Goal: Transaction & Acquisition: Purchase product/service

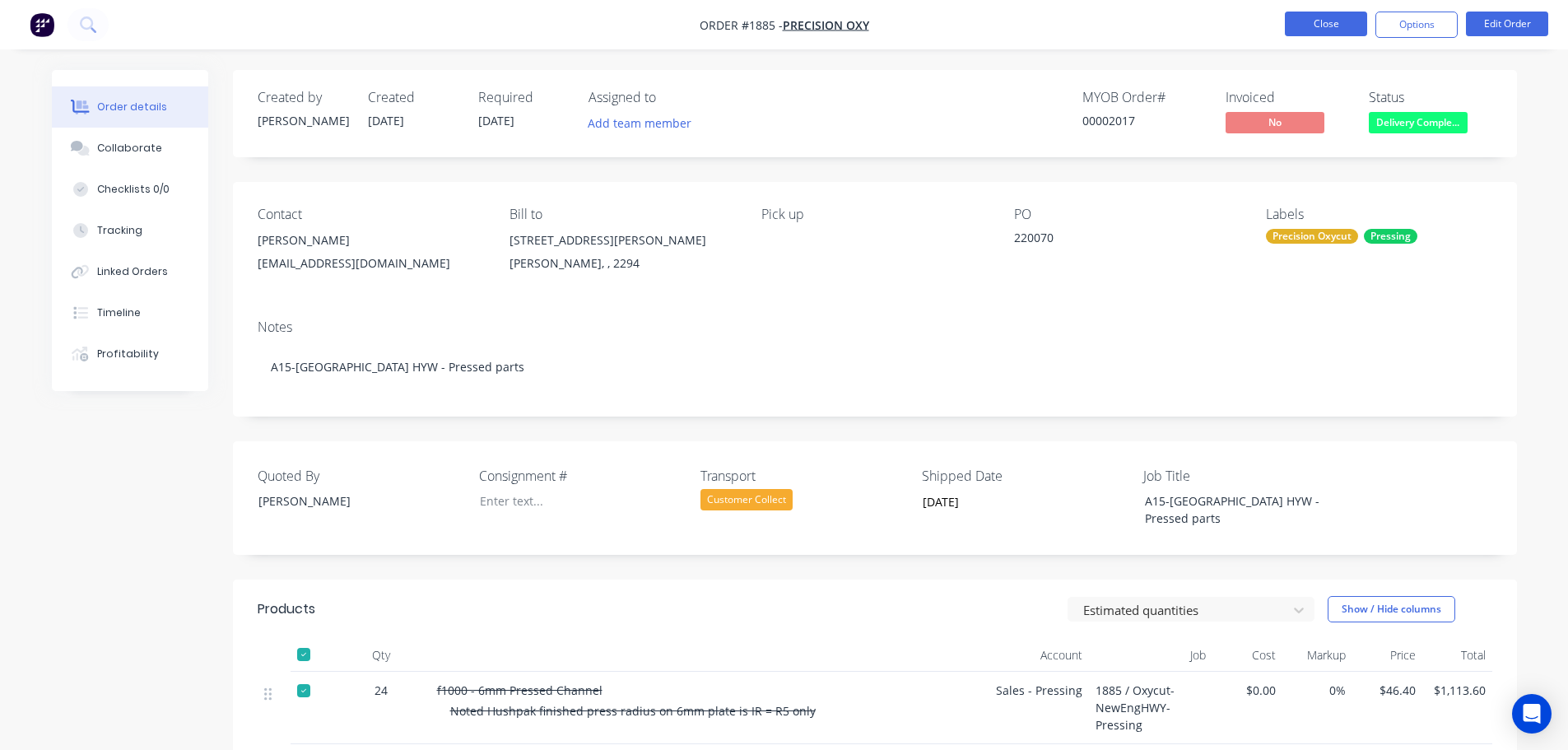
click at [1336, 28] on button "Close" at bounding box center [1326, 24] width 82 height 25
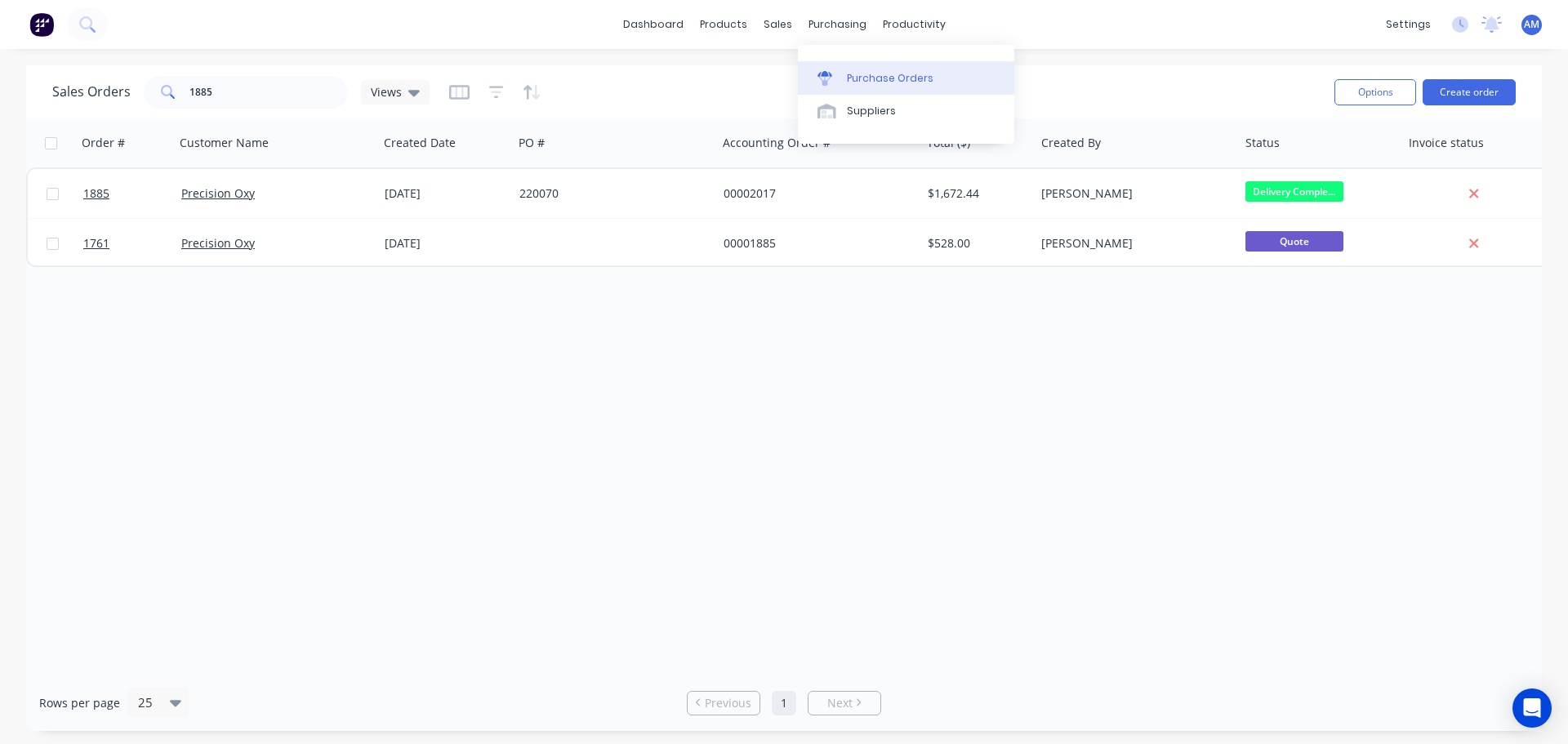
click at [881, 74] on div "Purchase Orders" at bounding box center [890, 78] width 87 height 15
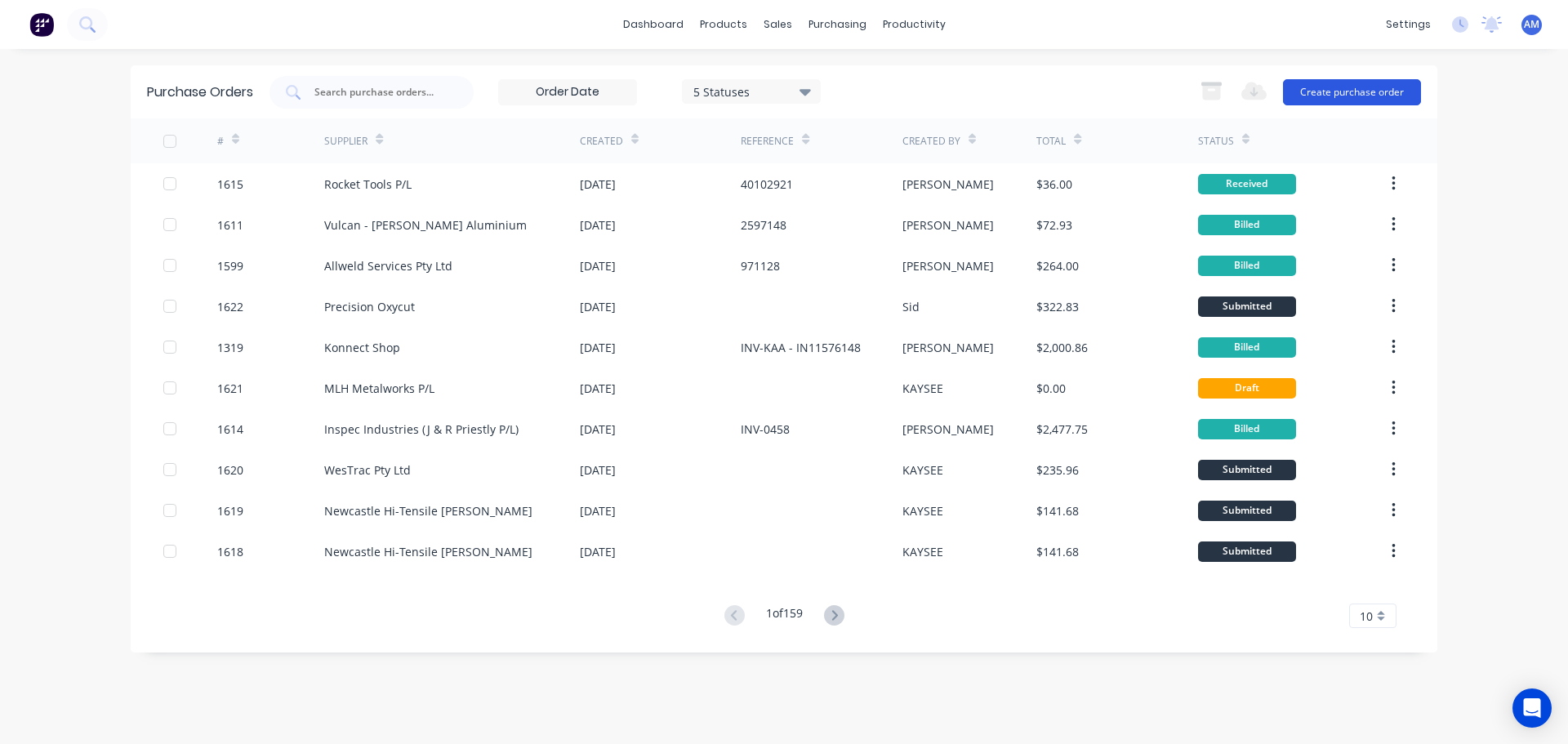
click at [1358, 84] on button "Create purchase order" at bounding box center [1351, 92] width 138 height 27
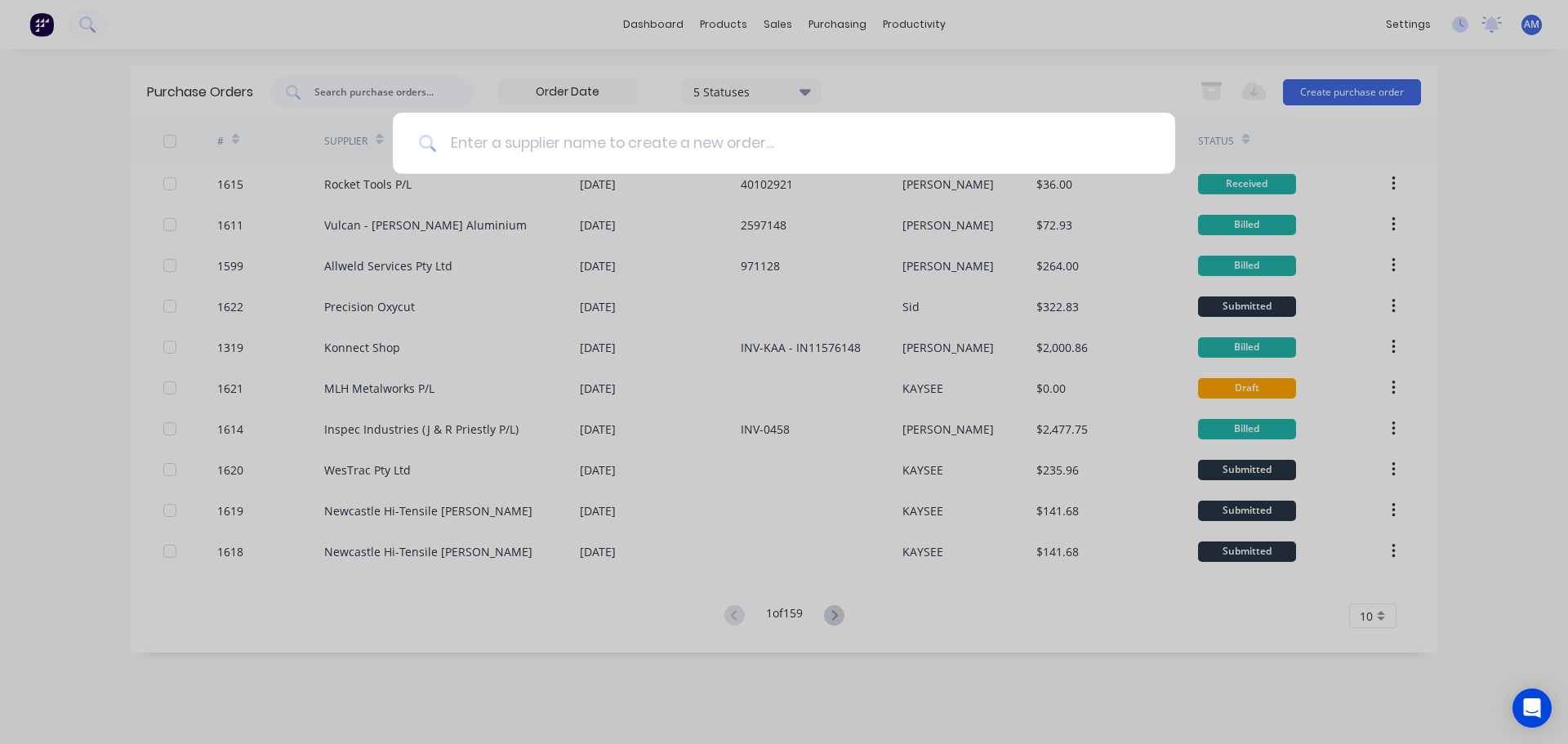
click at [644, 137] on input at bounding box center [792, 143] width 712 height 61
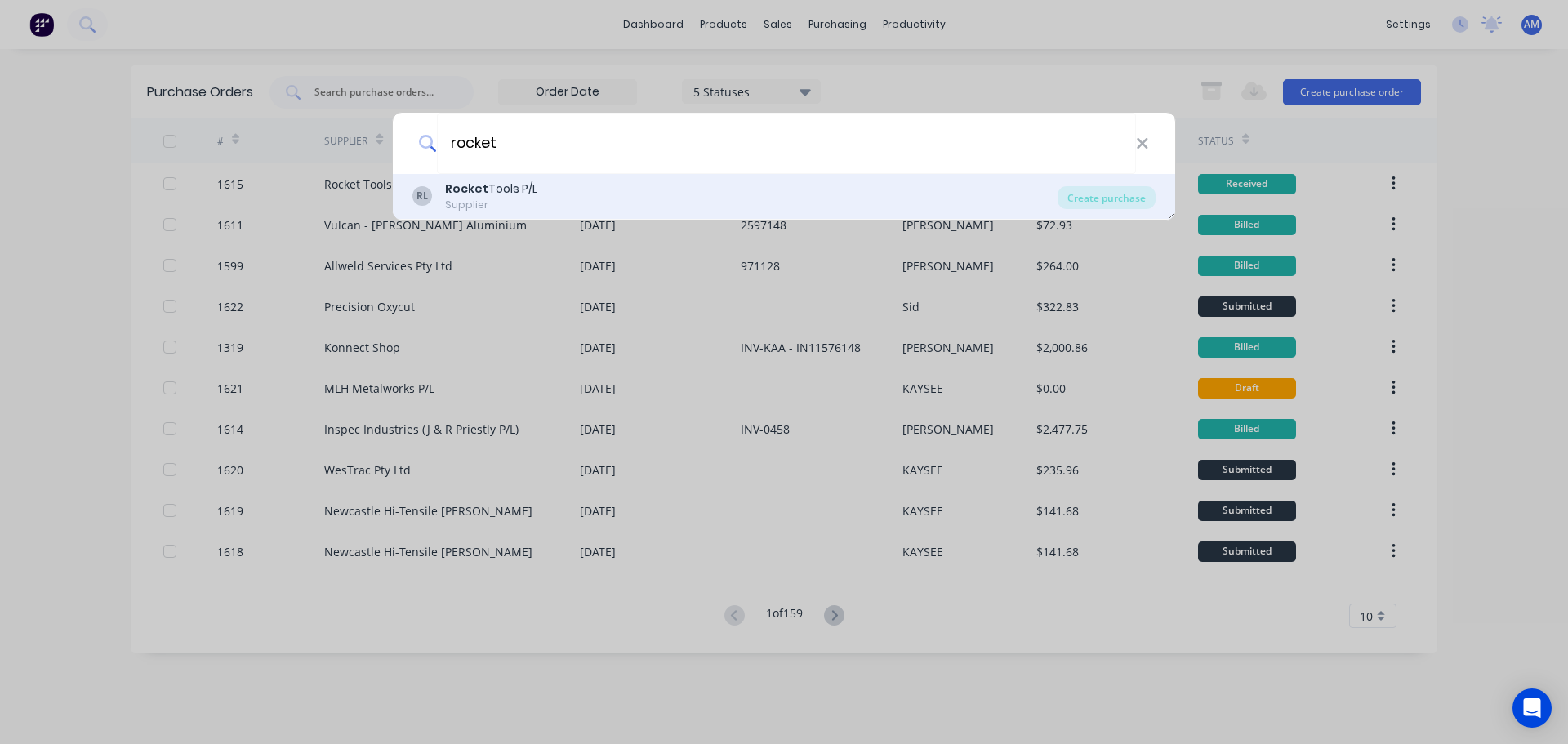
type input "rocket"
click at [513, 185] on div "Rocket Tools P/L" at bounding box center [491, 188] width 93 height 17
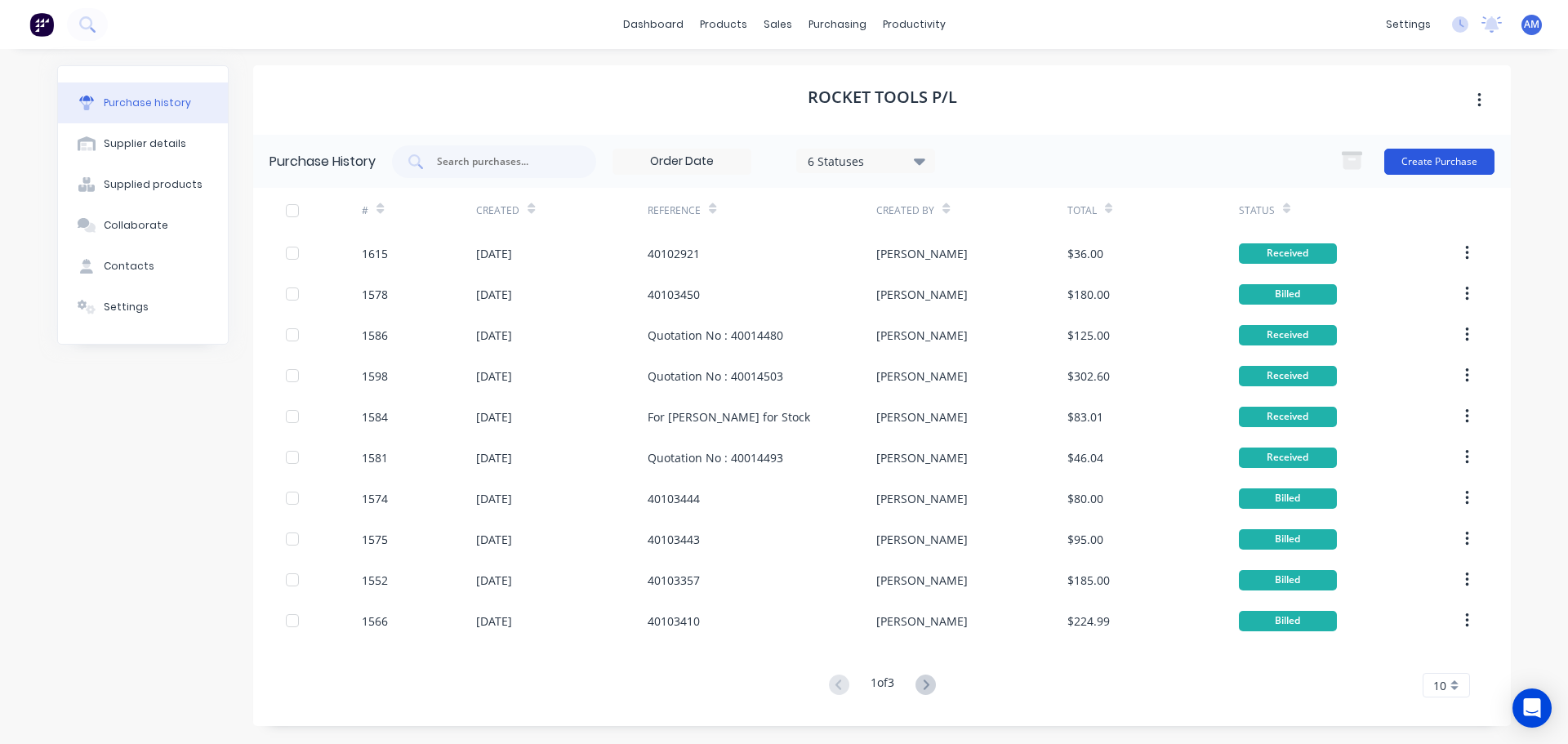
click at [1429, 153] on button "Create Purchase" at bounding box center [1439, 161] width 110 height 27
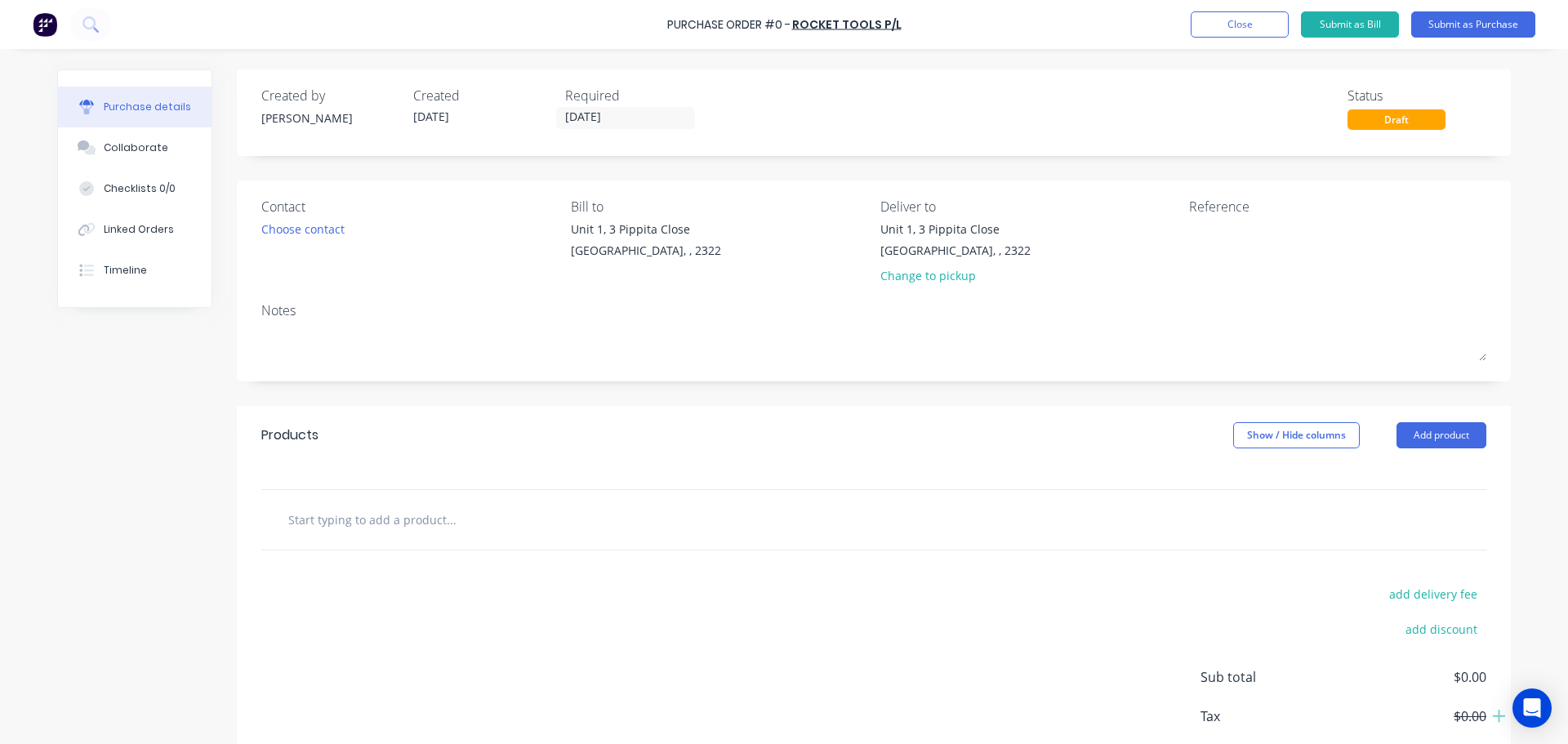
click at [429, 522] on input "text" at bounding box center [451, 519] width 327 height 32
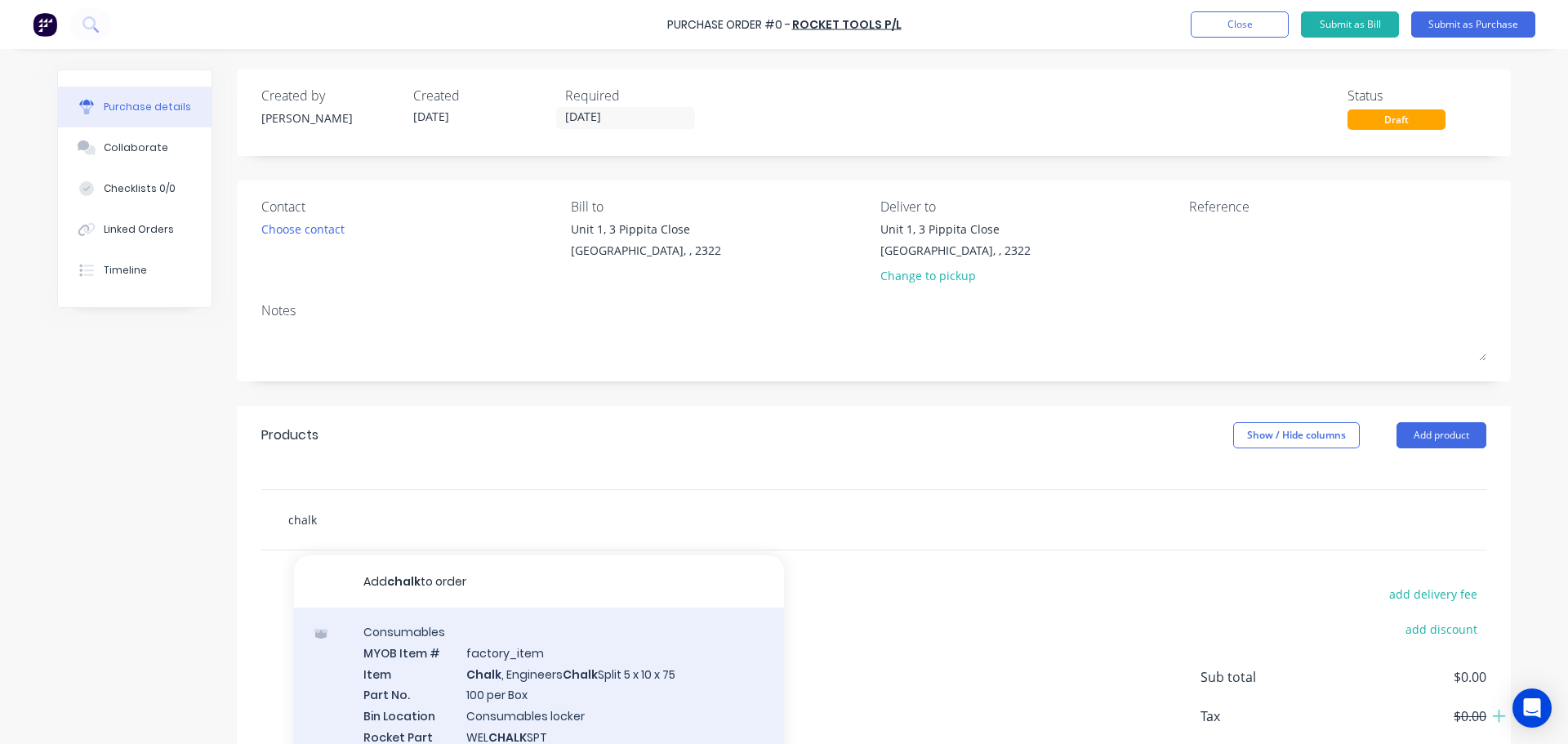
type input "chalk"
click at [532, 674] on div "Consumables MYOB Item # factory_item Item Chalk , Engineers Chalk Split 5 x 10 …" at bounding box center [539, 732] width 490 height 250
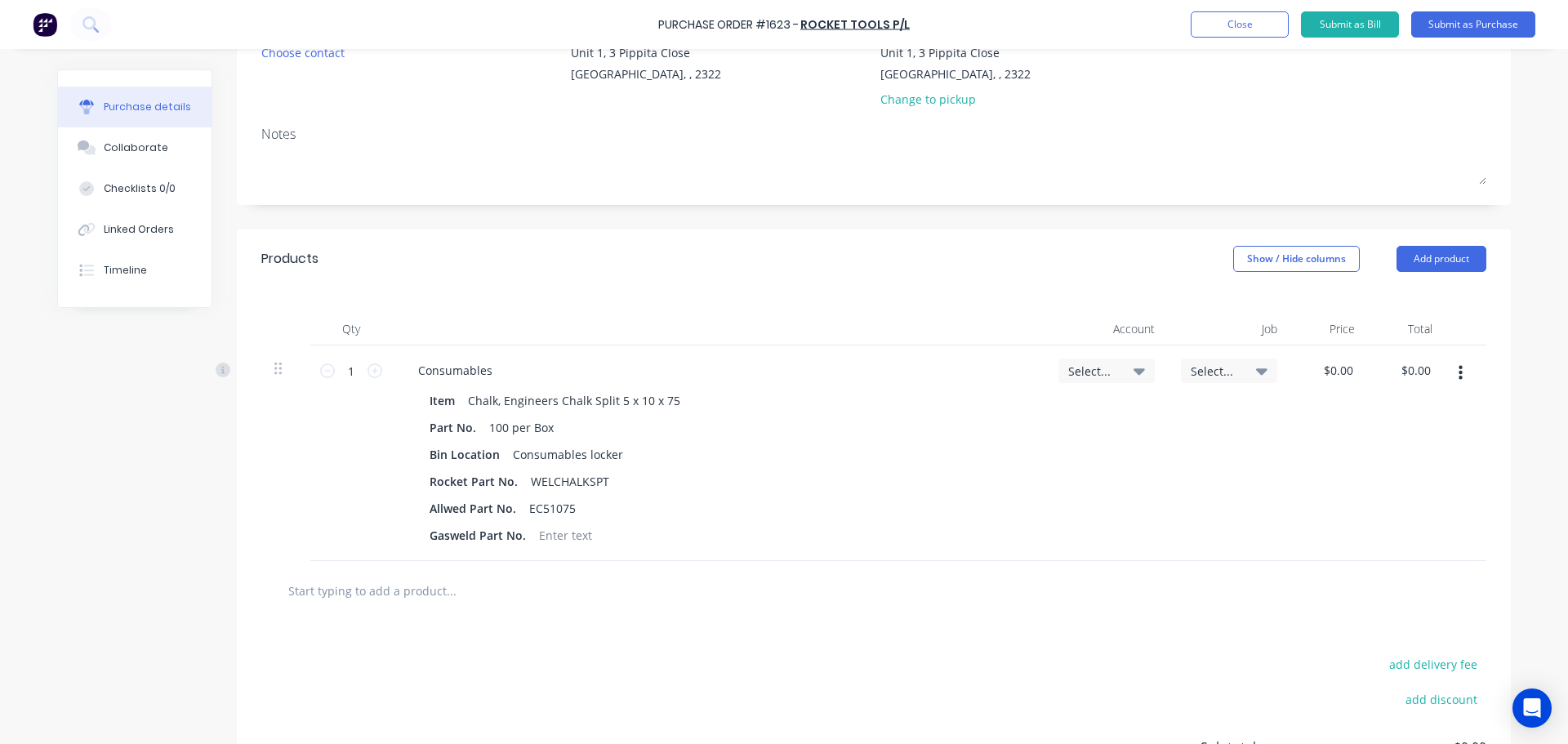
scroll to position [245, 0]
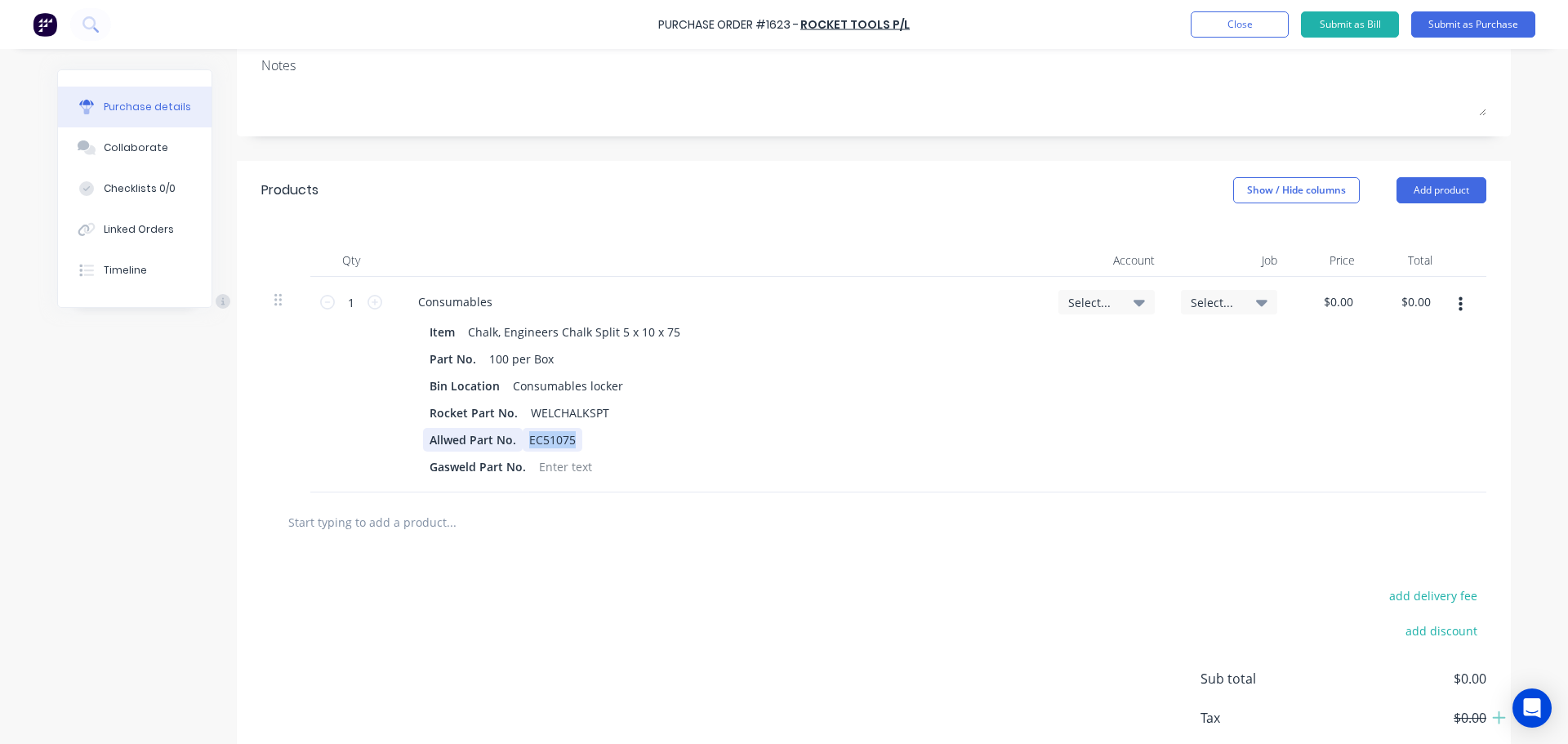
drag, startPoint x: 571, startPoint y: 434, endPoint x: 505, endPoint y: 434, distance: 66.0
click at [505, 434] on div "Allwed Part No. EC51075" at bounding box center [716, 440] width 585 height 24
drag, startPoint x: 506, startPoint y: 439, endPoint x: 418, endPoint y: 430, distance: 88.5
click at [423, 430] on div "Allwed Part No." at bounding box center [472, 440] width 99 height 24
click at [523, 443] on div at bounding box center [534, 440] width 25 height 24
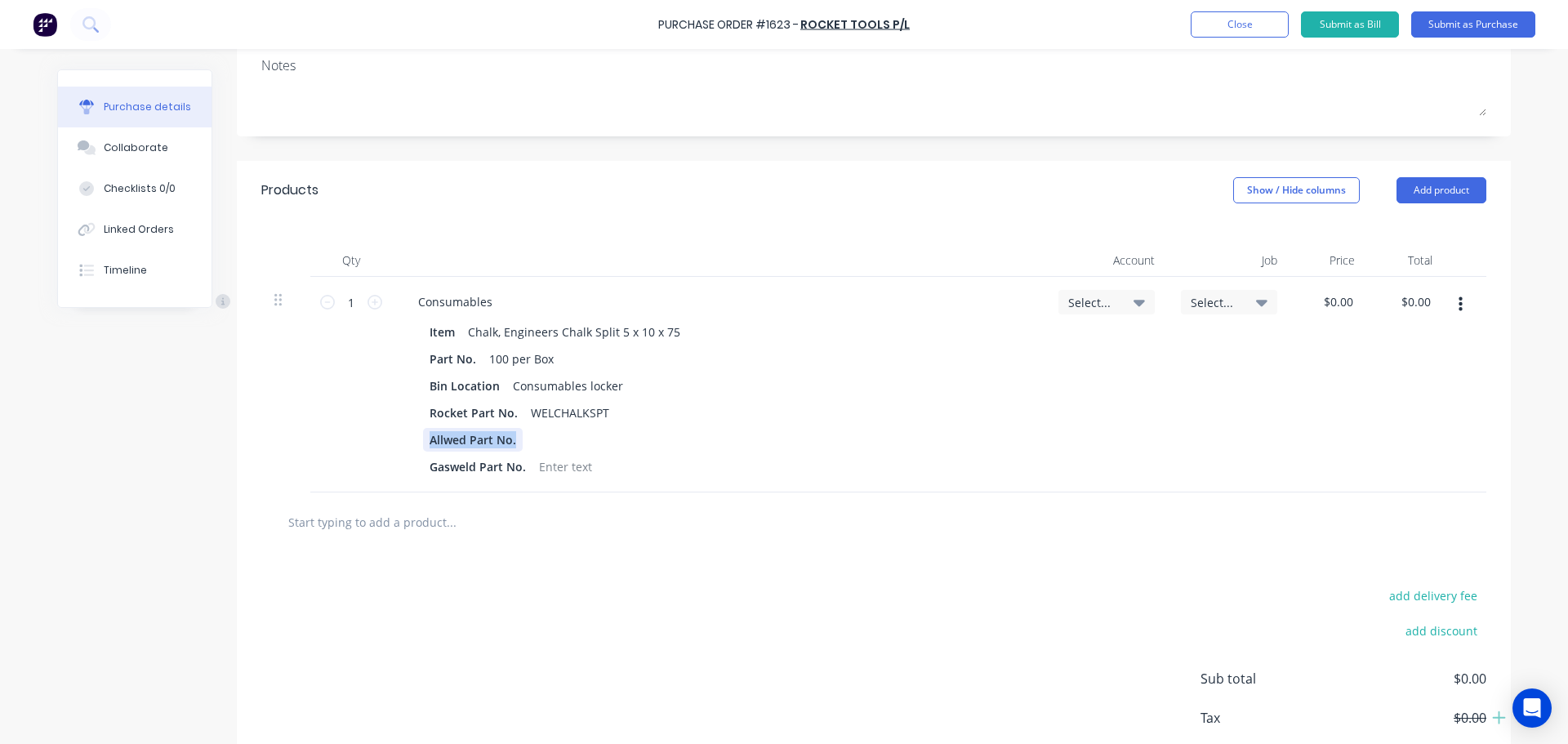
drag, startPoint x: 506, startPoint y: 441, endPoint x: 425, endPoint y: 440, distance: 81.0
click at [425, 440] on div "Allwed Part No." at bounding box center [472, 440] width 99 height 24
drag, startPoint x: 519, startPoint y: 466, endPoint x: 419, endPoint y: 460, distance: 100.2
click at [423, 460] on div "Gasweld Part No." at bounding box center [477, 466] width 109 height 24
click at [369, 306] on icon at bounding box center [374, 301] width 15 height 15
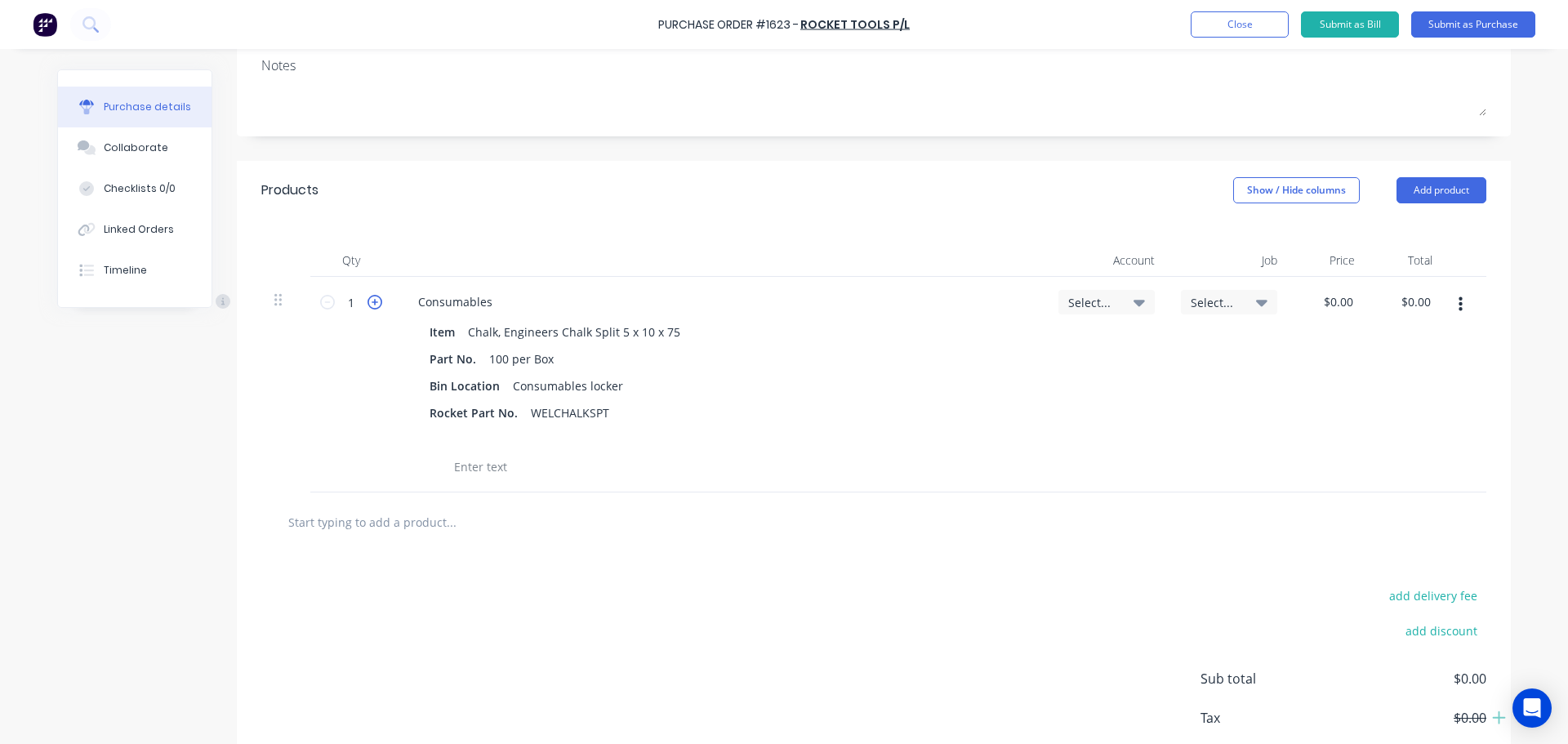
type input "2"
click at [412, 528] on input "text" at bounding box center [451, 521] width 327 height 32
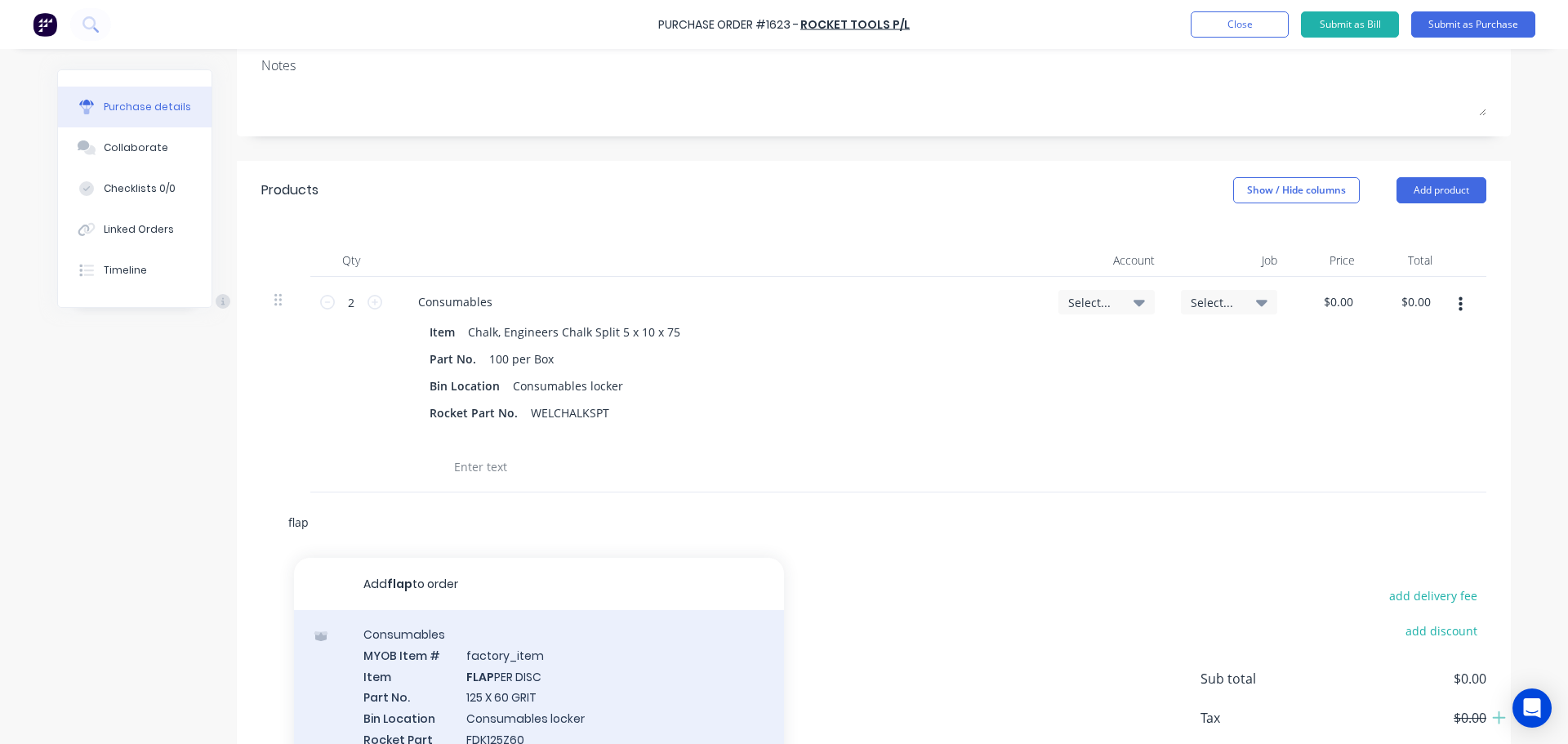
type input "flap"
click at [495, 672] on div "Consumables MYOB Item # factory_item Item FLAP PER DISC Part No. 125 X 60 GRIT …" at bounding box center [539, 735] width 490 height 250
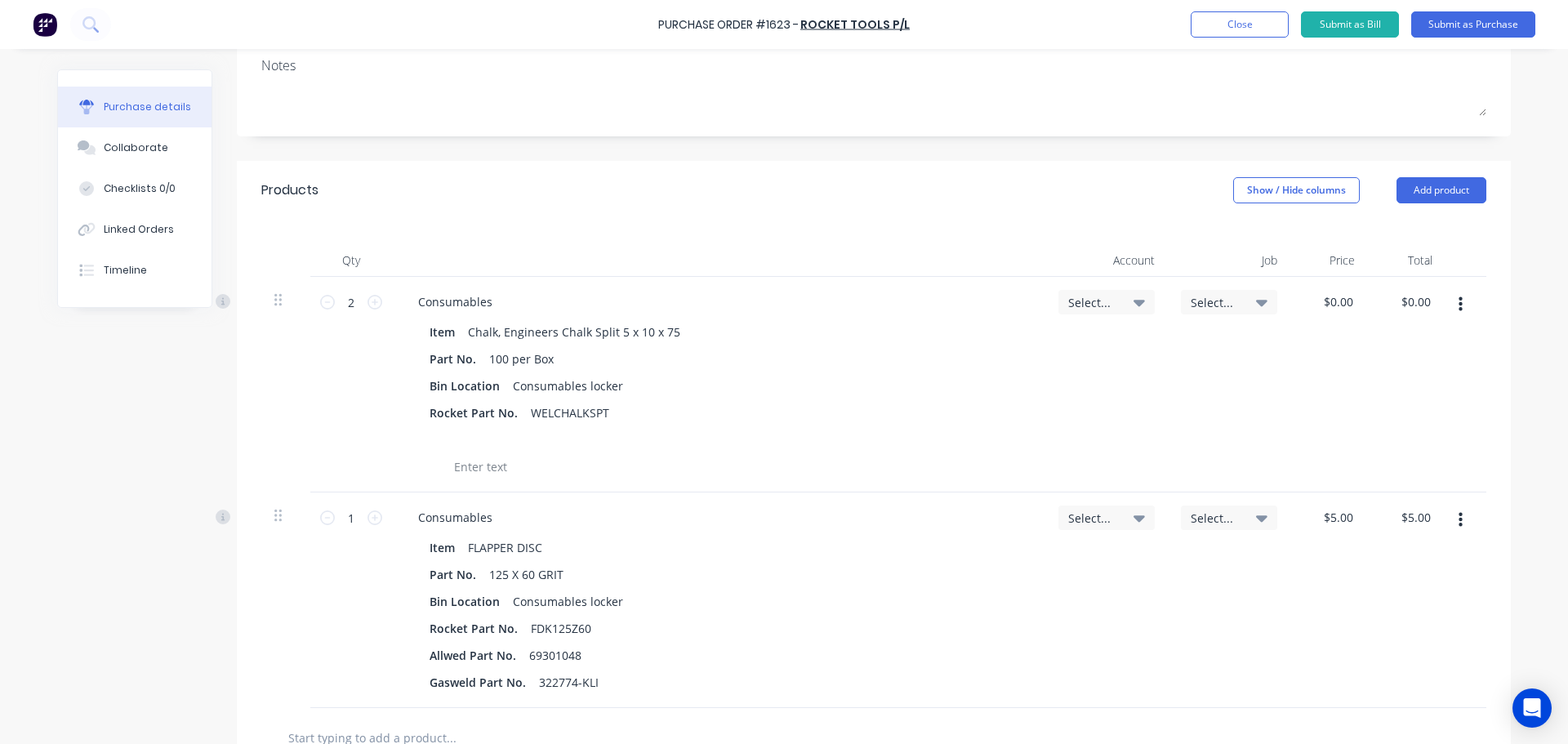
click at [1458, 523] on icon "button" at bounding box center [1460, 520] width 4 height 18
click at [1367, 668] on button "Delete" at bounding box center [1410, 660] width 139 height 32
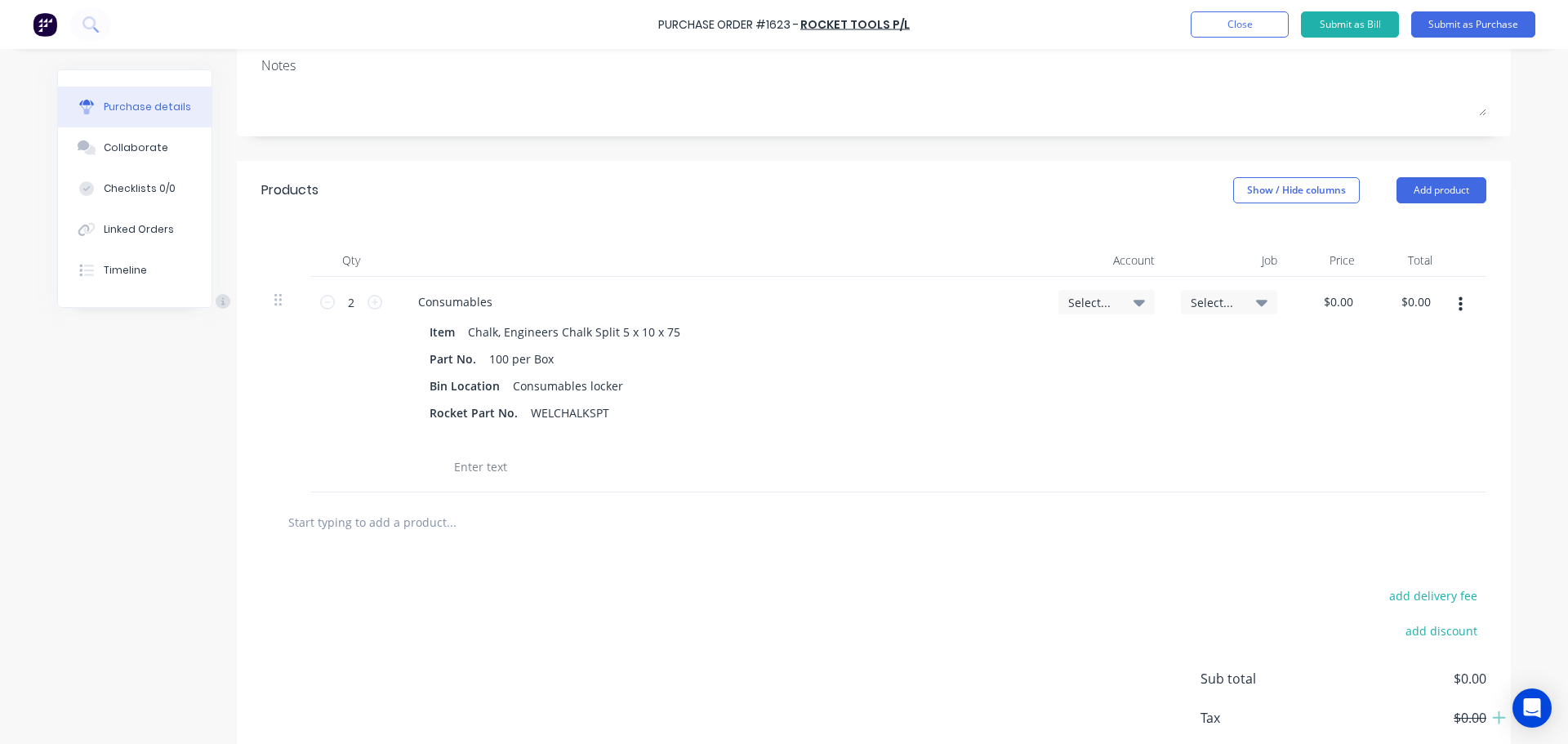
click at [419, 526] on input "text" at bounding box center [451, 521] width 327 height 32
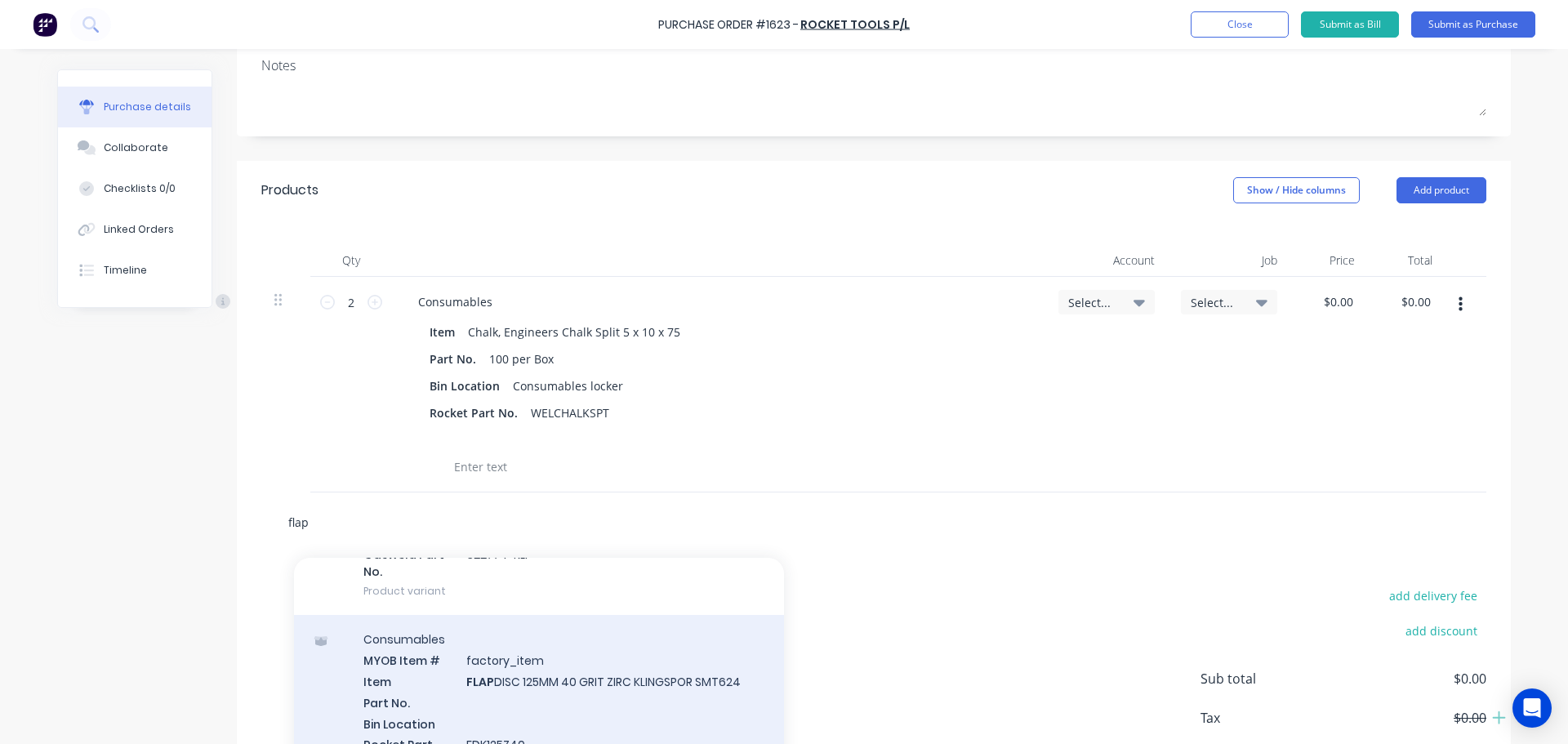
type input "flap"
click at [534, 652] on div "Consumables MYOB Item # factory_item Item FLAP DISC 125MM 40 GRIT ZIRC KLINGSPO…" at bounding box center [539, 740] width 490 height 250
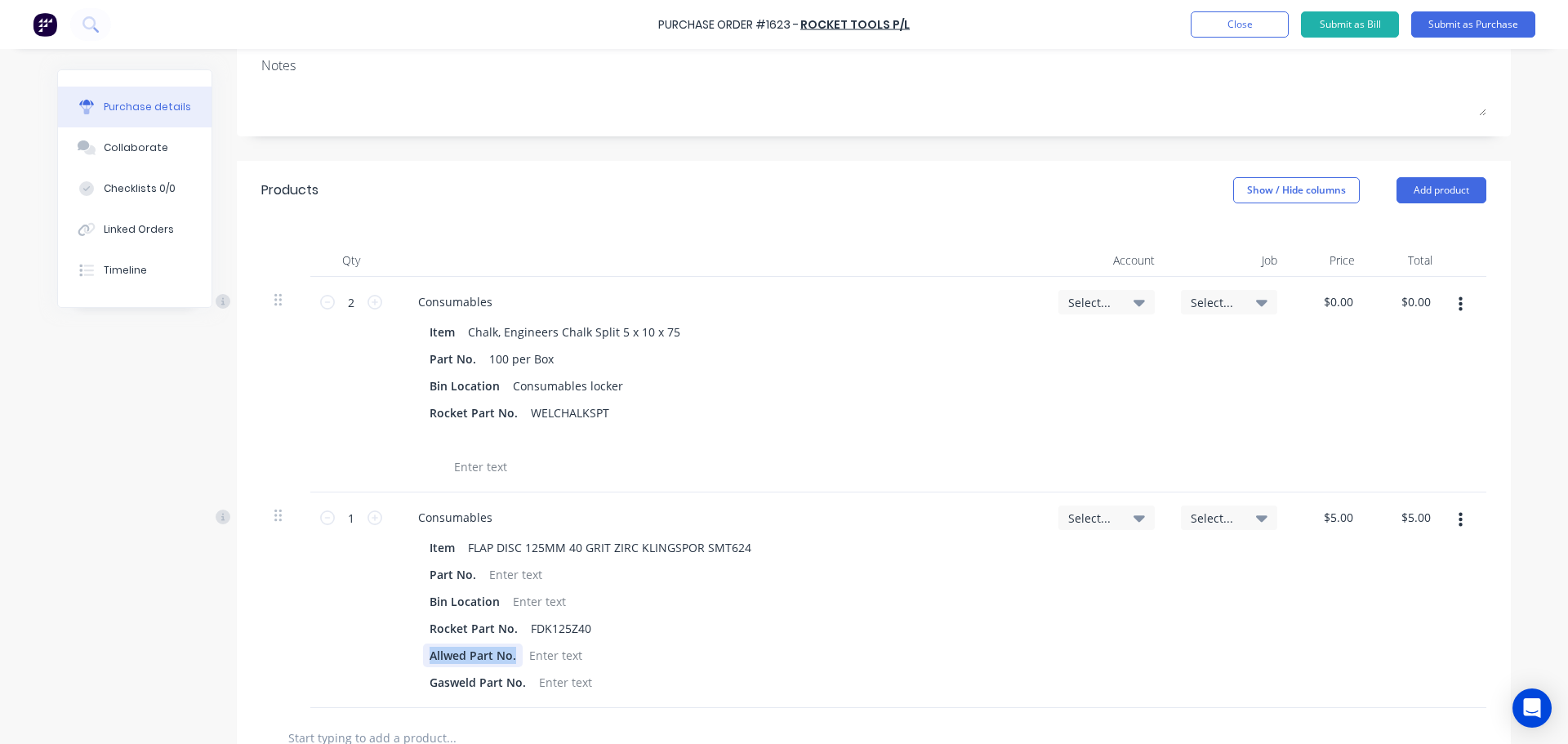
drag, startPoint x: 510, startPoint y: 661, endPoint x: 400, endPoint y: 657, distance: 110.1
click at [405, 657] on div "Item FLAP DISC 125MM 40 GRIT ZIRC KLINGSPOR SMT624 Part No. Bin Location Rocket…" at bounding box center [718, 614] width 627 height 158
drag, startPoint x: 523, startPoint y: 684, endPoint x: 412, endPoint y: 681, distance: 111.0
click at [412, 681] on div "Item FLAP DISC 125MM 40 GRIT ZIRC KLINGSPOR SMT624 Part No. Bin Location Rocket…" at bounding box center [718, 614] width 627 height 158
click at [369, 514] on icon at bounding box center [374, 517] width 15 height 15
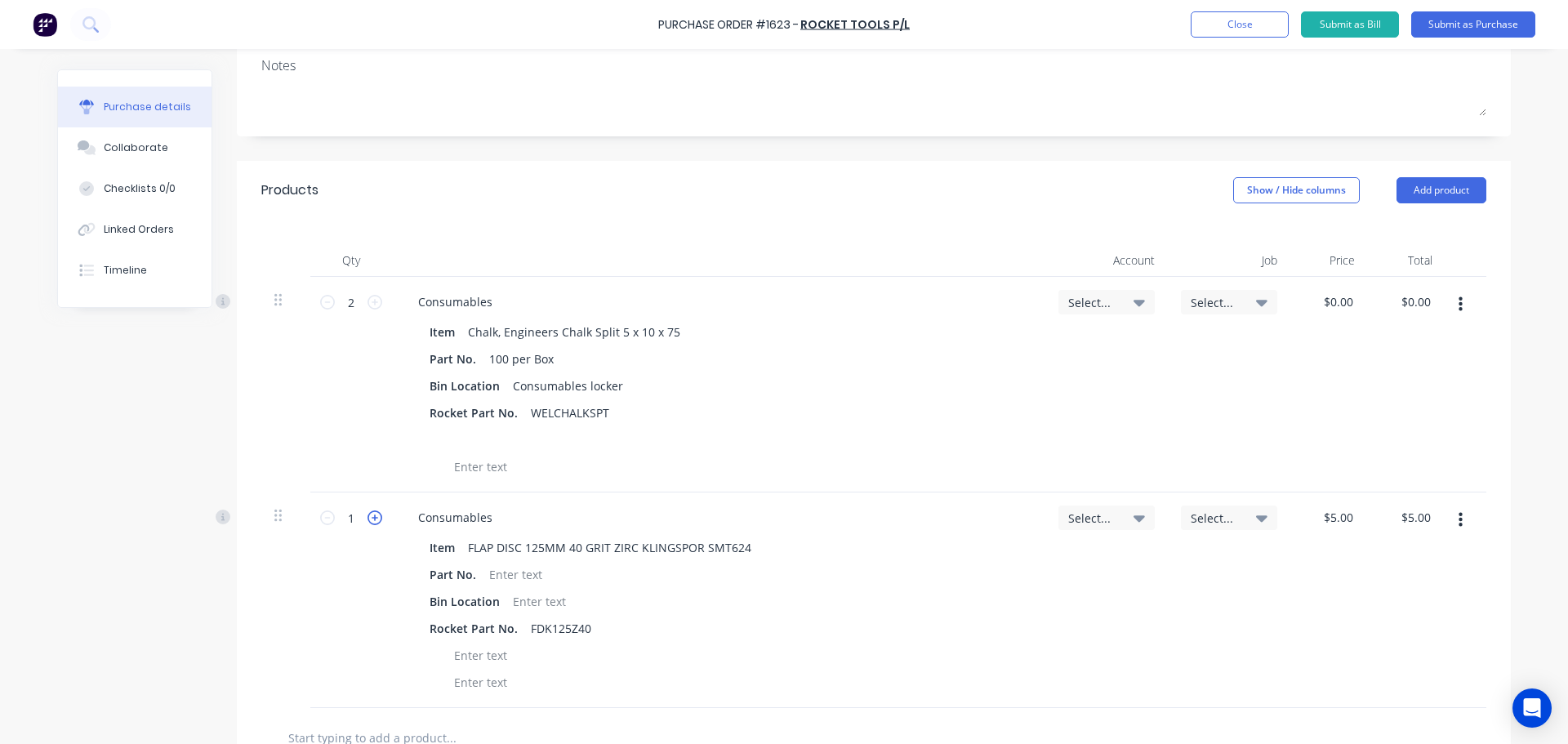
type input "2"
type input "$10.00"
click at [369, 514] on icon at bounding box center [374, 517] width 15 height 15
type input "3"
type input "$15.00"
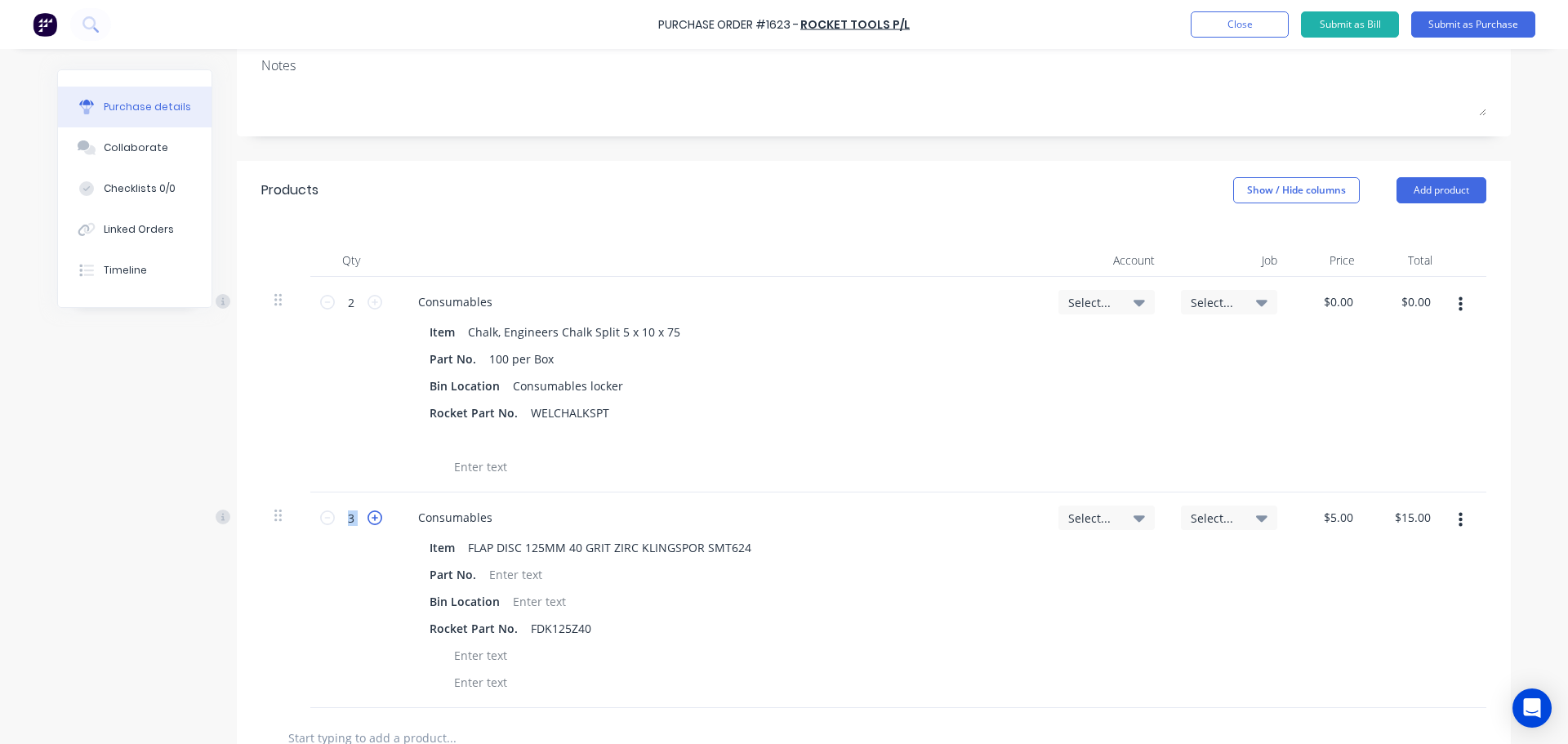
click at [369, 514] on icon at bounding box center [374, 517] width 15 height 15
type input "4"
type input "$20.00"
click at [369, 514] on icon at bounding box center [374, 517] width 15 height 15
type input "5"
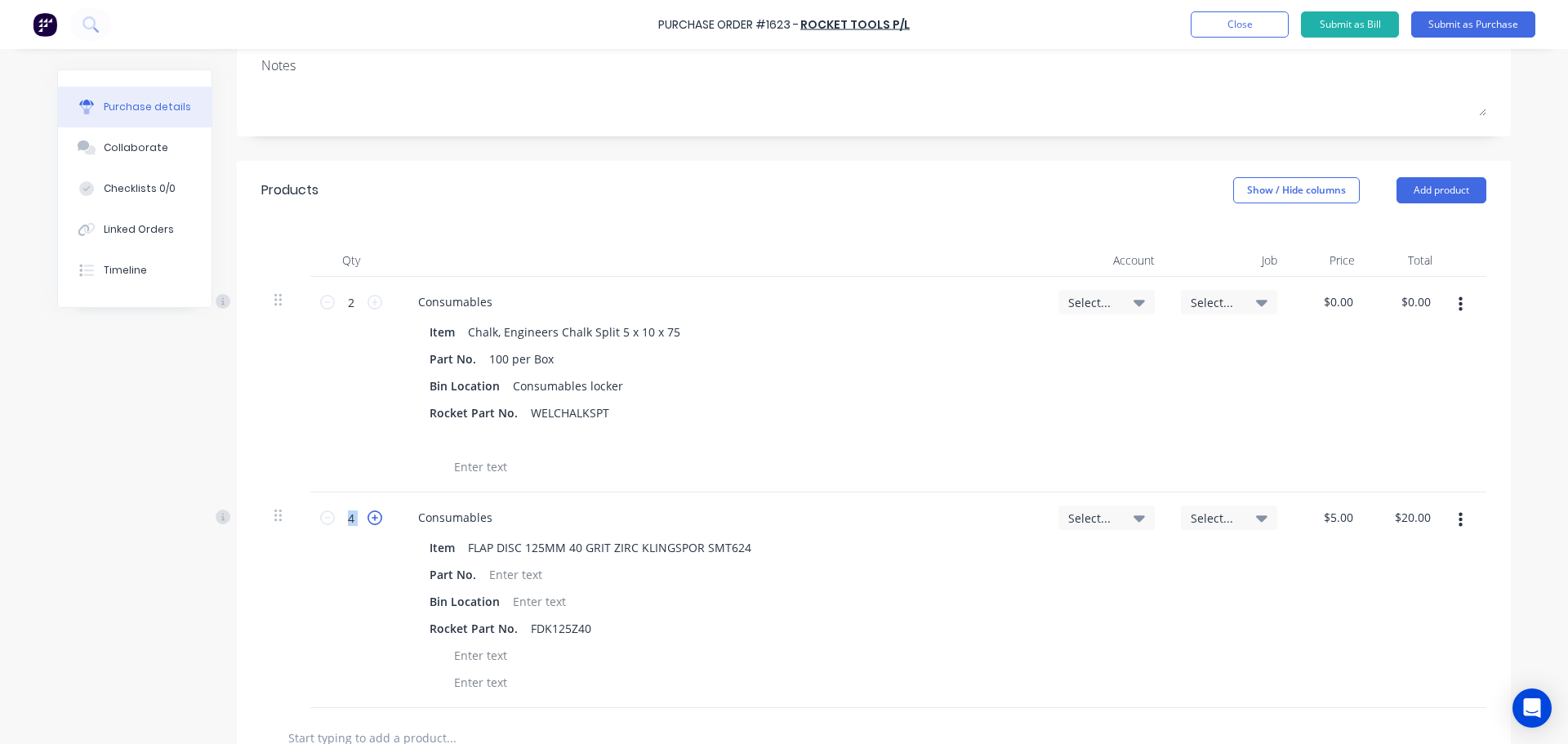
type input "$25.00"
click at [369, 514] on icon at bounding box center [374, 517] width 15 height 15
type input "6"
type input "$30.00"
click at [369, 514] on icon at bounding box center [374, 517] width 15 height 15
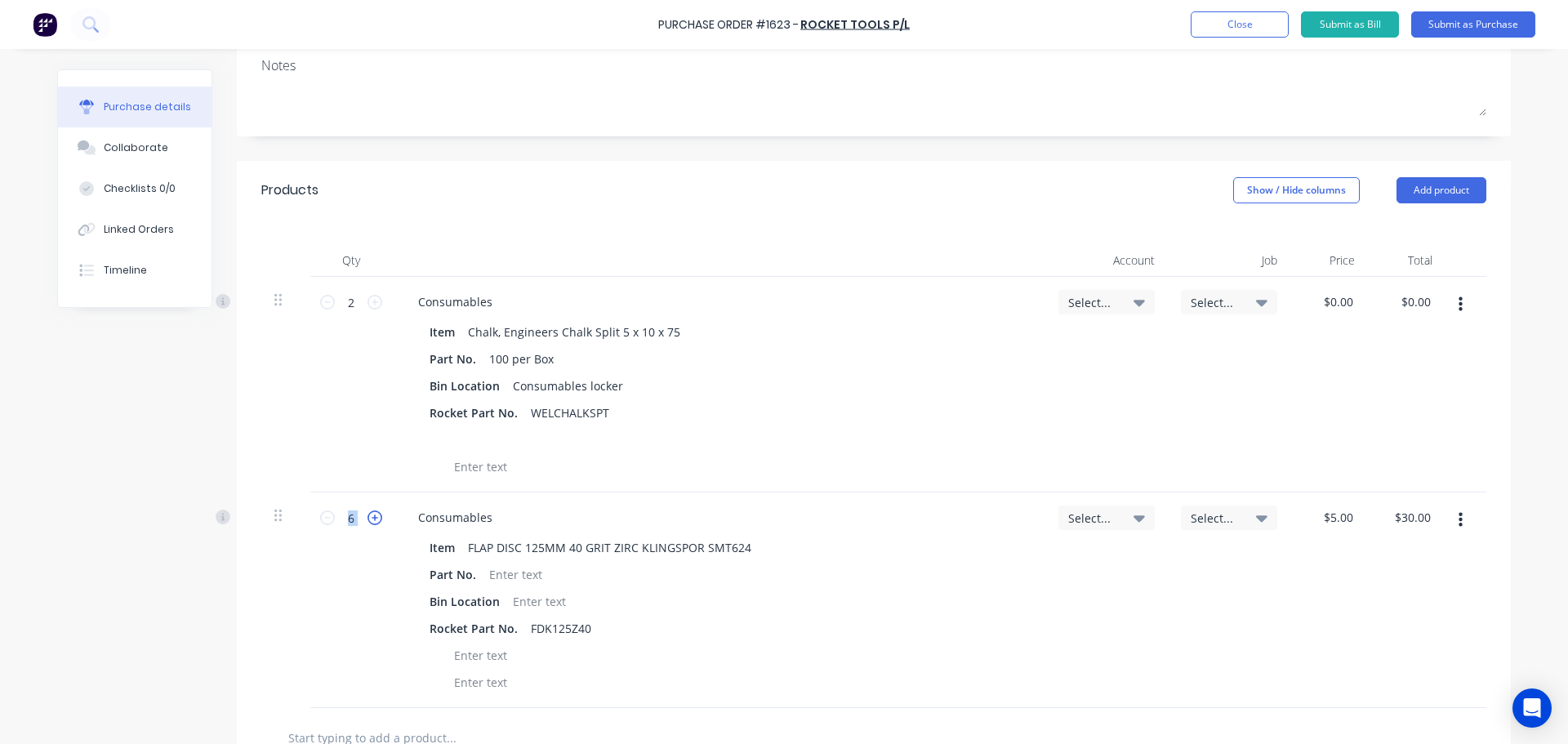
type input "7"
type input "$35.00"
click at [369, 514] on icon at bounding box center [374, 517] width 15 height 15
type input "8"
type input "$40.00"
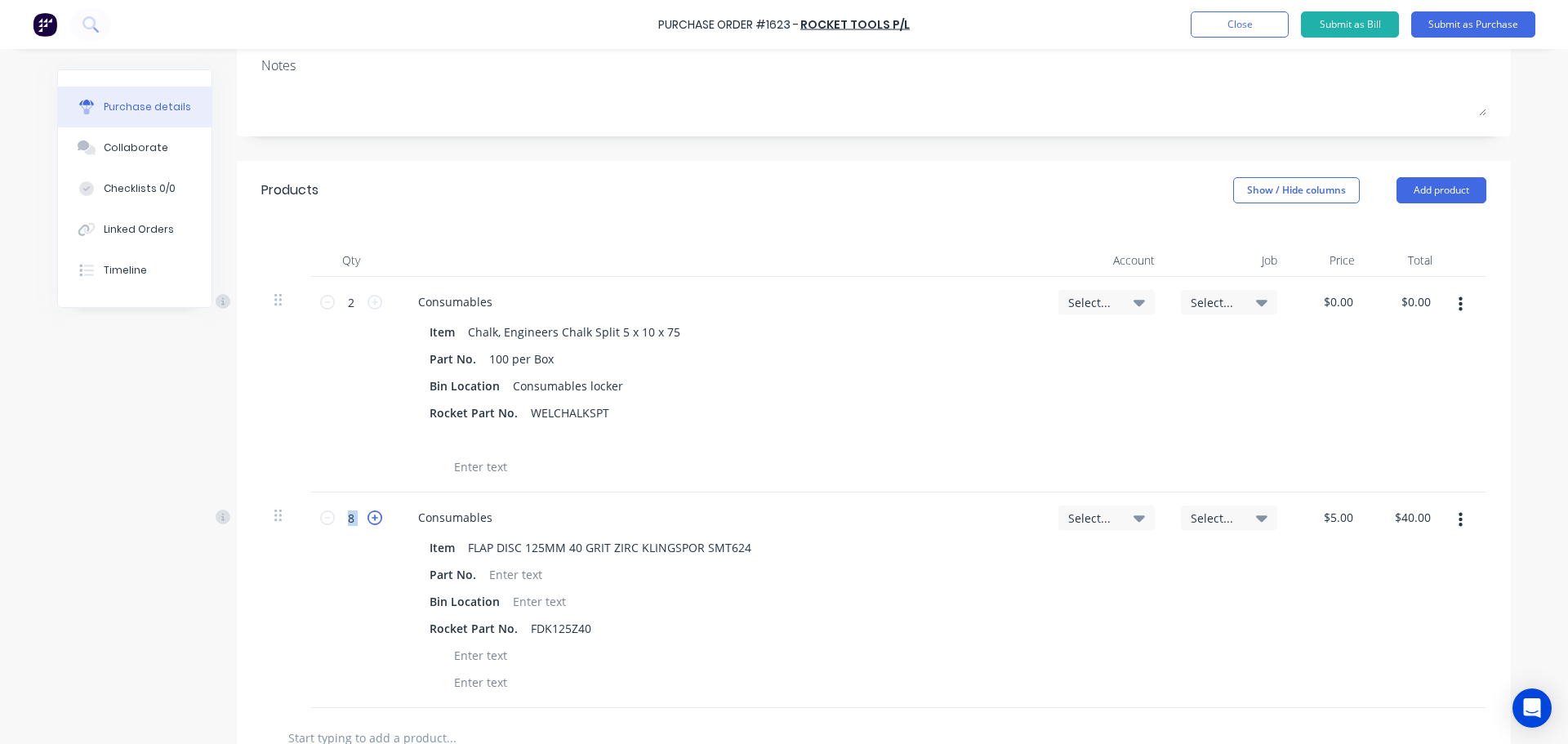
click at [369, 514] on icon at bounding box center [374, 517] width 15 height 15
type input "9"
type input "$45.00"
click at [369, 514] on icon at bounding box center [374, 517] width 15 height 15
type input "10"
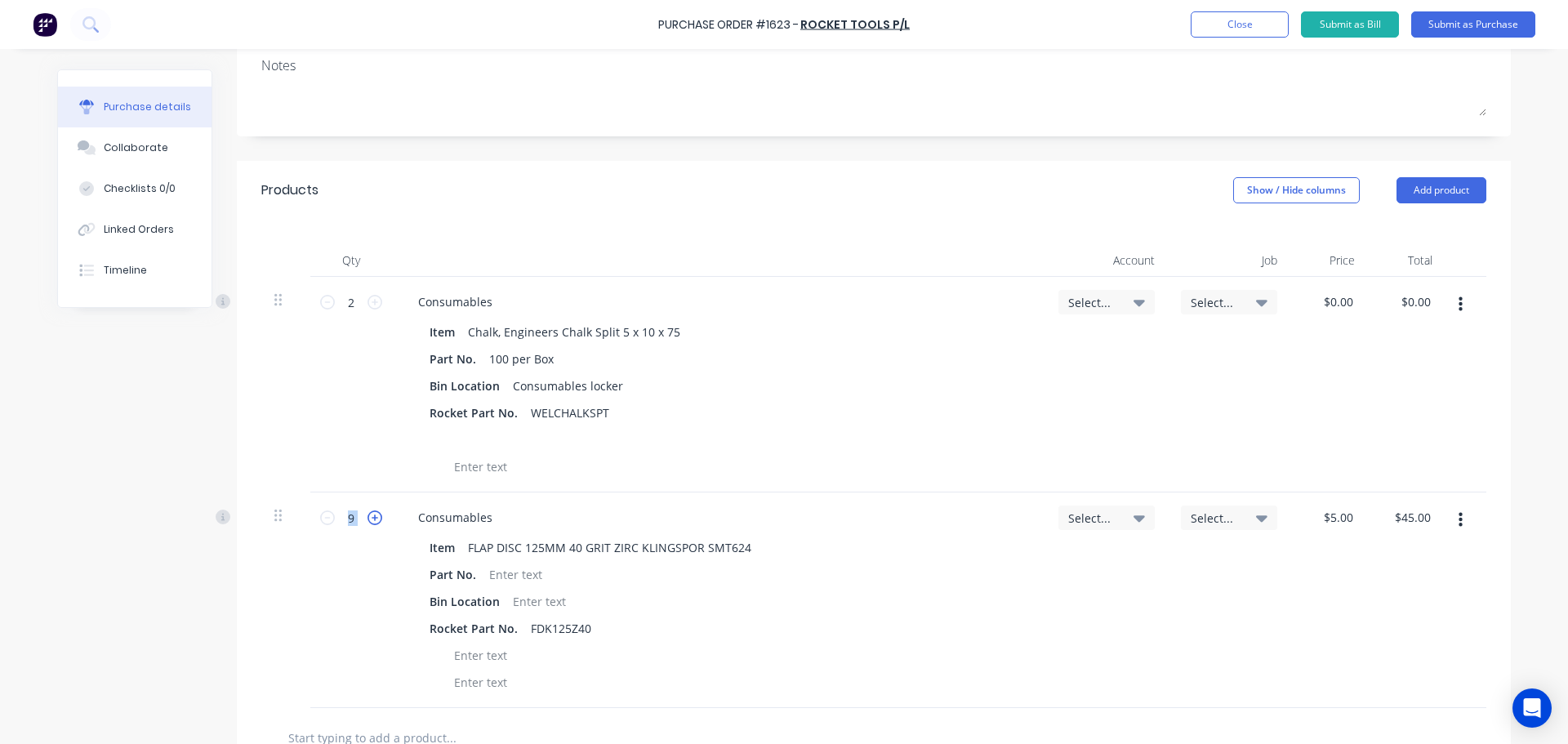
type input "$50.00"
click at [369, 514] on icon at bounding box center [374, 517] width 15 height 15
type input "11"
type input "$55.00"
click at [369, 514] on icon at bounding box center [374, 517] width 15 height 15
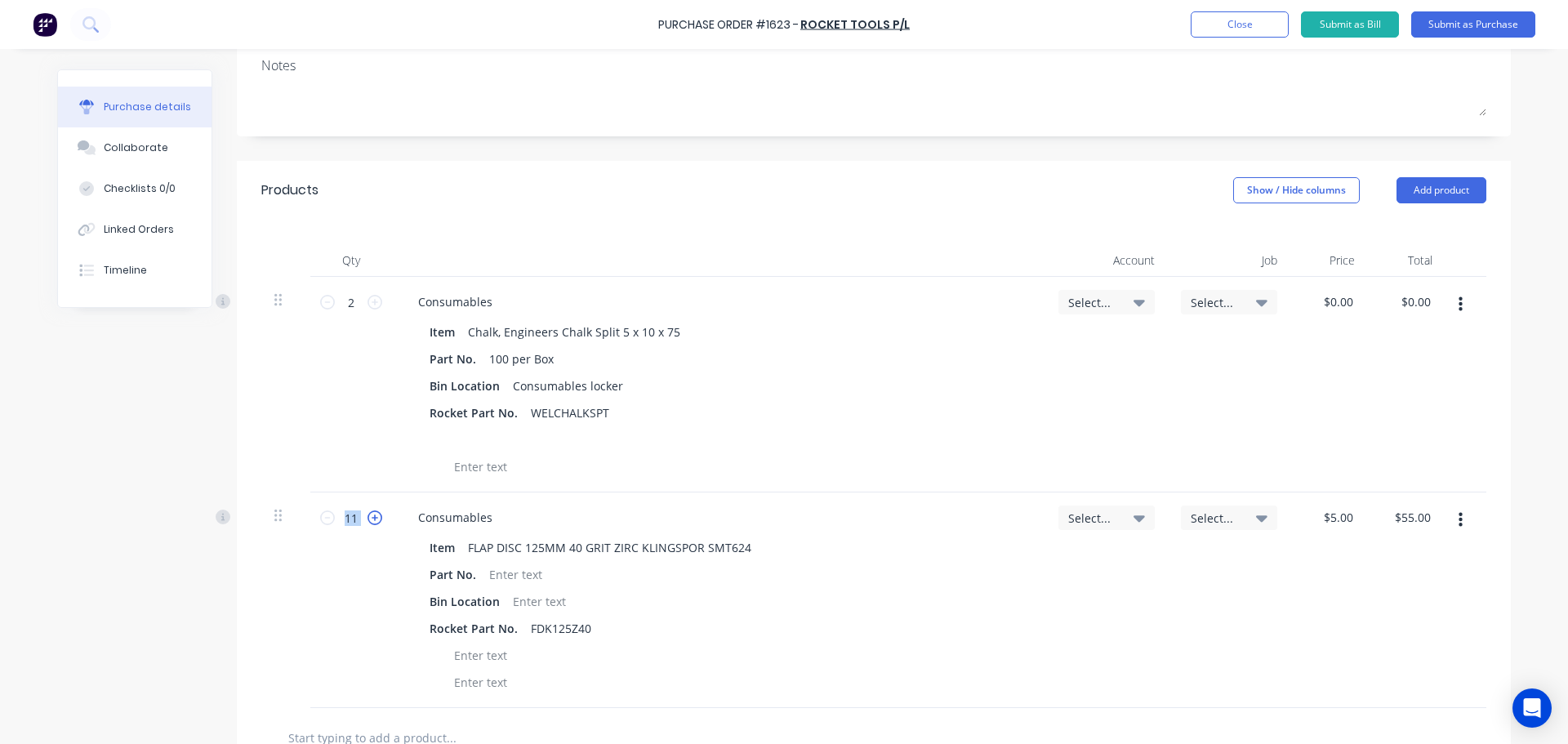
type input "12"
type input "$60.00"
click at [369, 514] on icon at bounding box center [374, 517] width 15 height 15
type input "13"
type input "$65.00"
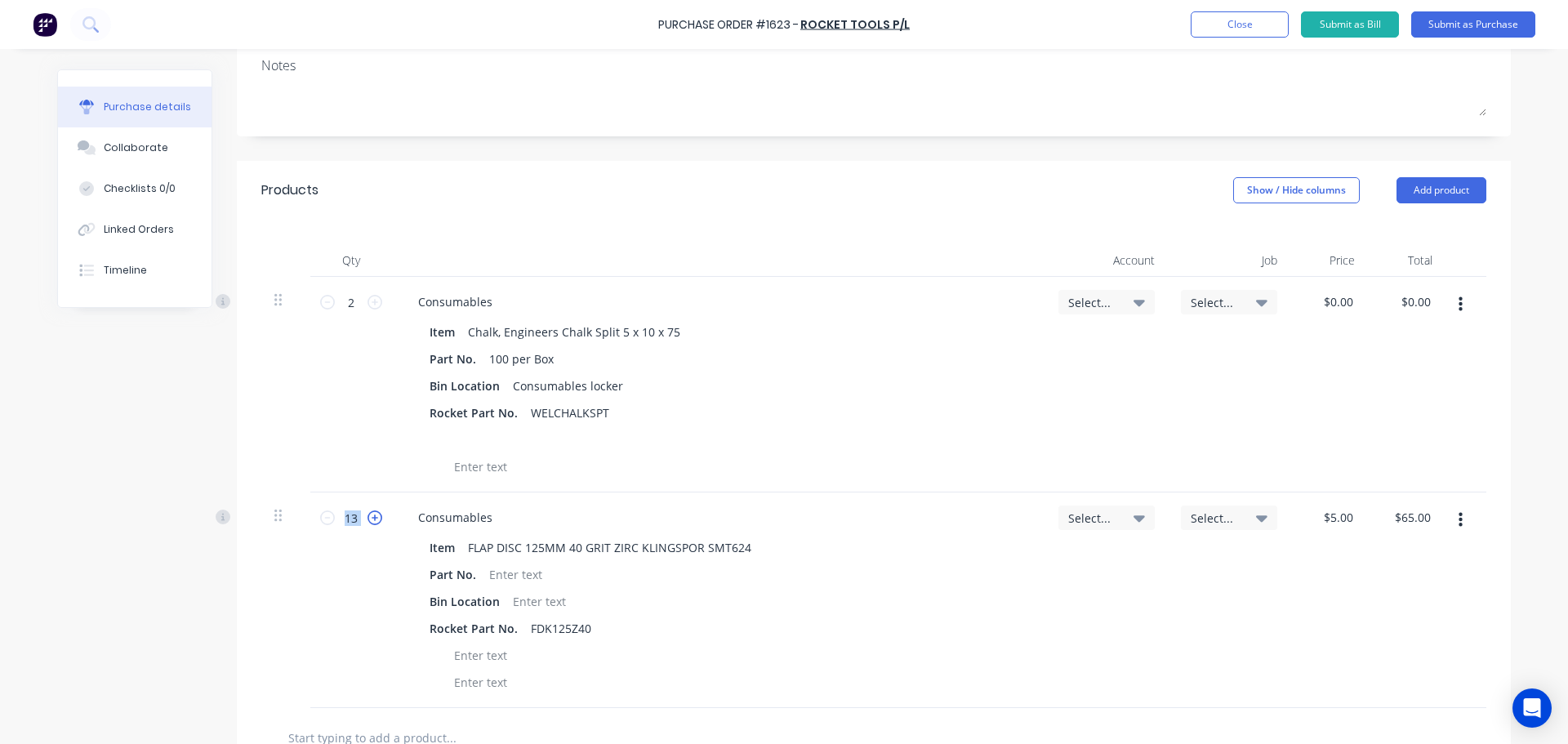
click at [369, 514] on icon at bounding box center [374, 517] width 15 height 15
type input "14"
type input "$70.00"
click at [369, 514] on icon at bounding box center [374, 517] width 15 height 15
type input "15"
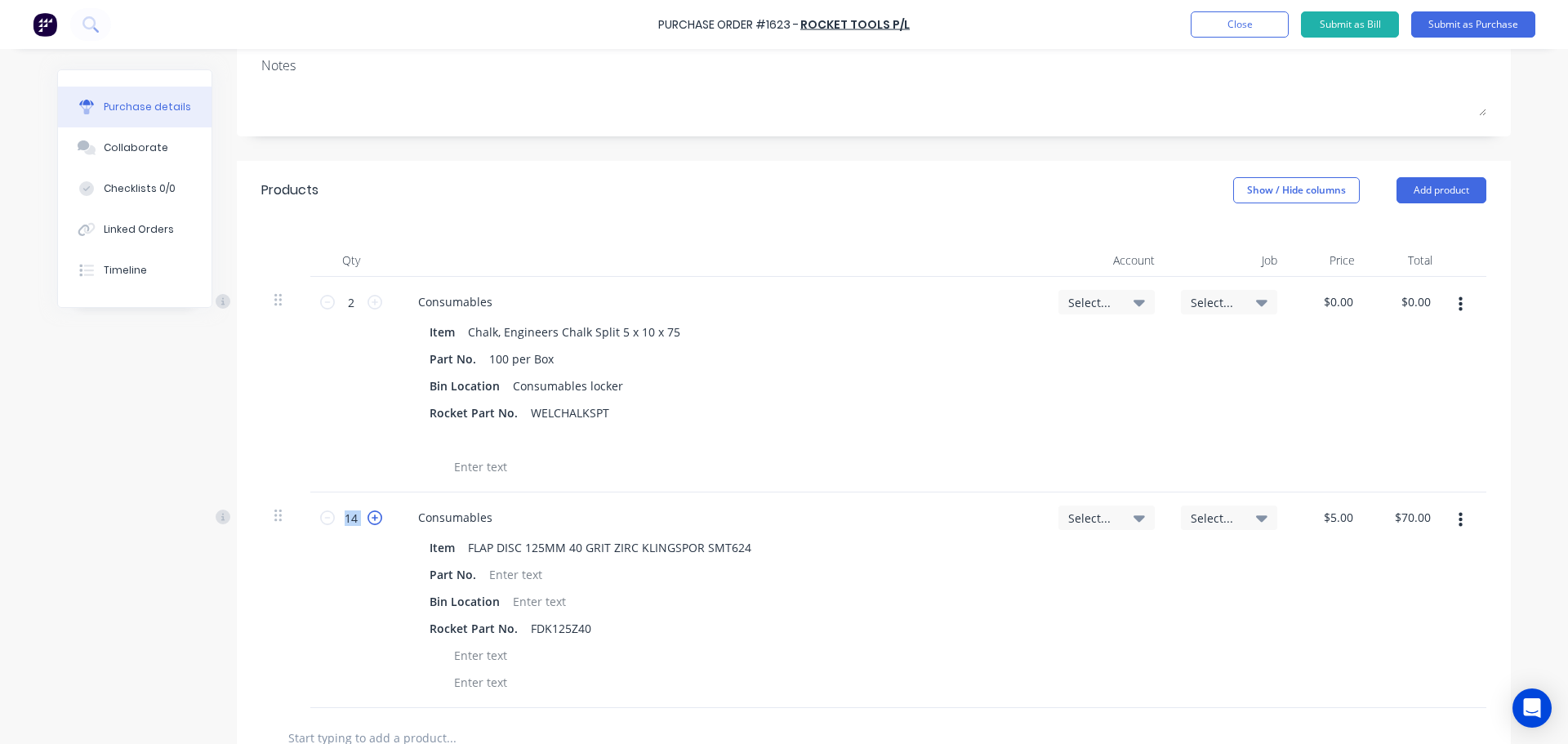
type input "$75.00"
click at [369, 514] on icon at bounding box center [374, 517] width 15 height 15
type input "16"
type input "$80.00"
click at [369, 514] on icon at bounding box center [374, 517] width 15 height 15
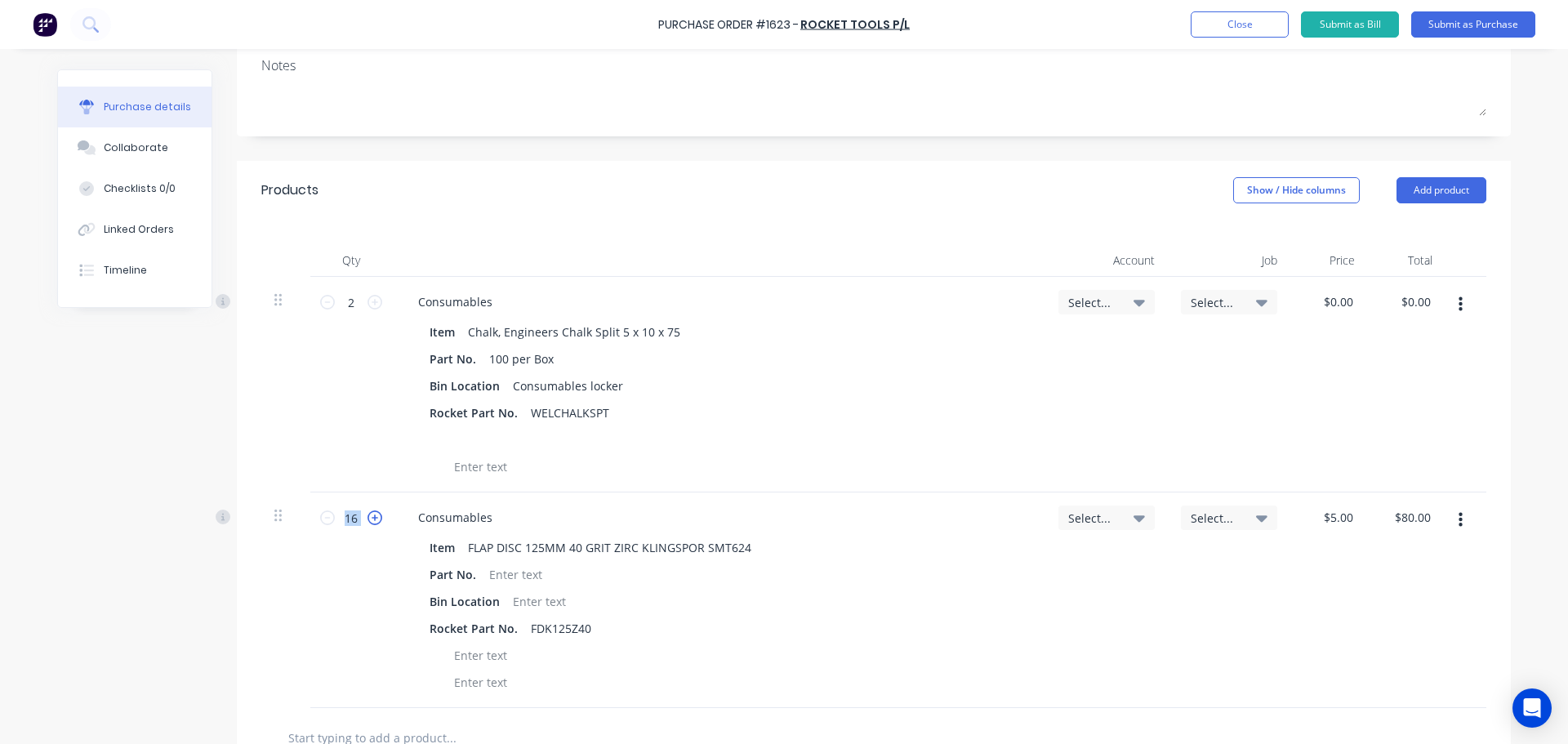
type input "17"
type input "$85.00"
click at [369, 514] on icon at bounding box center [374, 517] width 15 height 15
type input "18"
type input "$90.00"
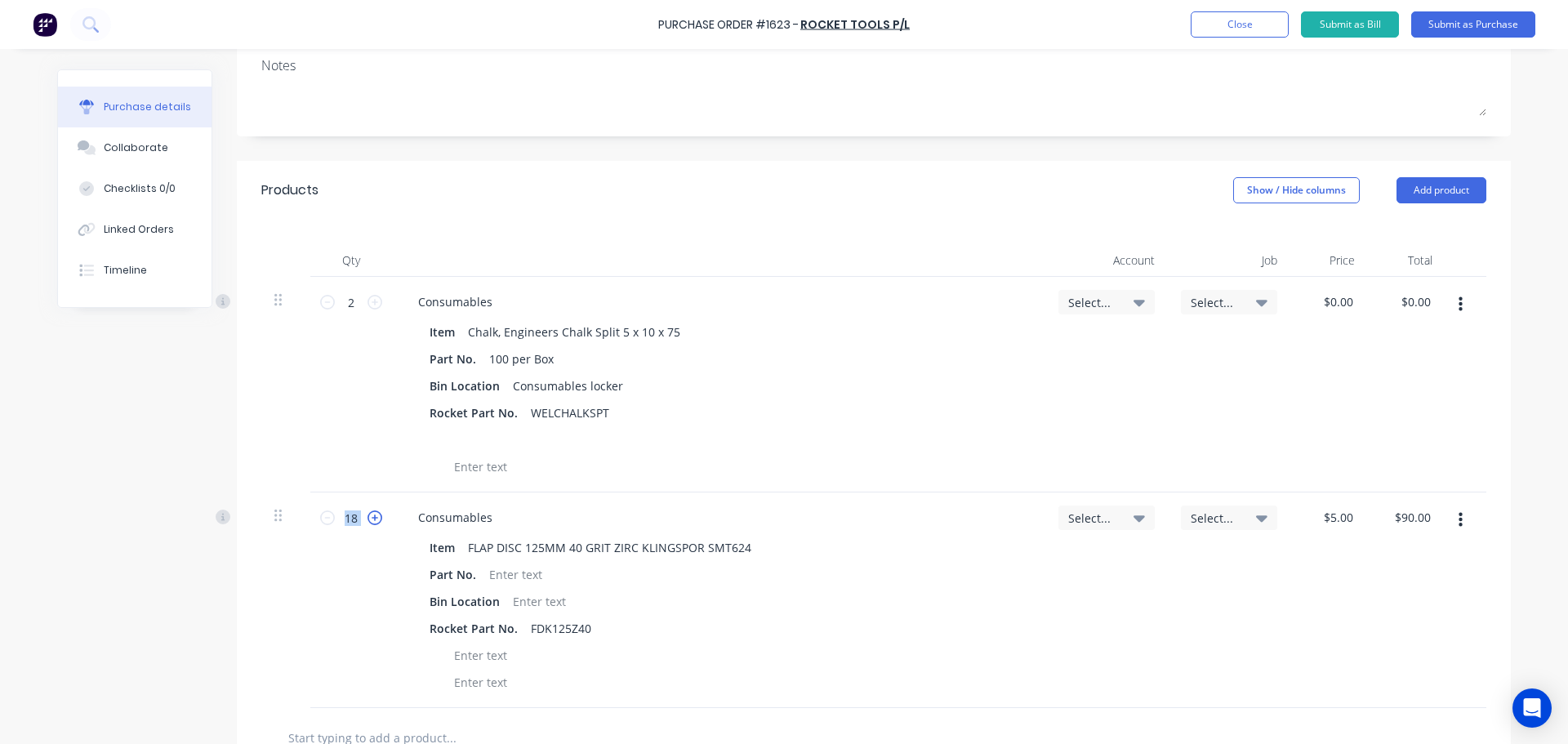
click at [369, 514] on icon at bounding box center [374, 517] width 15 height 15
type input "19"
type input "$95.00"
click at [369, 514] on icon at bounding box center [374, 517] width 15 height 15
type input "20"
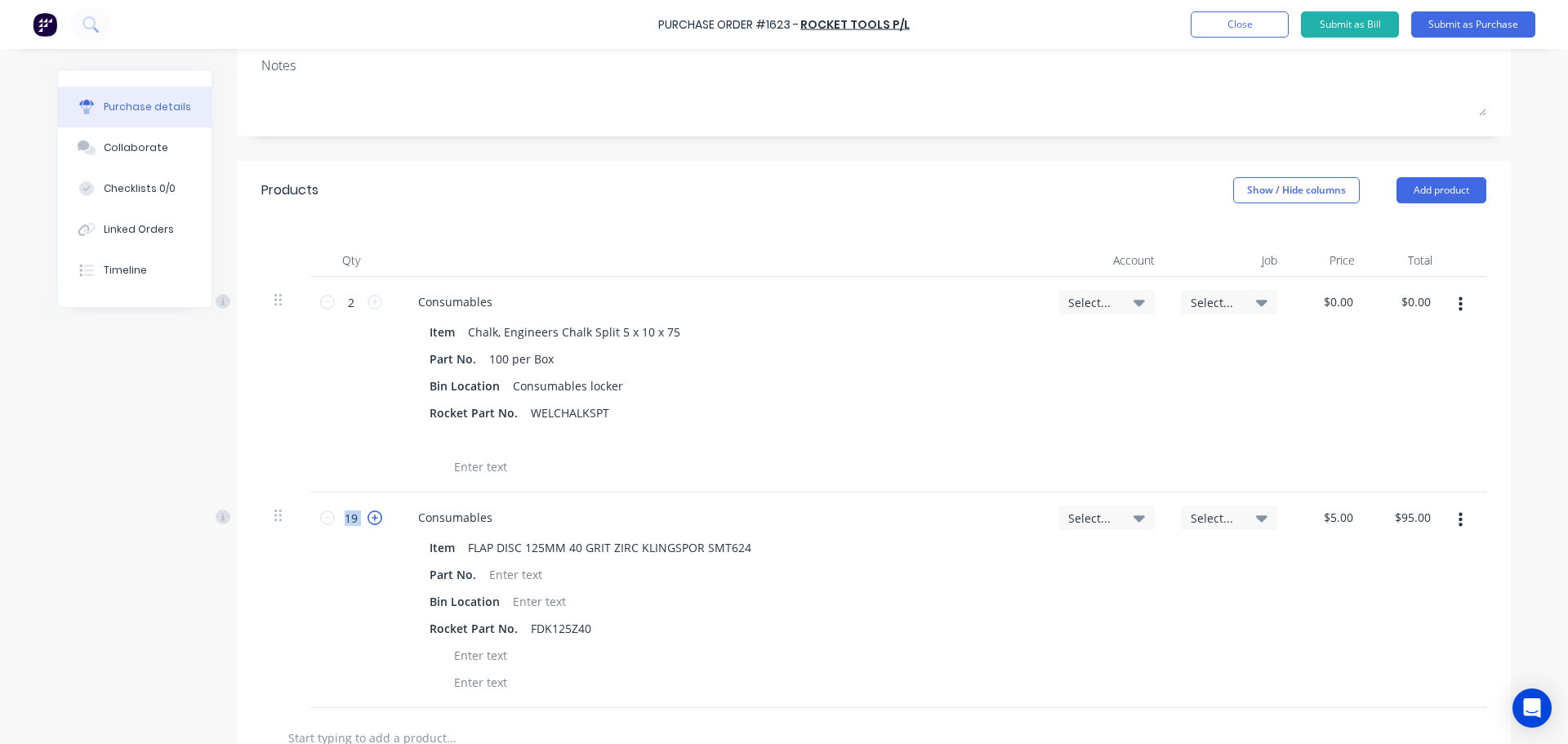
type input "$100.00"
click at [369, 514] on icon at bounding box center [374, 517] width 15 height 15
type input "21"
type input "$105.00"
click at [369, 514] on icon at bounding box center [374, 517] width 15 height 15
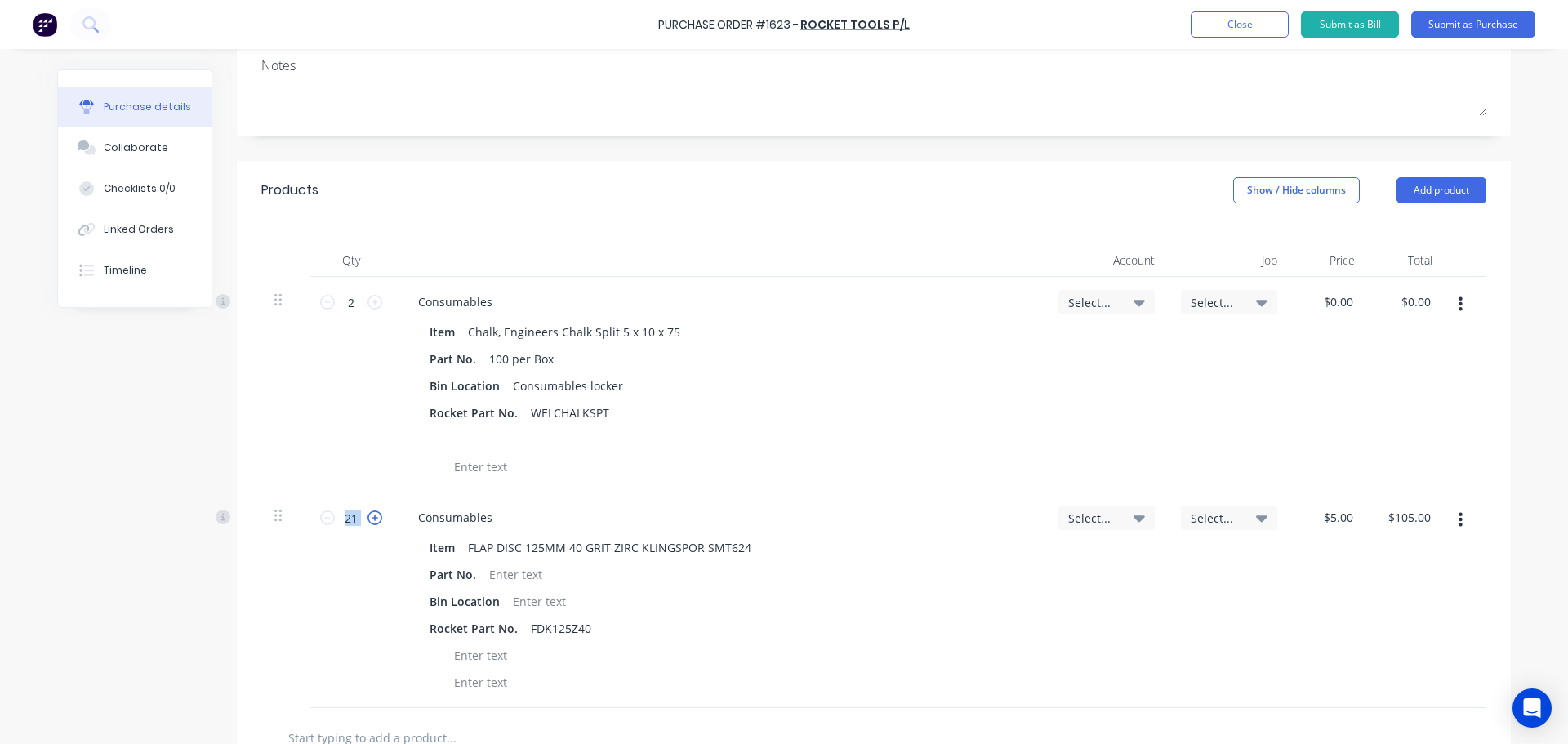
type input "22"
type input "$110.00"
click at [369, 514] on icon at bounding box center [374, 517] width 15 height 15
type input "23"
type input "$115.00"
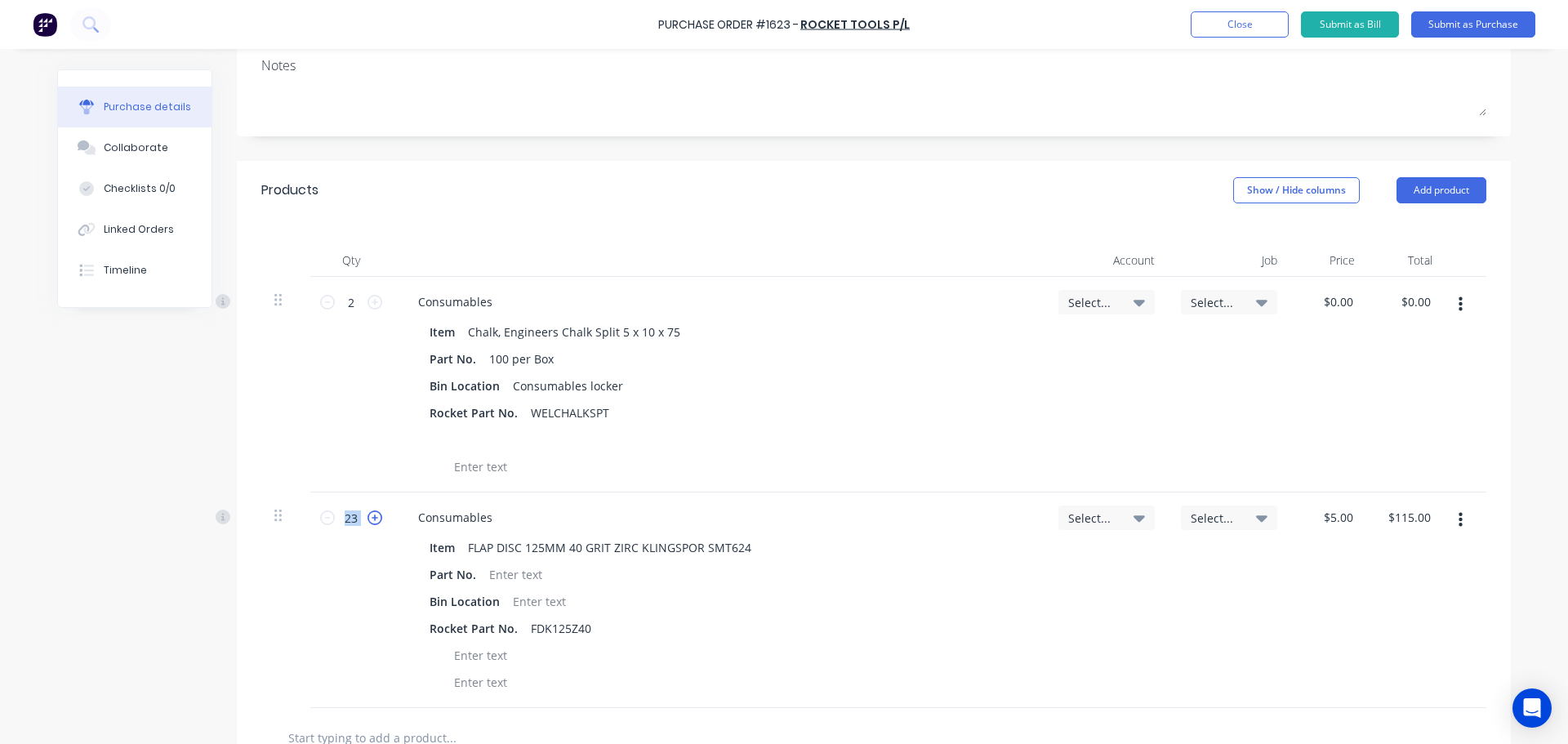
click at [369, 514] on icon at bounding box center [374, 517] width 15 height 15
type input "24"
type input "$120.00"
click at [369, 514] on icon at bounding box center [374, 517] width 15 height 15
type input "25"
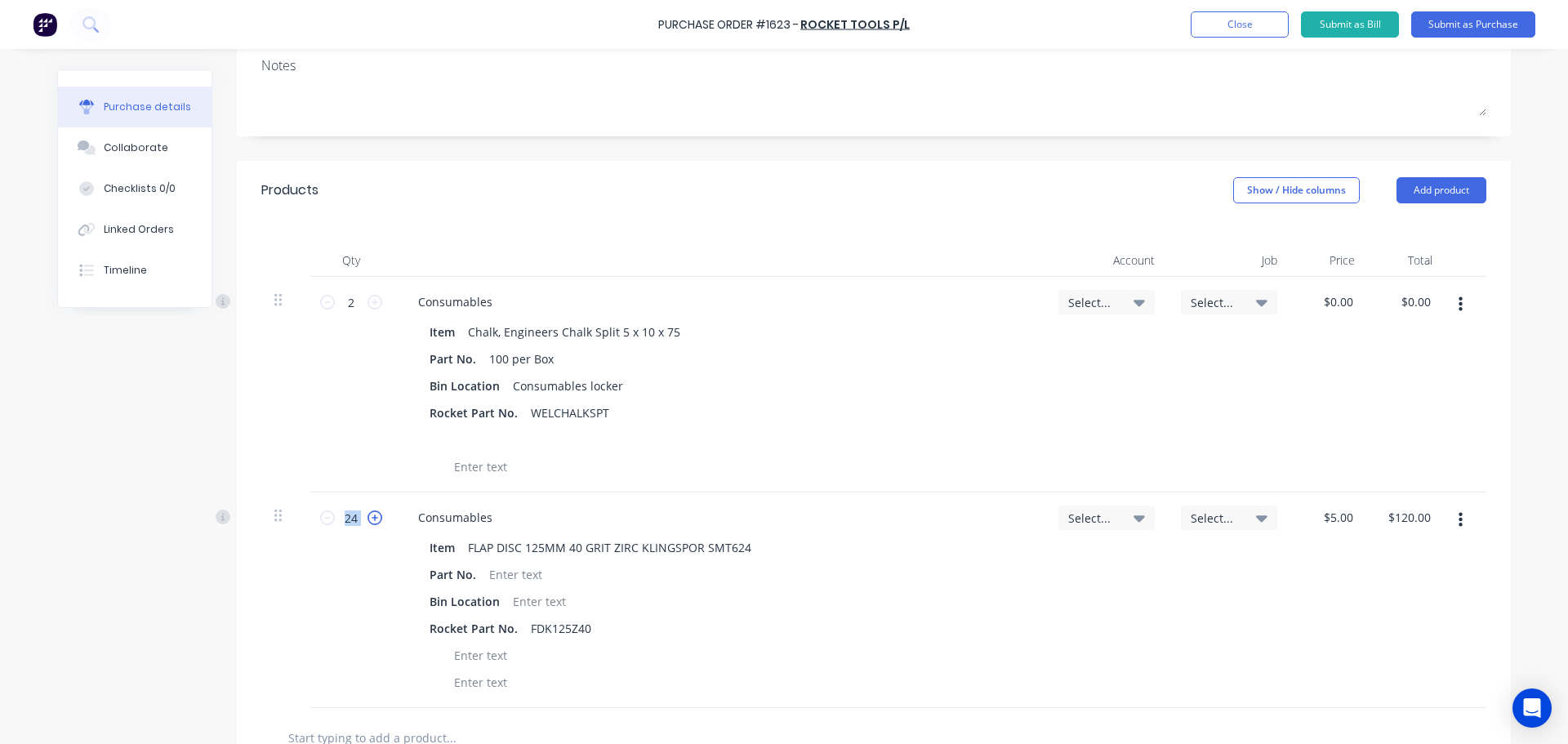
type input "$125.00"
click at [369, 514] on icon at bounding box center [374, 517] width 15 height 15
type input "26"
type input "$130.00"
click at [369, 514] on icon at bounding box center [374, 517] width 15 height 15
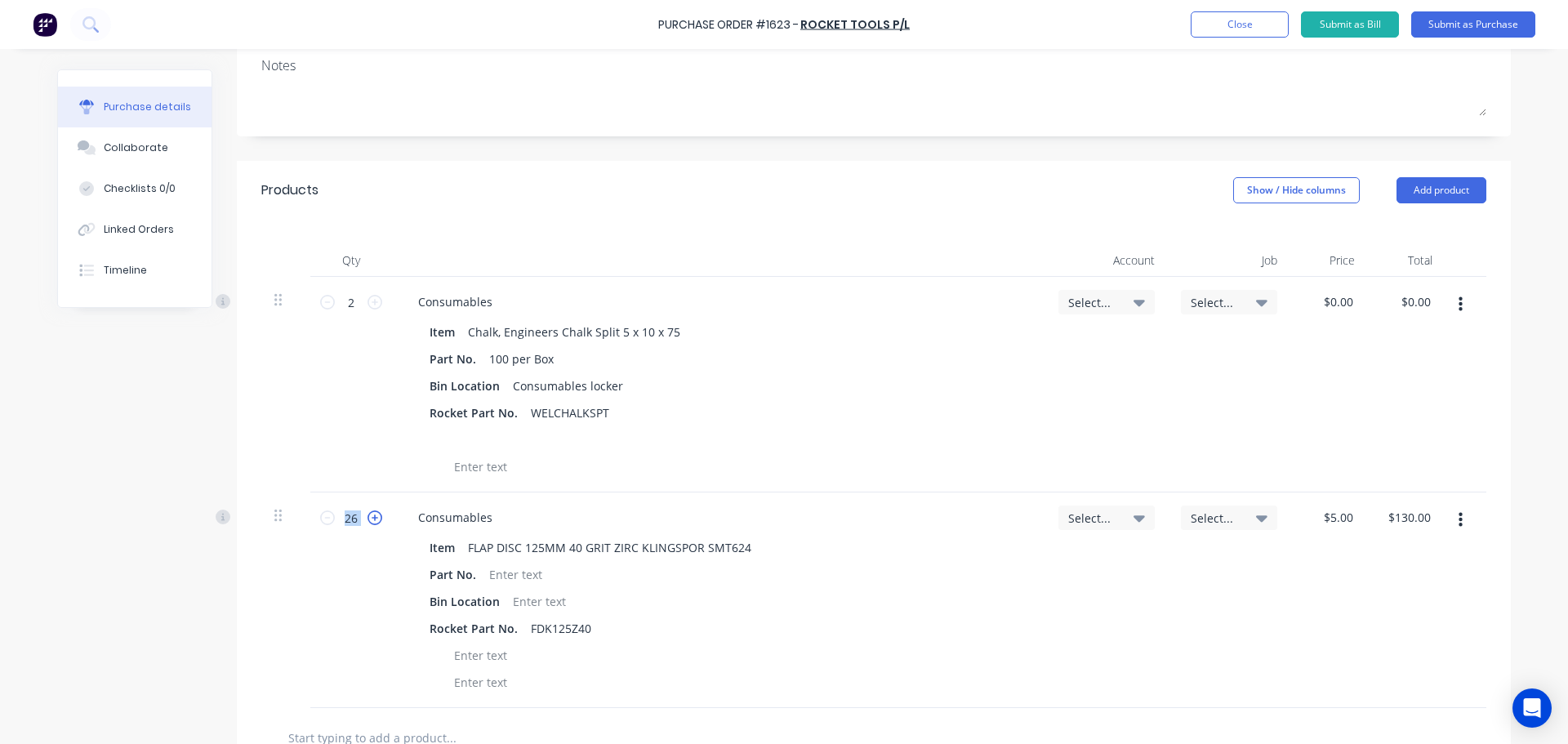
type input "27"
type input "$135.00"
click at [369, 514] on icon at bounding box center [374, 517] width 15 height 15
type input "28"
type input "$140.00"
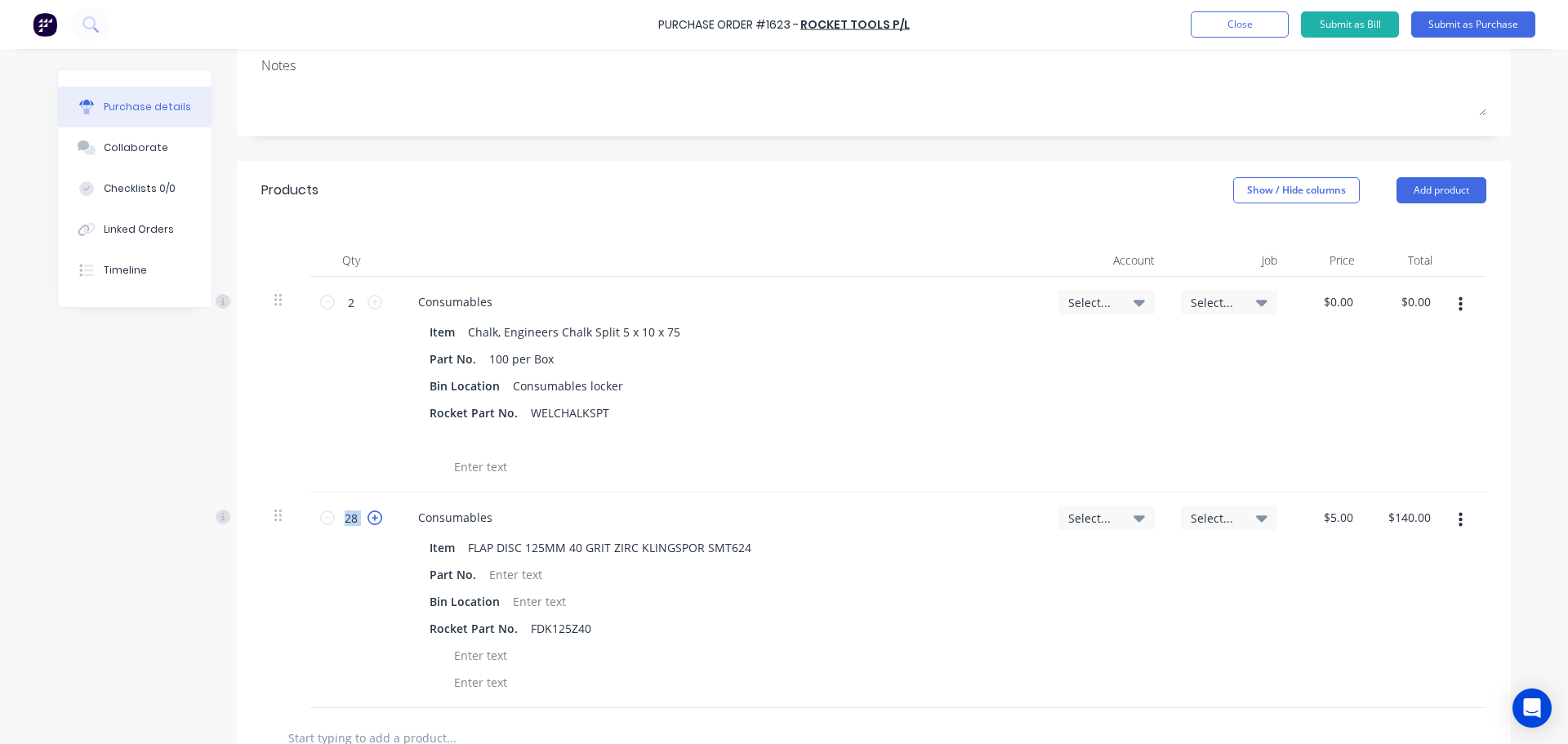
click at [369, 514] on icon at bounding box center [374, 517] width 15 height 15
type input "29"
type input "$145.00"
click at [369, 514] on icon at bounding box center [374, 517] width 15 height 15
type input "30"
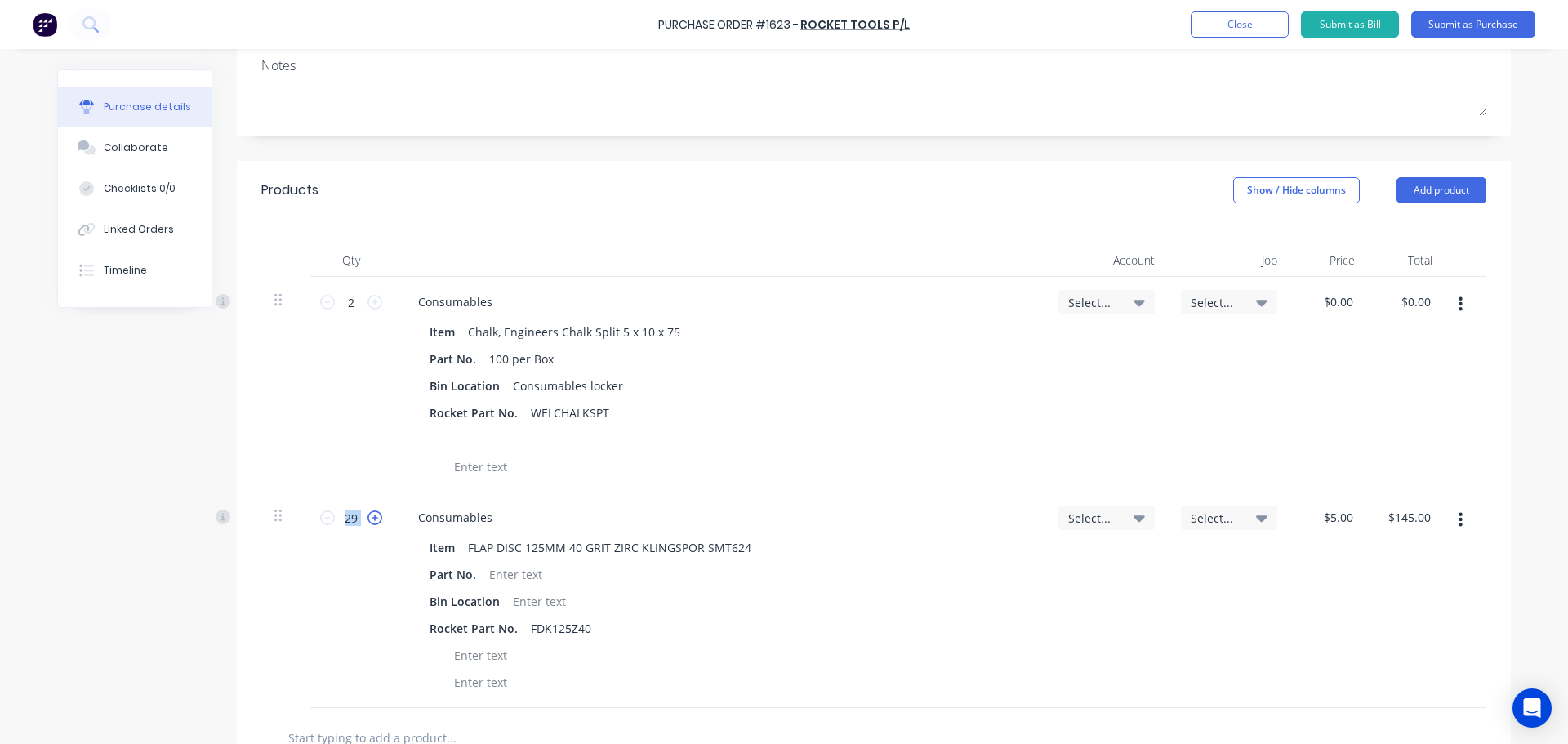
type input "$150.00"
click at [369, 510] on icon at bounding box center [374, 517] width 15 height 15
type input "31"
type input "$155.00"
click at [369, 510] on icon at bounding box center [374, 517] width 15 height 15
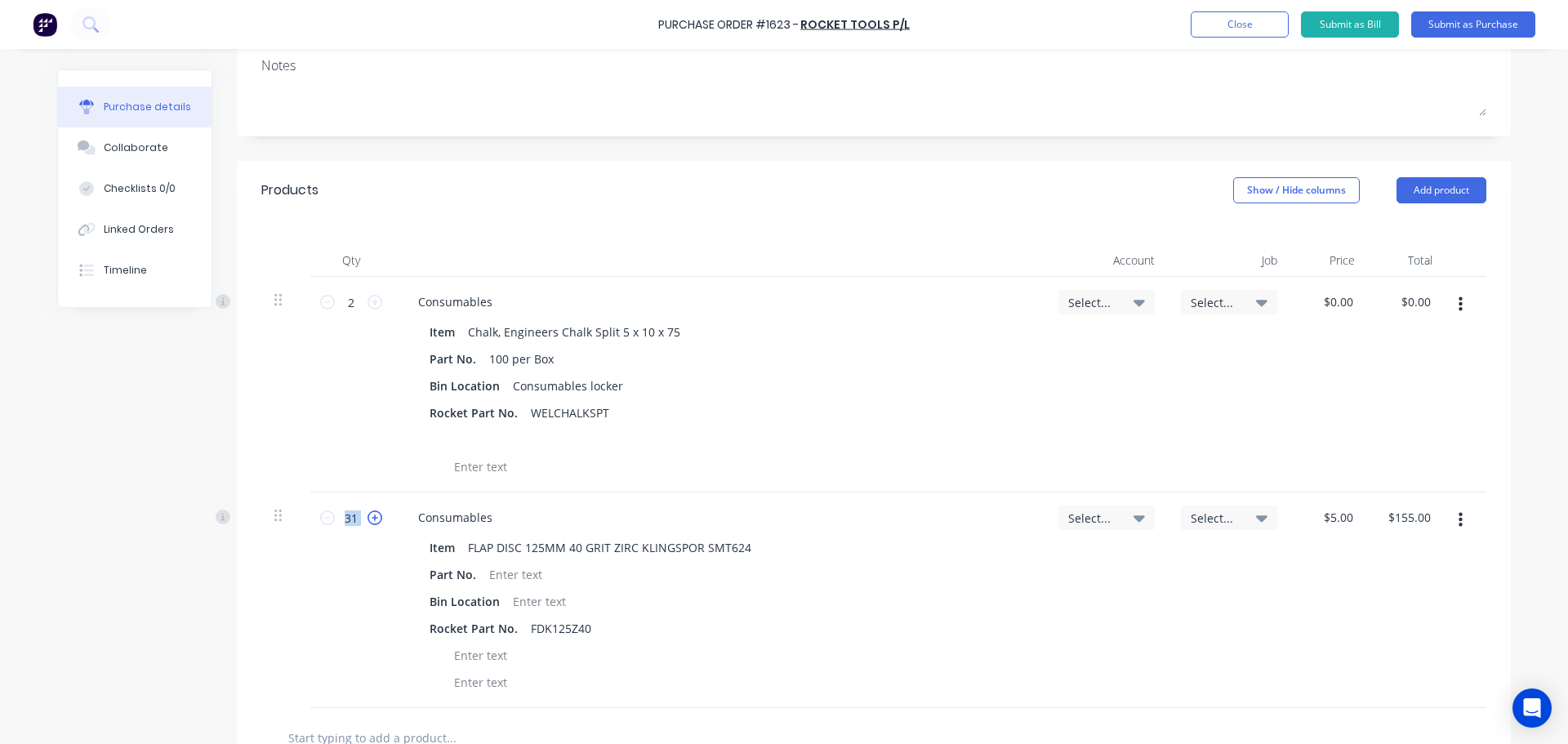
type input "32"
type input "$160.00"
click at [369, 510] on icon at bounding box center [374, 517] width 15 height 15
type input "33"
type input "$165.00"
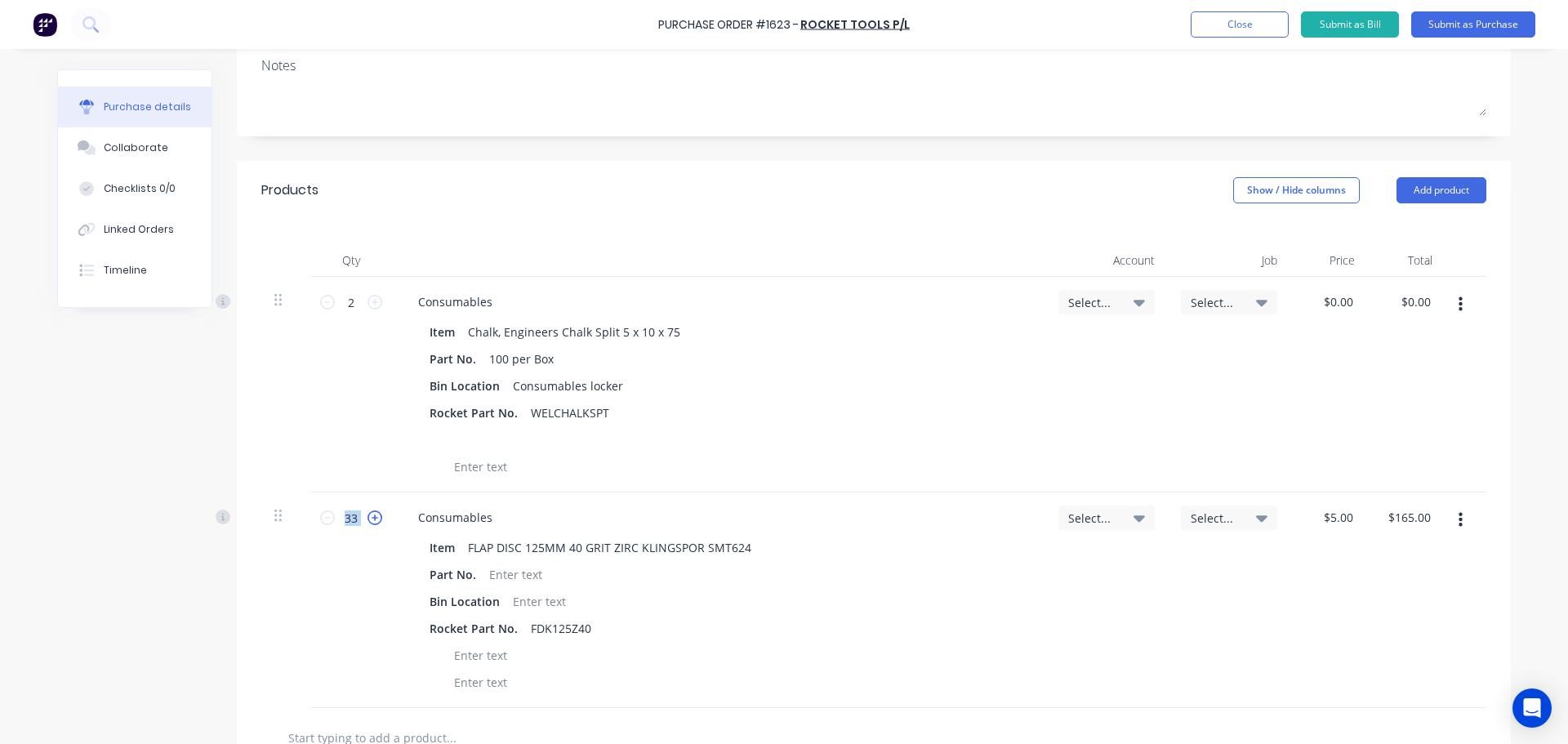
click at [369, 510] on icon at bounding box center [374, 517] width 15 height 15
type input "34"
type input "$170.00"
click at [369, 510] on icon at bounding box center [374, 517] width 15 height 15
type input "35"
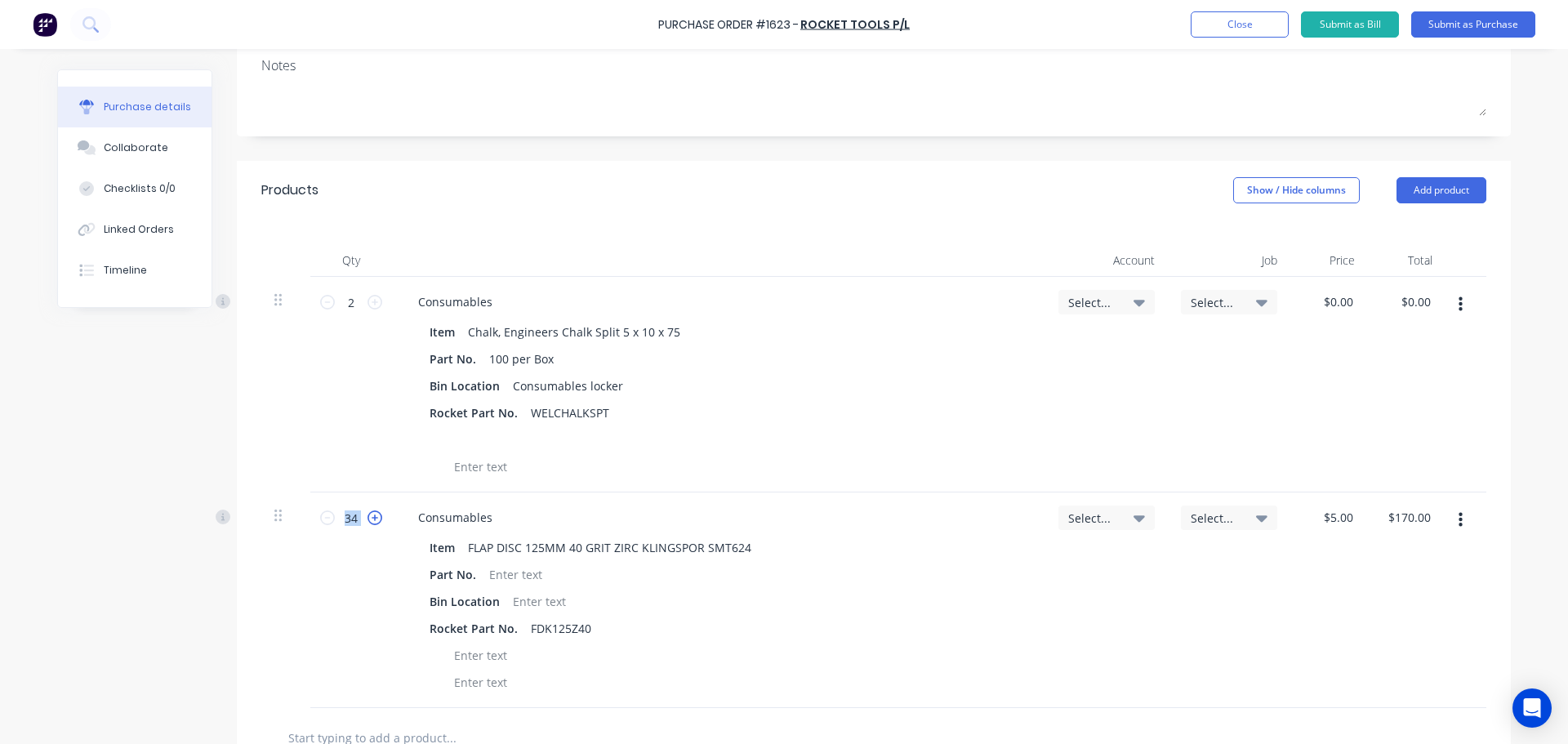
type input "$175.00"
click at [369, 510] on icon at bounding box center [374, 517] width 15 height 15
type input "36"
type input "$180.00"
click at [369, 510] on icon at bounding box center [374, 517] width 15 height 15
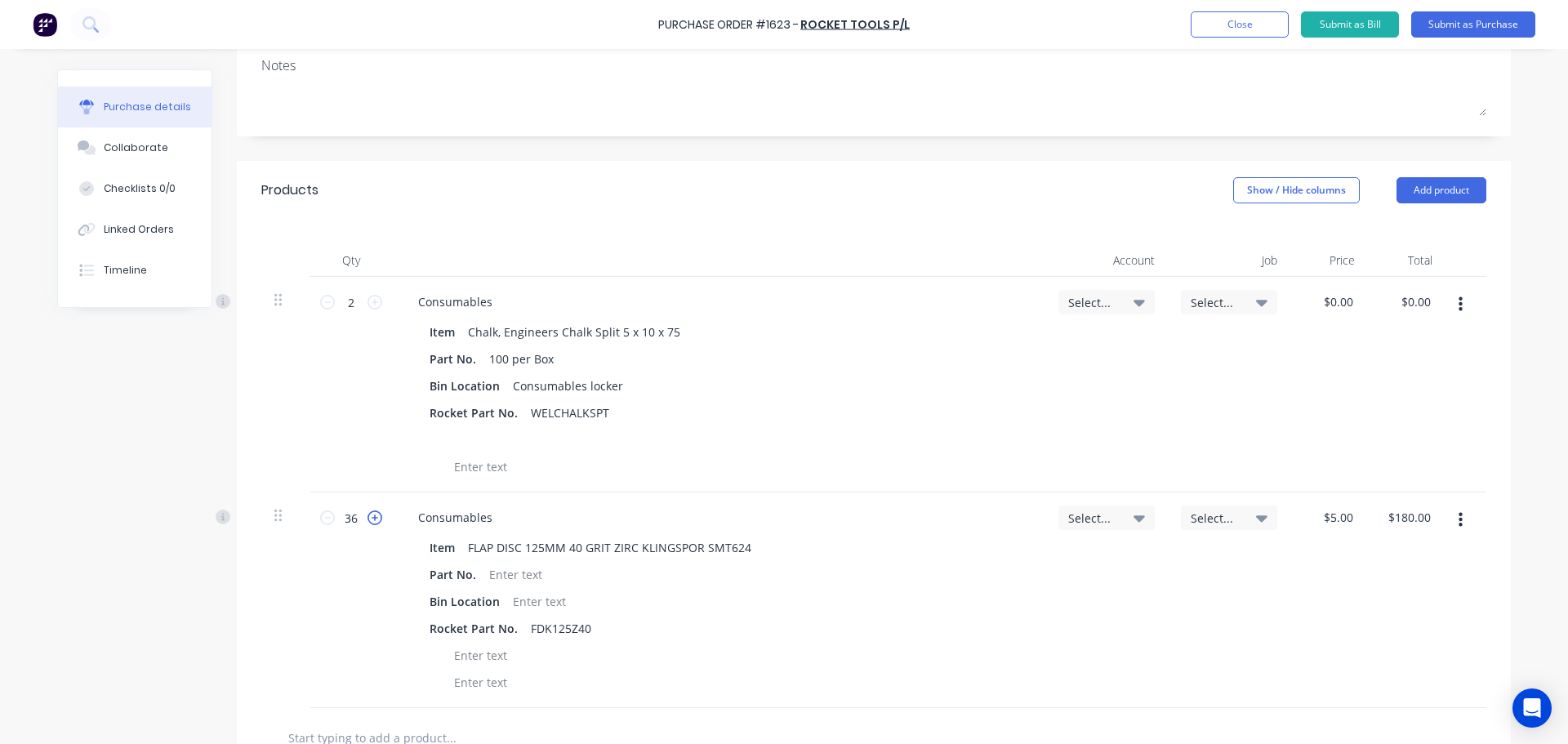
type input "37"
type input "$185.00"
click at [369, 510] on icon at bounding box center [374, 517] width 15 height 15
type input "38"
type input "$190.00"
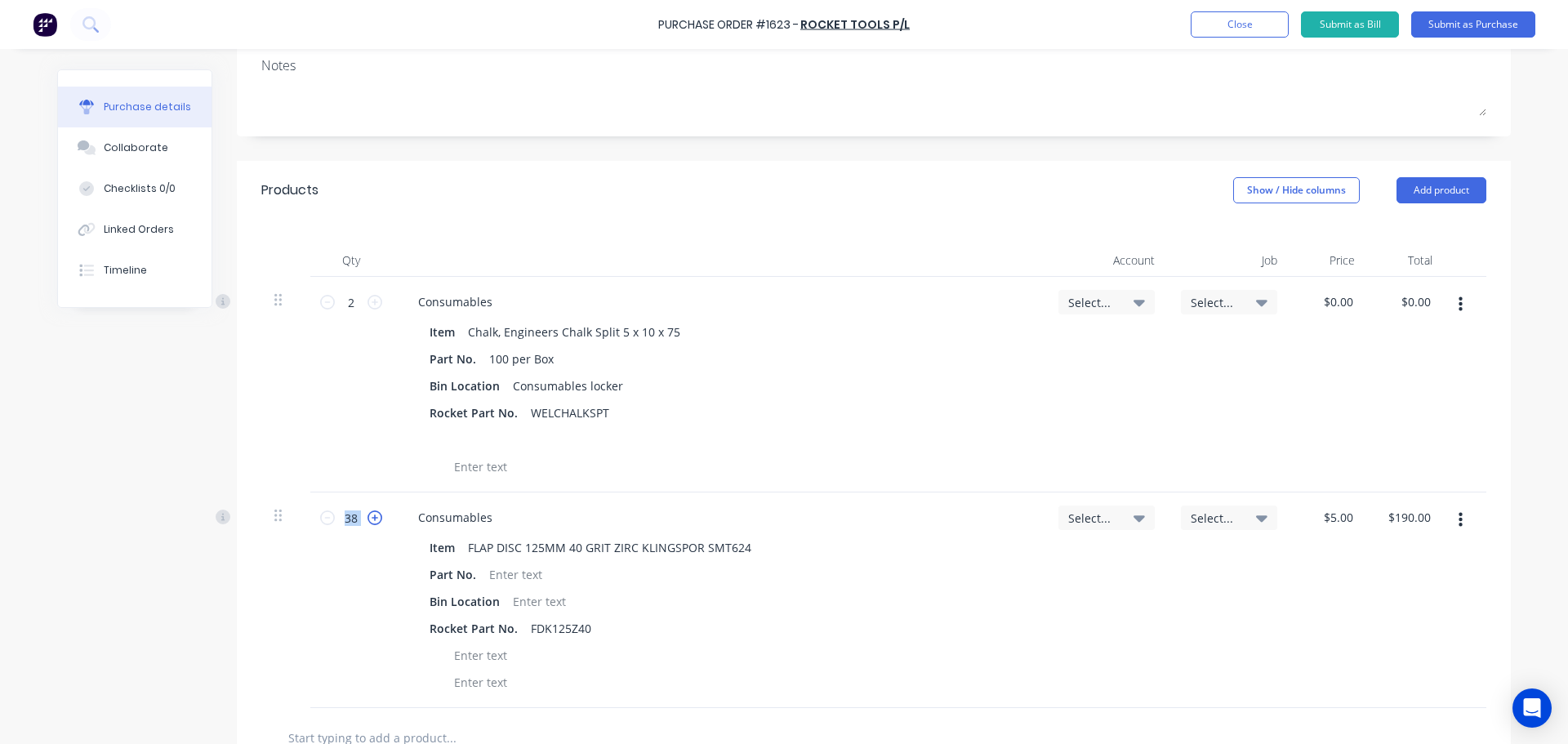
click at [369, 510] on icon at bounding box center [374, 517] width 15 height 15
type input "39"
type input "$195.00"
click at [369, 510] on icon at bounding box center [374, 517] width 15 height 15
type input "40"
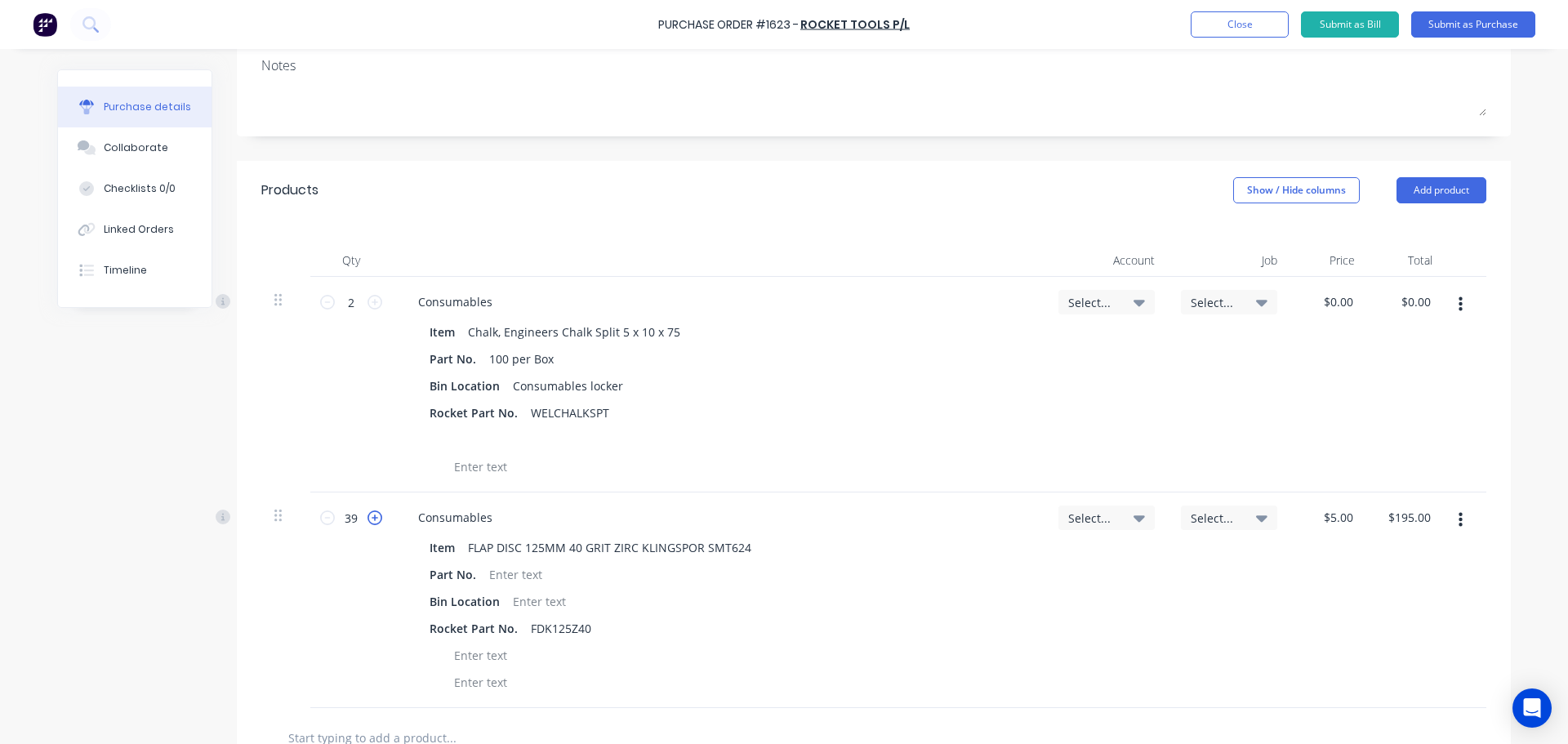
type input "$200.00"
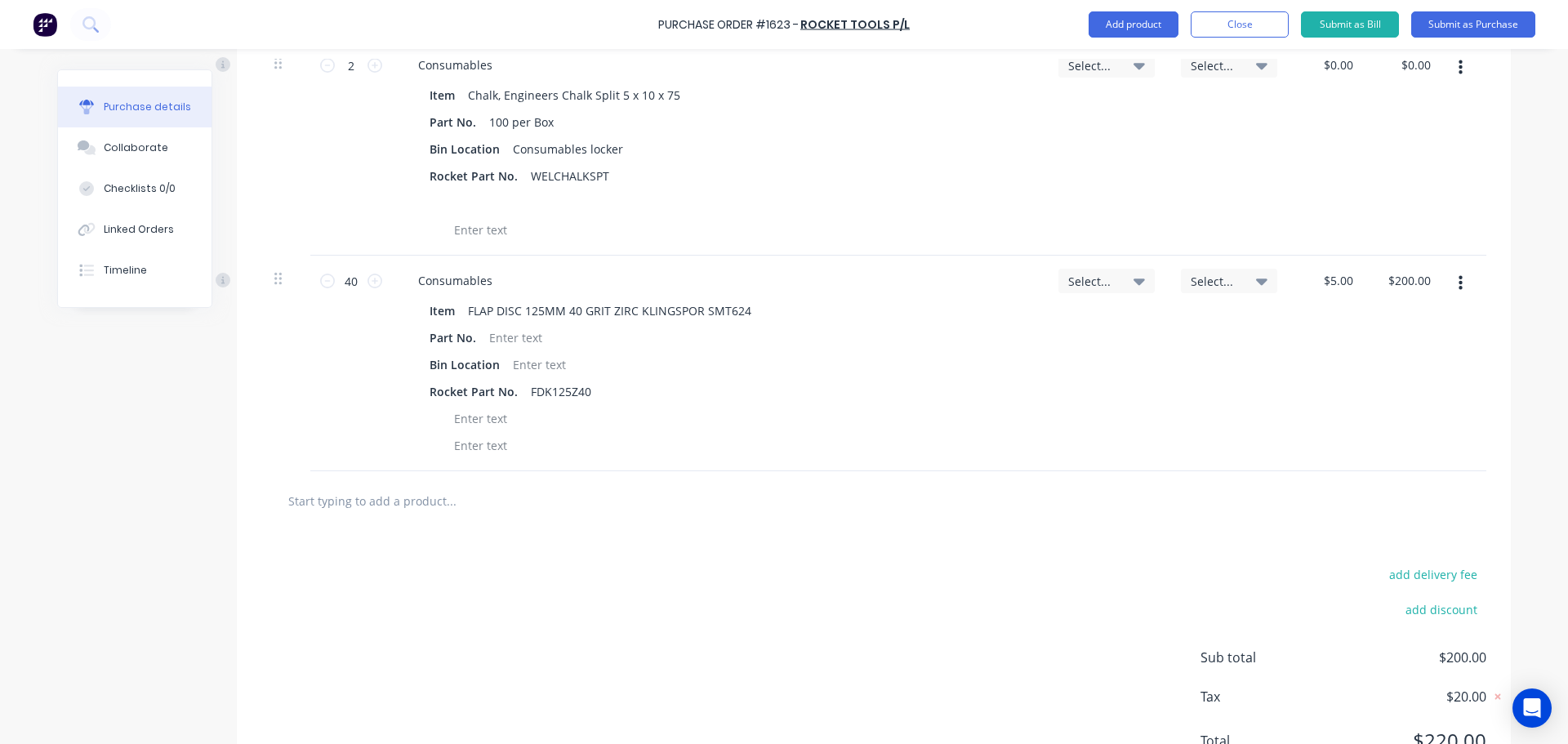
scroll to position [490, 0]
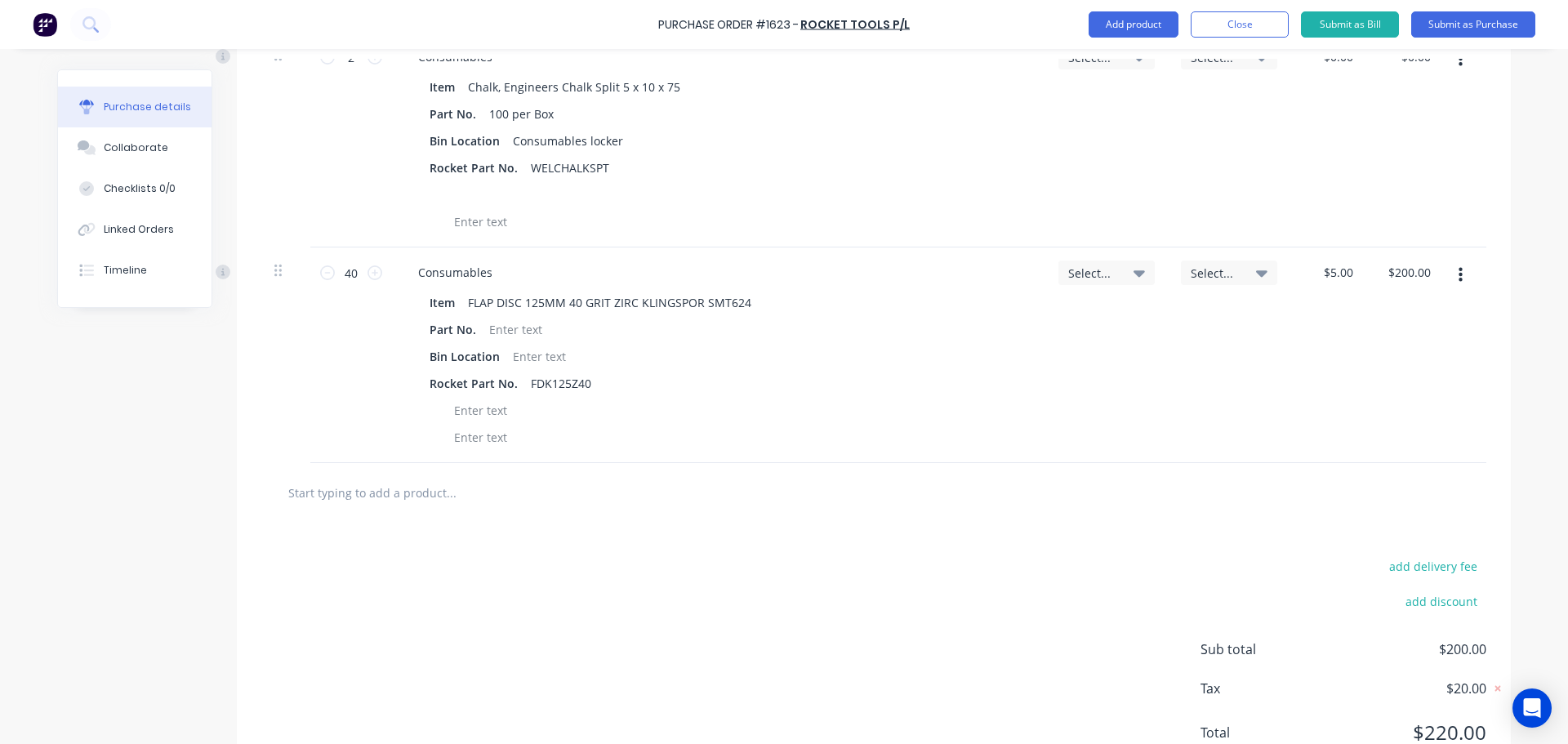
click at [376, 495] on input "text" at bounding box center [451, 492] width 327 height 32
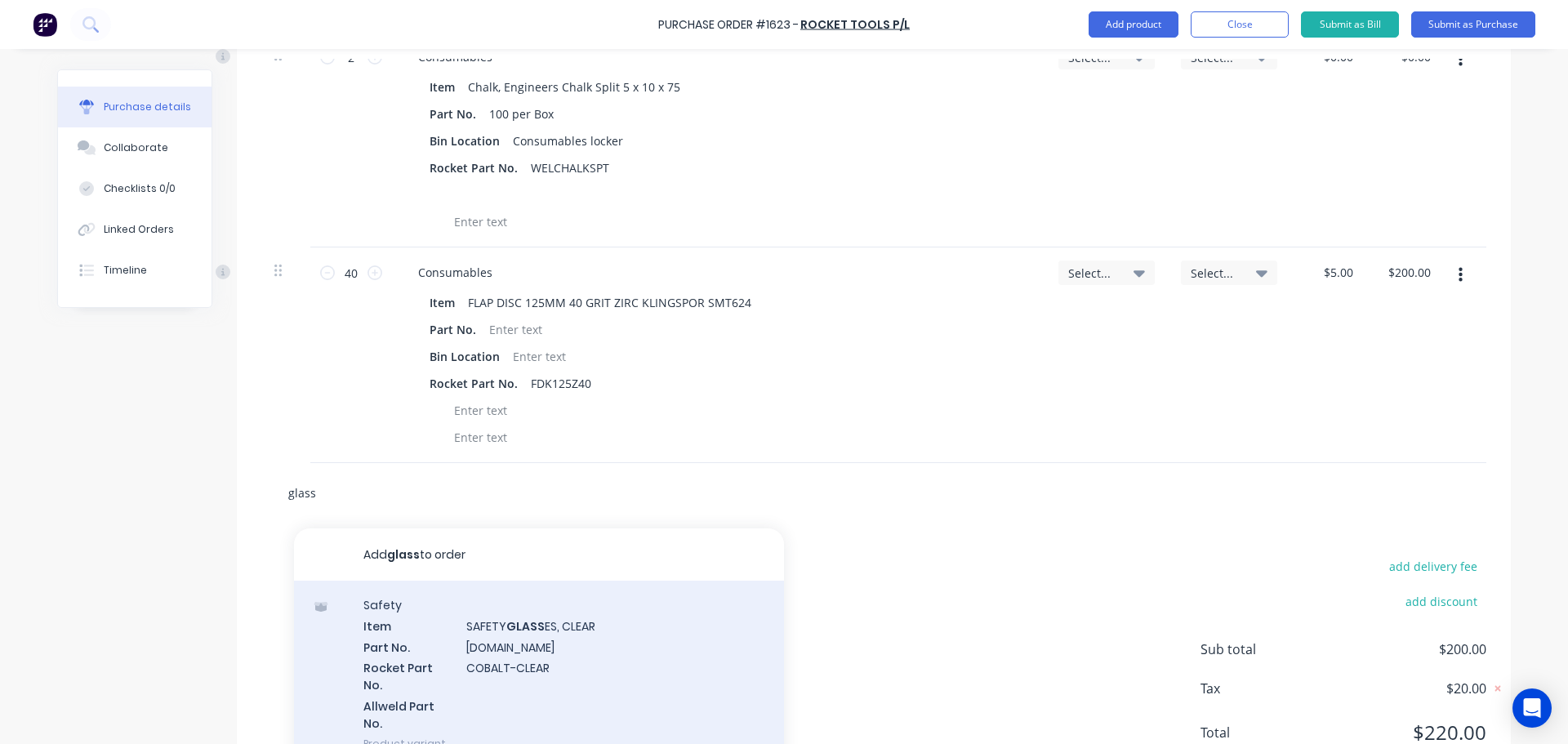
type input "glass"
click at [511, 646] on div "Safety Item SAFETY GLASS ES, CLEAR Part No. [DOMAIN_NAME] Rocket Part No. COBAL…" at bounding box center [539, 674] width 490 height 187
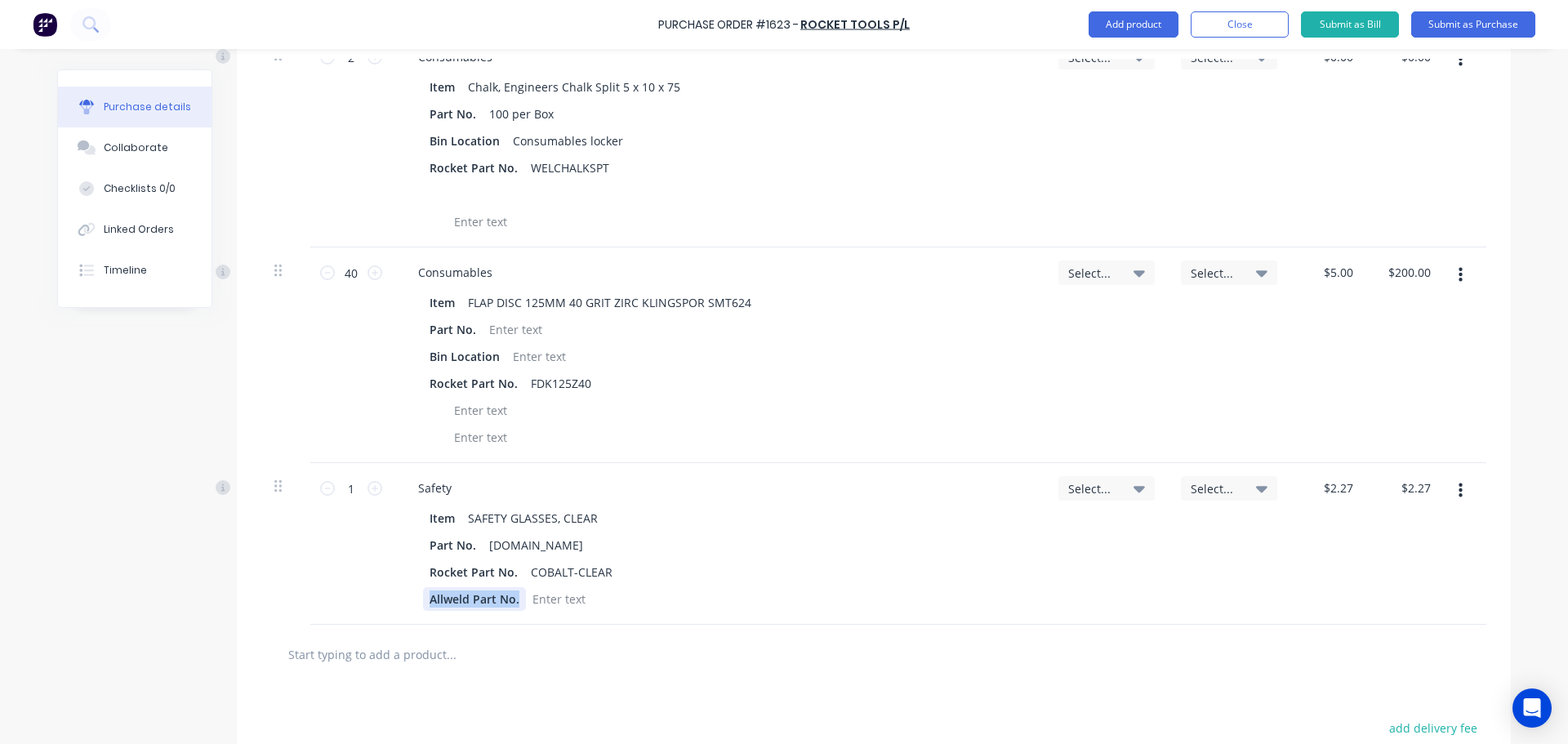
drag, startPoint x: 514, startPoint y: 598, endPoint x: 412, endPoint y: 598, distance: 102.0
click at [412, 598] on div "Item SAFETY GLASSES, CLEAR Part No. [DOMAIN_NAME] Rocket Part No. COBALT-CLEAR …" at bounding box center [718, 558] width 627 height 104
click at [368, 486] on icon at bounding box center [374, 488] width 15 height 15
type input "2"
type input "$4.54"
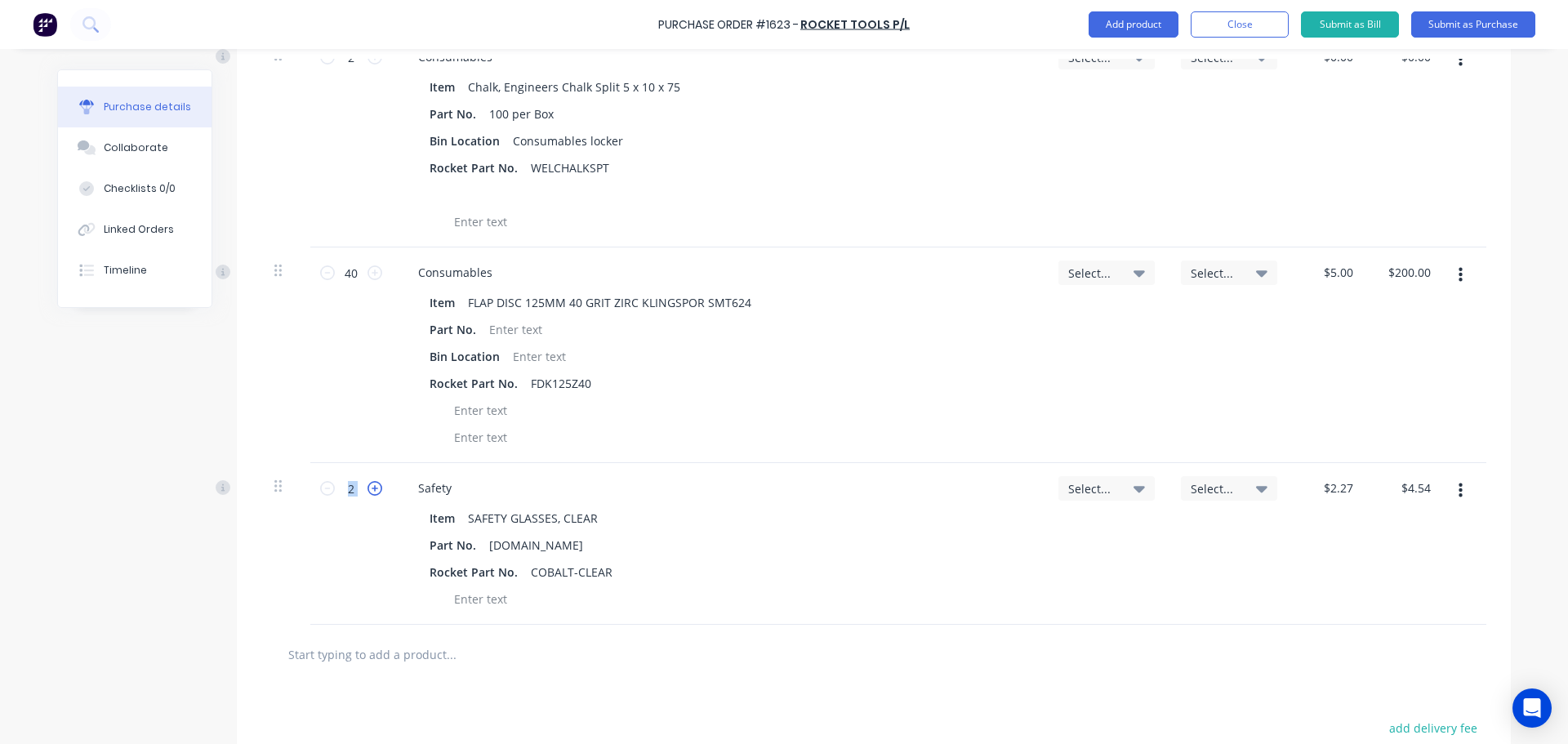
click at [368, 486] on icon at bounding box center [374, 488] width 15 height 15
type input "3"
type input "$6.81"
click at [368, 486] on icon at bounding box center [374, 488] width 15 height 15
type input "4"
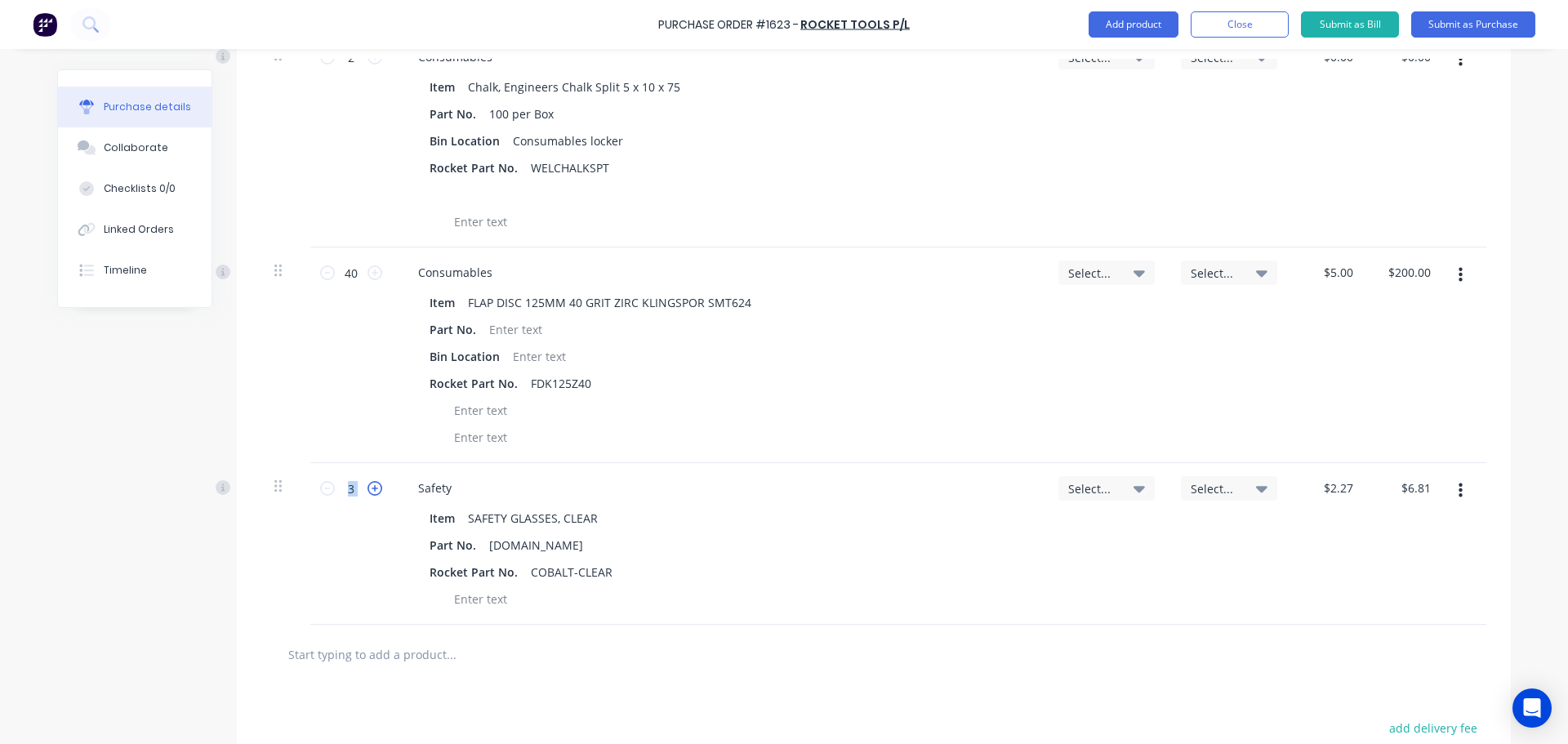
type input "$9.08"
click at [368, 486] on icon at bounding box center [374, 488] width 15 height 15
type input "5"
type input "$11.35"
click at [368, 486] on icon at bounding box center [374, 488] width 15 height 15
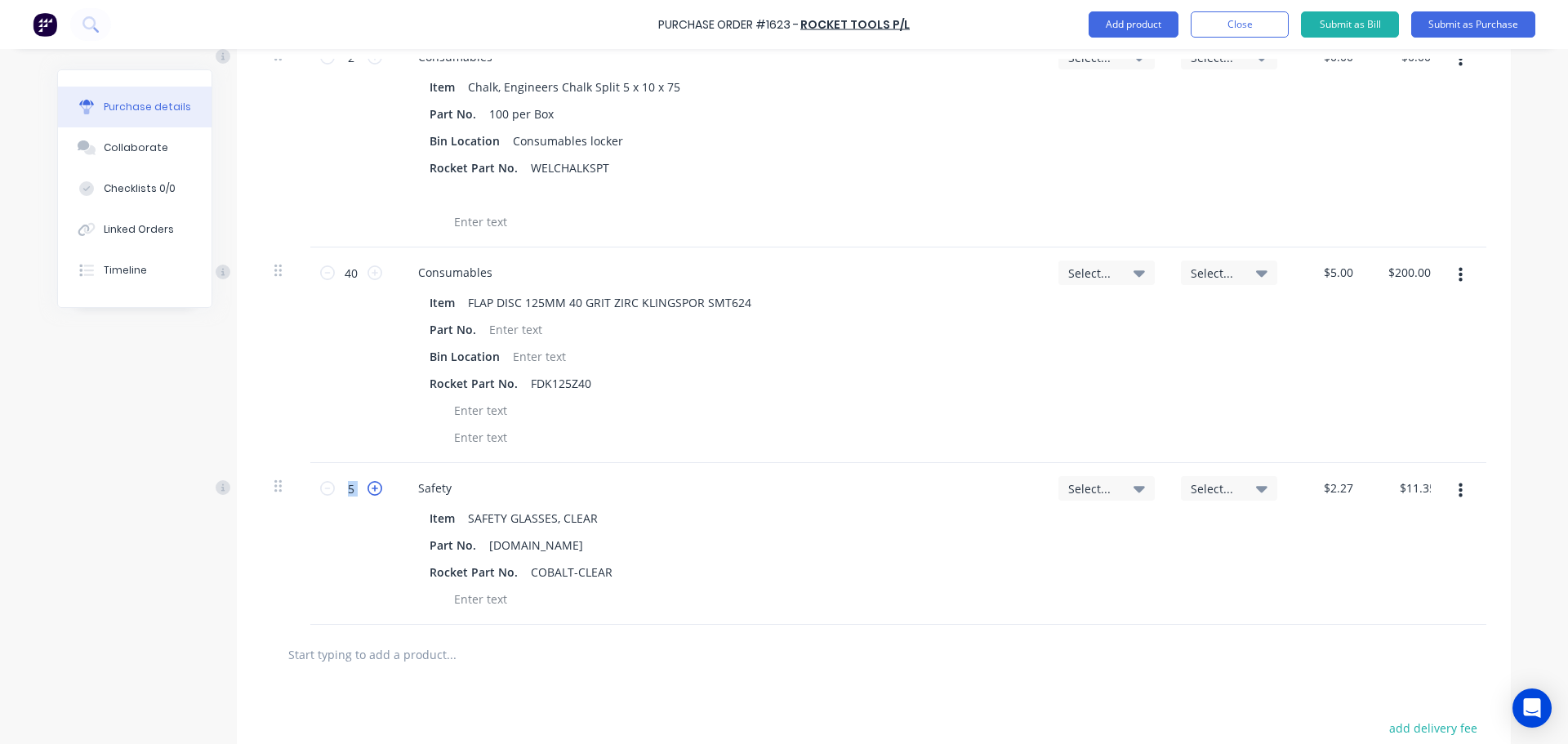
type input "6"
type input "$13.62"
click at [368, 486] on icon at bounding box center [374, 488] width 15 height 15
type input "7"
type input "$15.89"
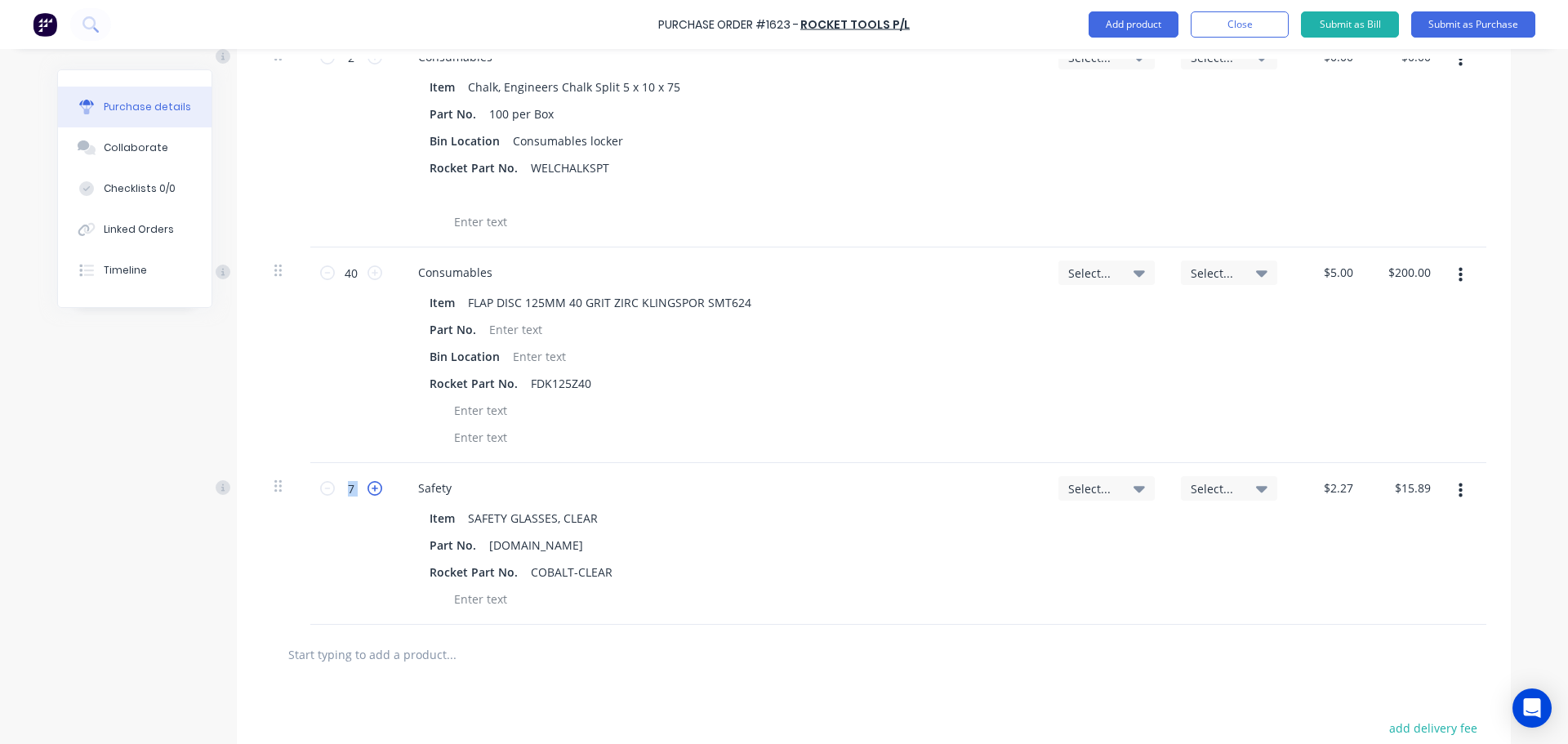
click at [368, 486] on icon at bounding box center [374, 488] width 15 height 15
type input "8"
type input "$18.16"
click at [368, 486] on icon at bounding box center [374, 488] width 15 height 15
type input "9"
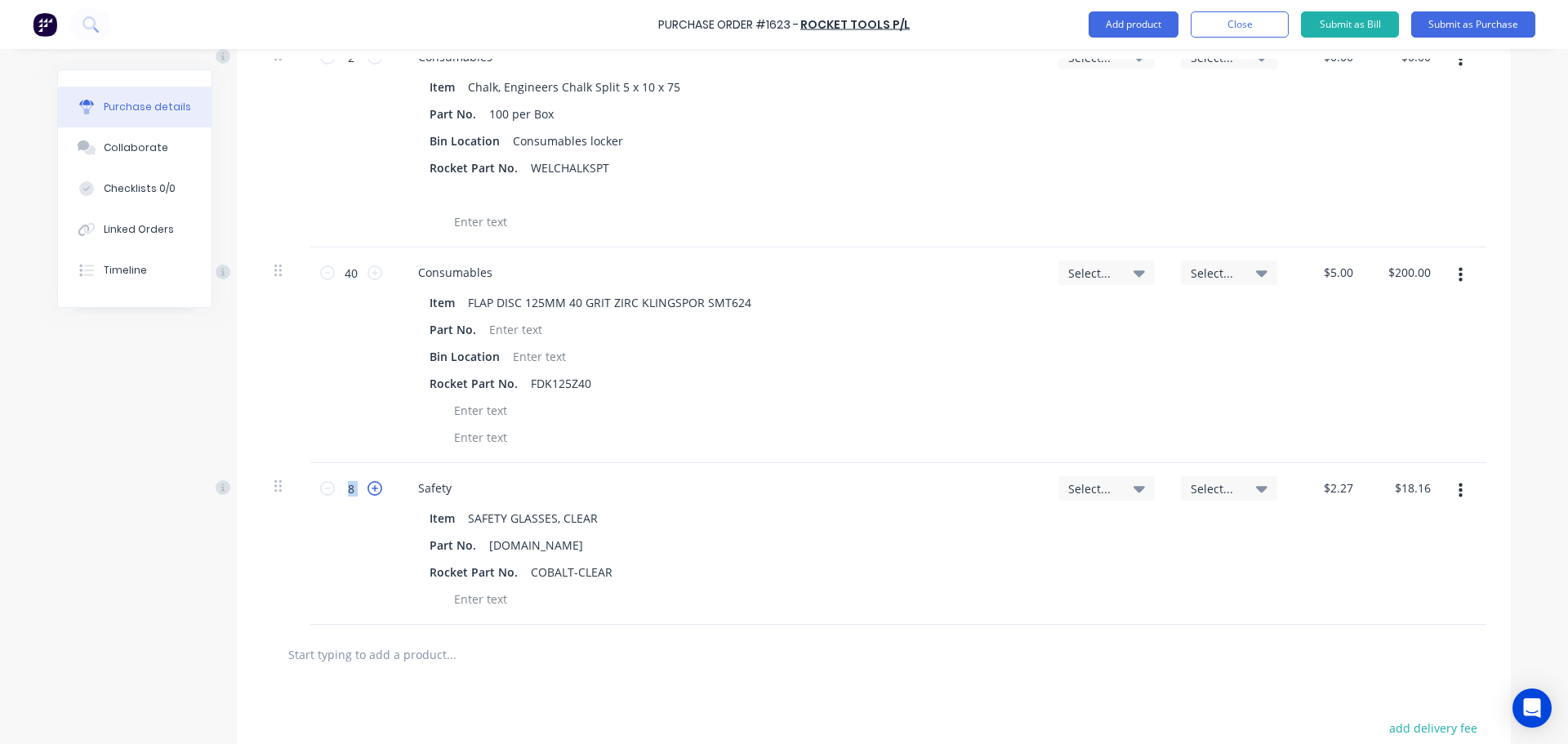
type input "$20.43"
click at [368, 486] on icon at bounding box center [374, 488] width 15 height 15
type input "10"
type input "$22.70"
click at [368, 486] on icon at bounding box center [374, 488] width 15 height 15
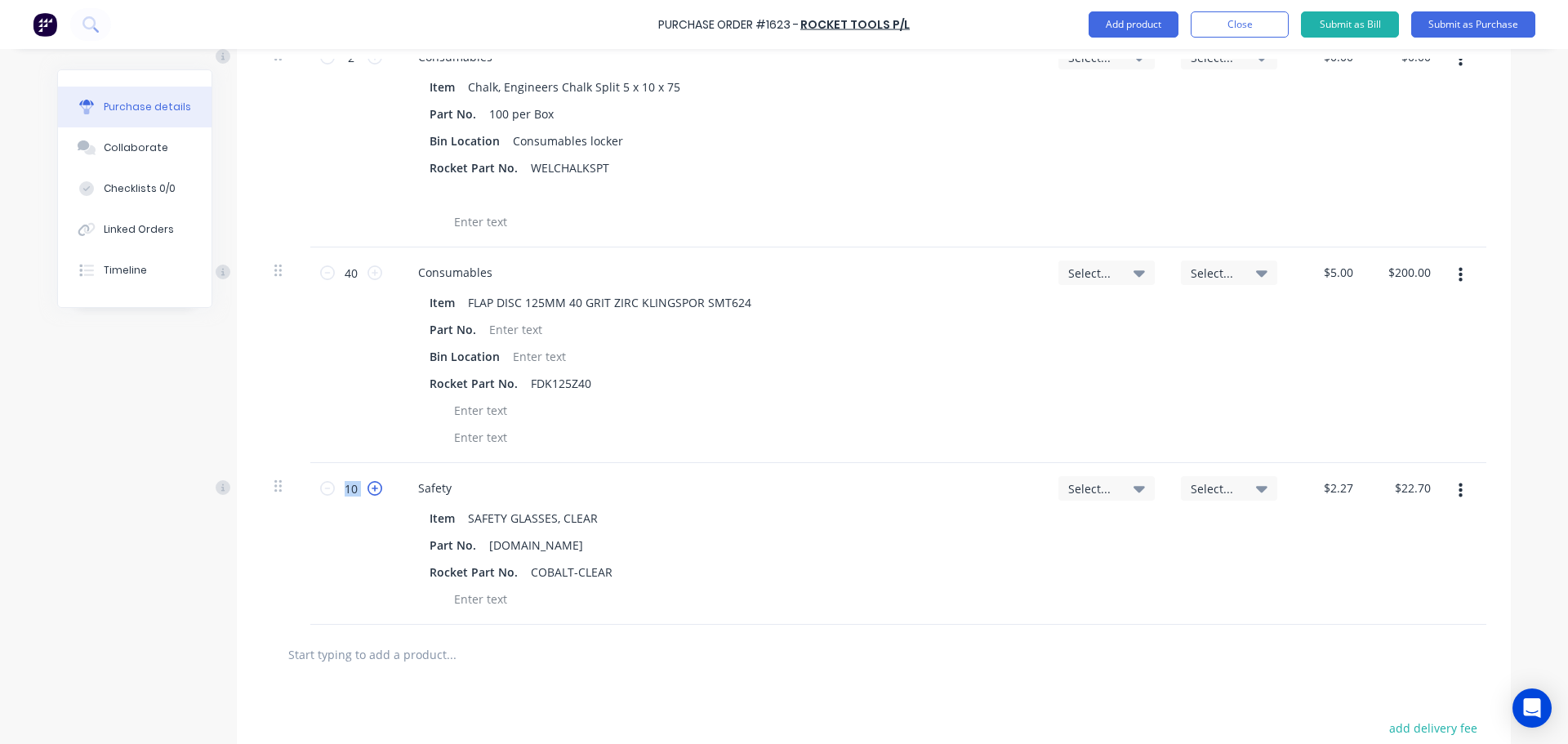
type input "11"
type input "$24.97"
click at [368, 486] on icon at bounding box center [374, 488] width 15 height 15
type input "12"
type input "$27.24"
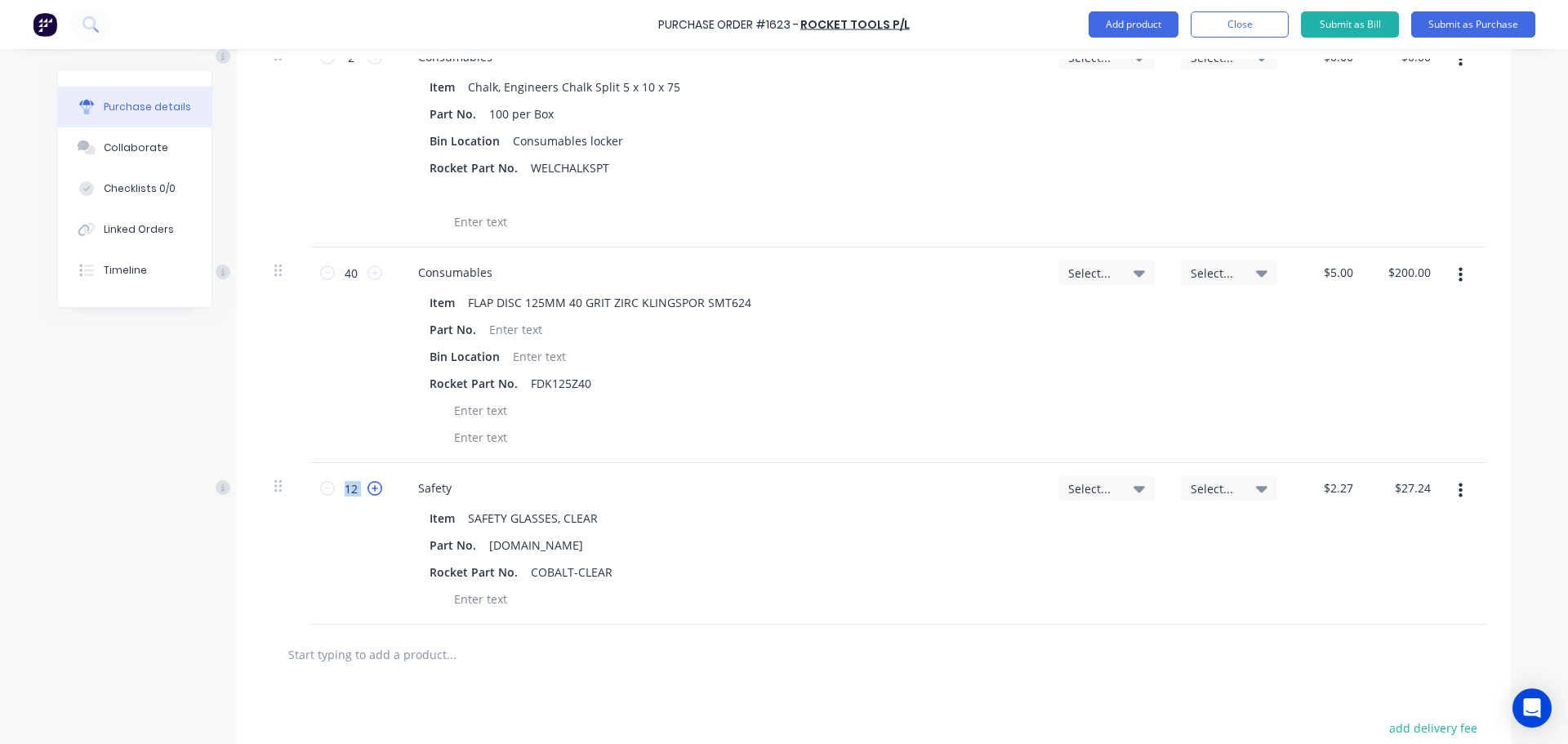
click at [368, 486] on icon at bounding box center [374, 488] width 15 height 15
type input "13"
type input "$29.51"
click at [368, 486] on icon at bounding box center [374, 488] width 15 height 15
type input "14"
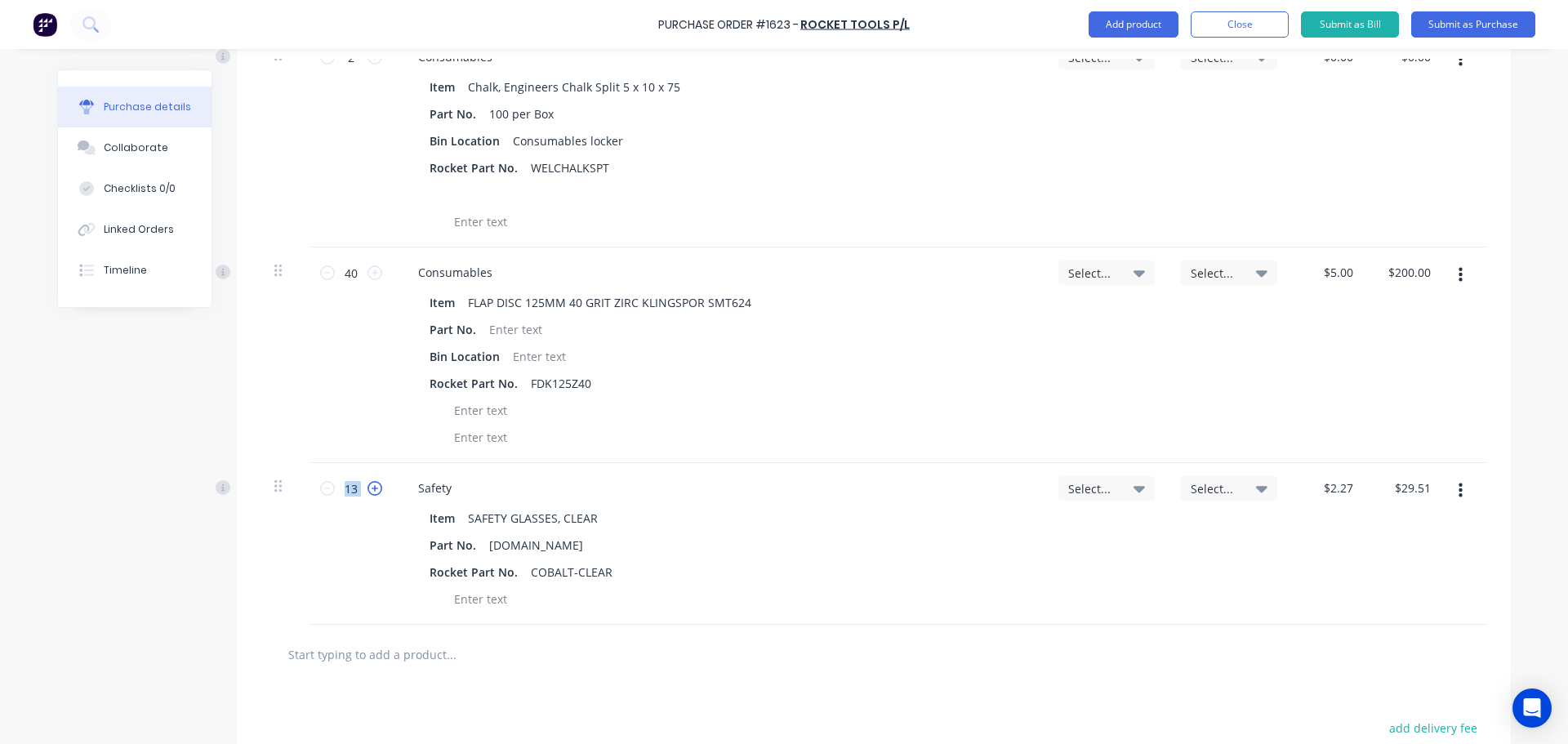
type input "$31.78"
click at [368, 486] on icon at bounding box center [374, 488] width 15 height 15
type input "15"
type input "$34.05"
click at [368, 486] on icon at bounding box center [374, 488] width 15 height 15
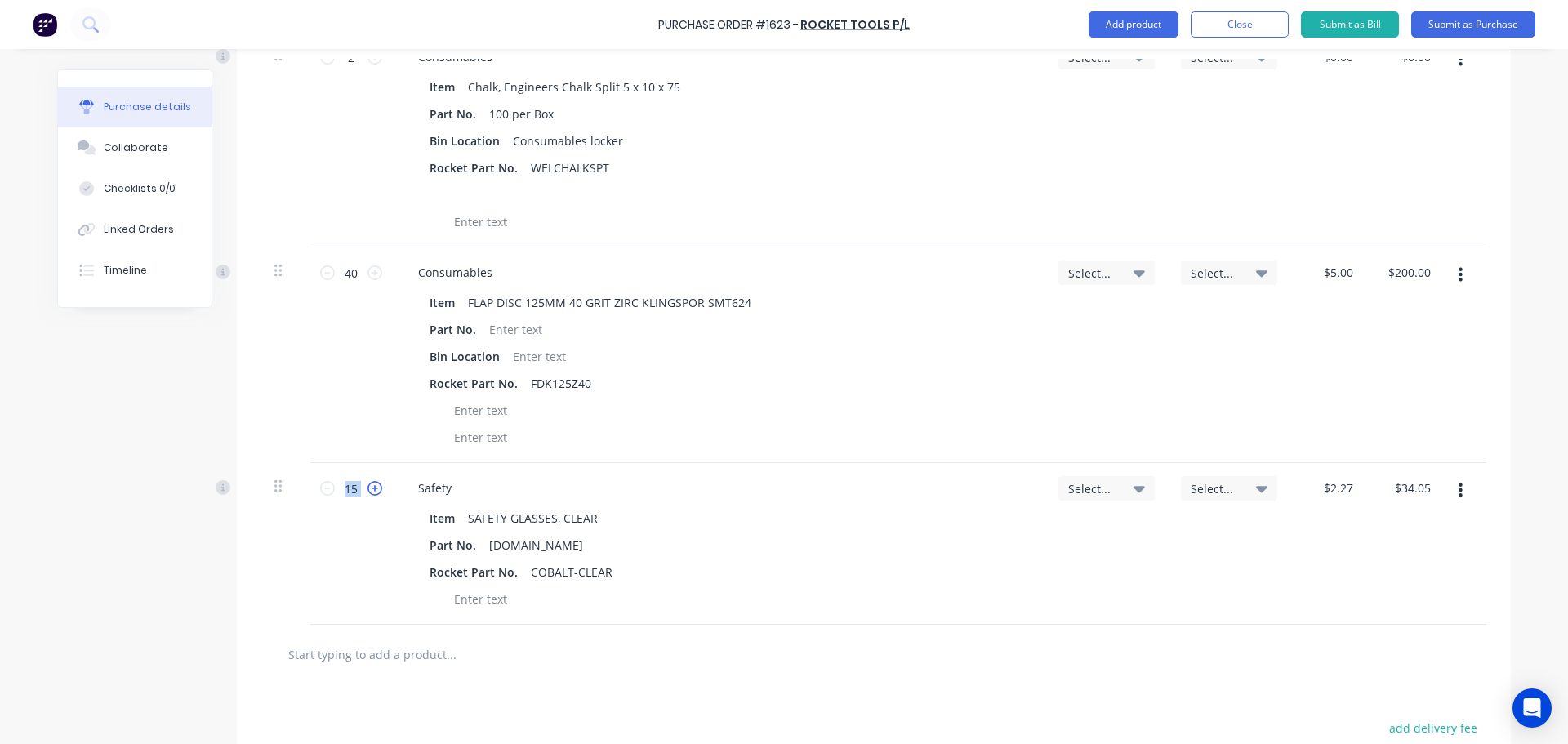
type input "16"
type input "$36.32"
click at [368, 486] on icon at bounding box center [374, 488] width 15 height 15
type input "17"
type input "$38.59"
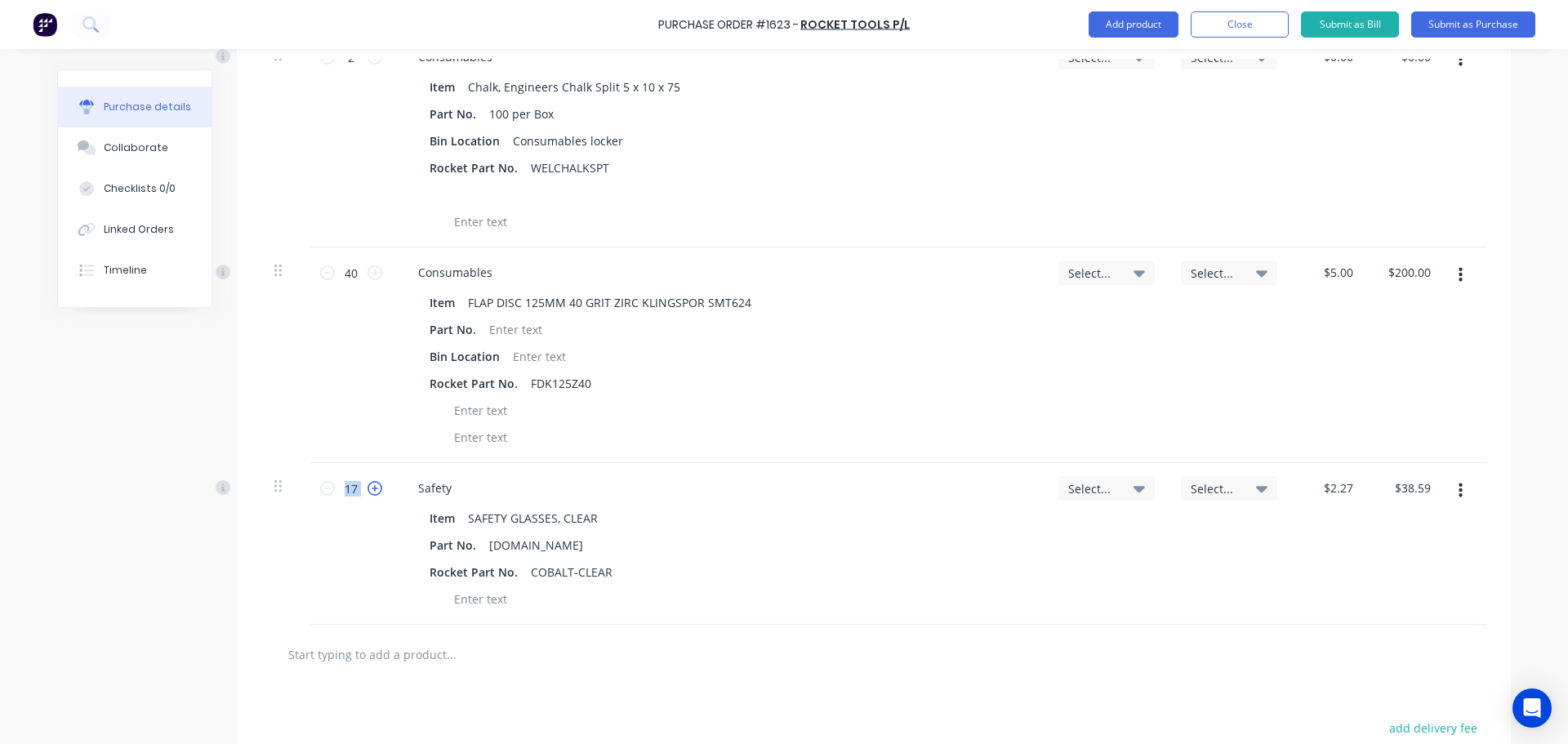
click at [368, 486] on icon at bounding box center [374, 488] width 15 height 15
type input "18"
type input "$40.86"
click at [368, 486] on icon at bounding box center [374, 488] width 15 height 15
type input "19"
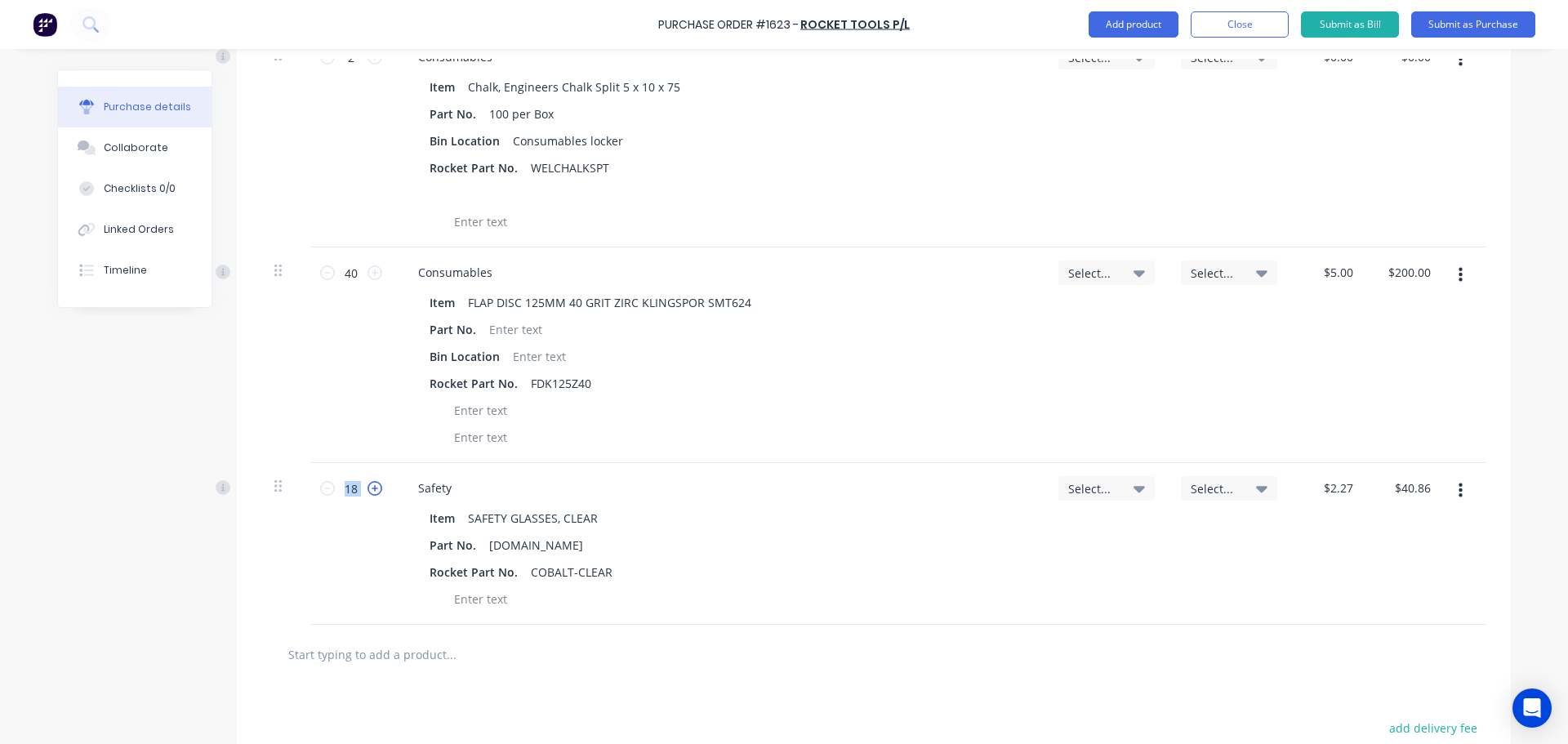
type input "$43.13"
click at [368, 486] on icon at bounding box center [374, 488] width 15 height 15
type input "20"
type input "$45.40"
click at [368, 486] on icon at bounding box center [374, 488] width 15 height 15
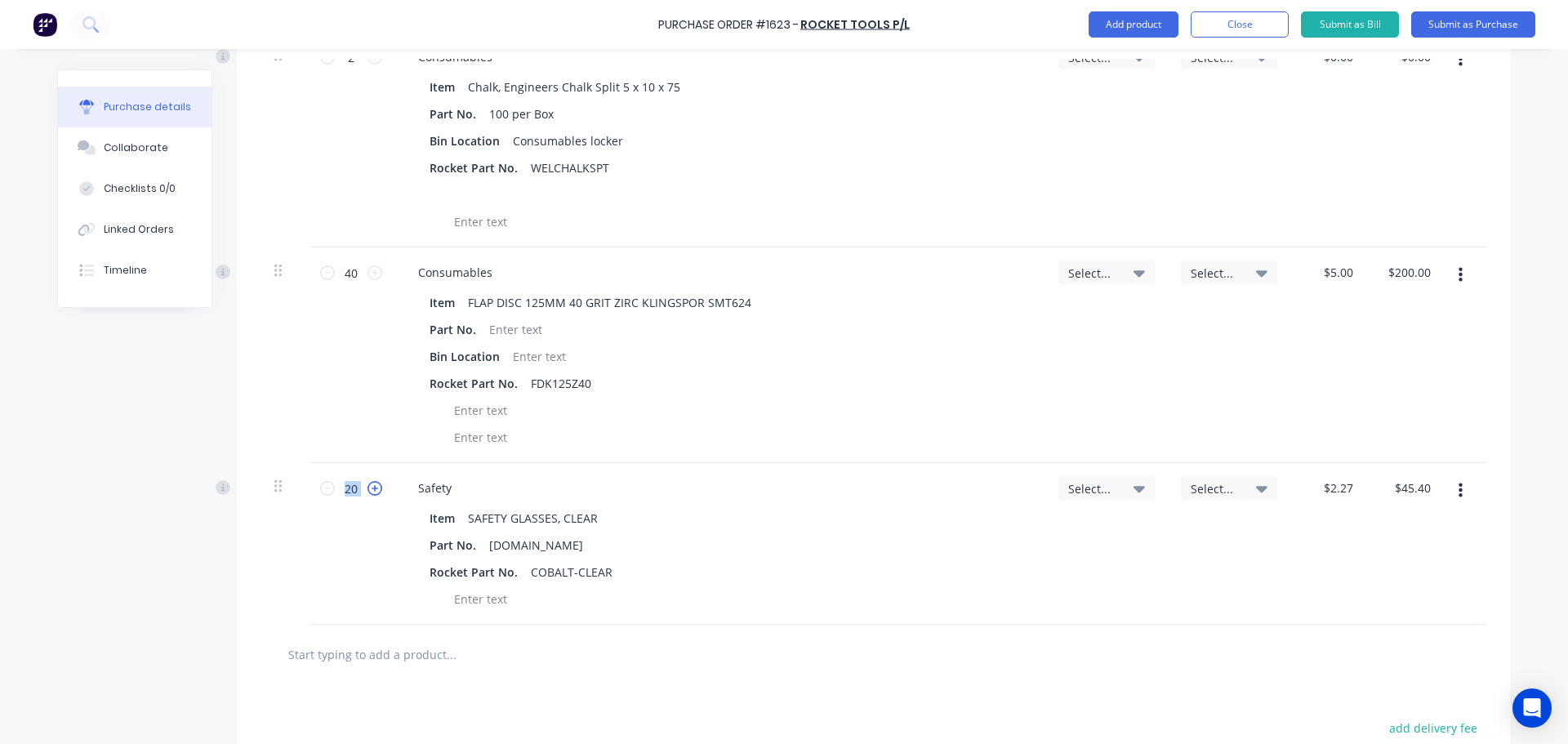
type input "21"
type input "$47.67"
click at [368, 486] on icon at bounding box center [374, 488] width 15 height 15
type input "22"
type input "$49.94"
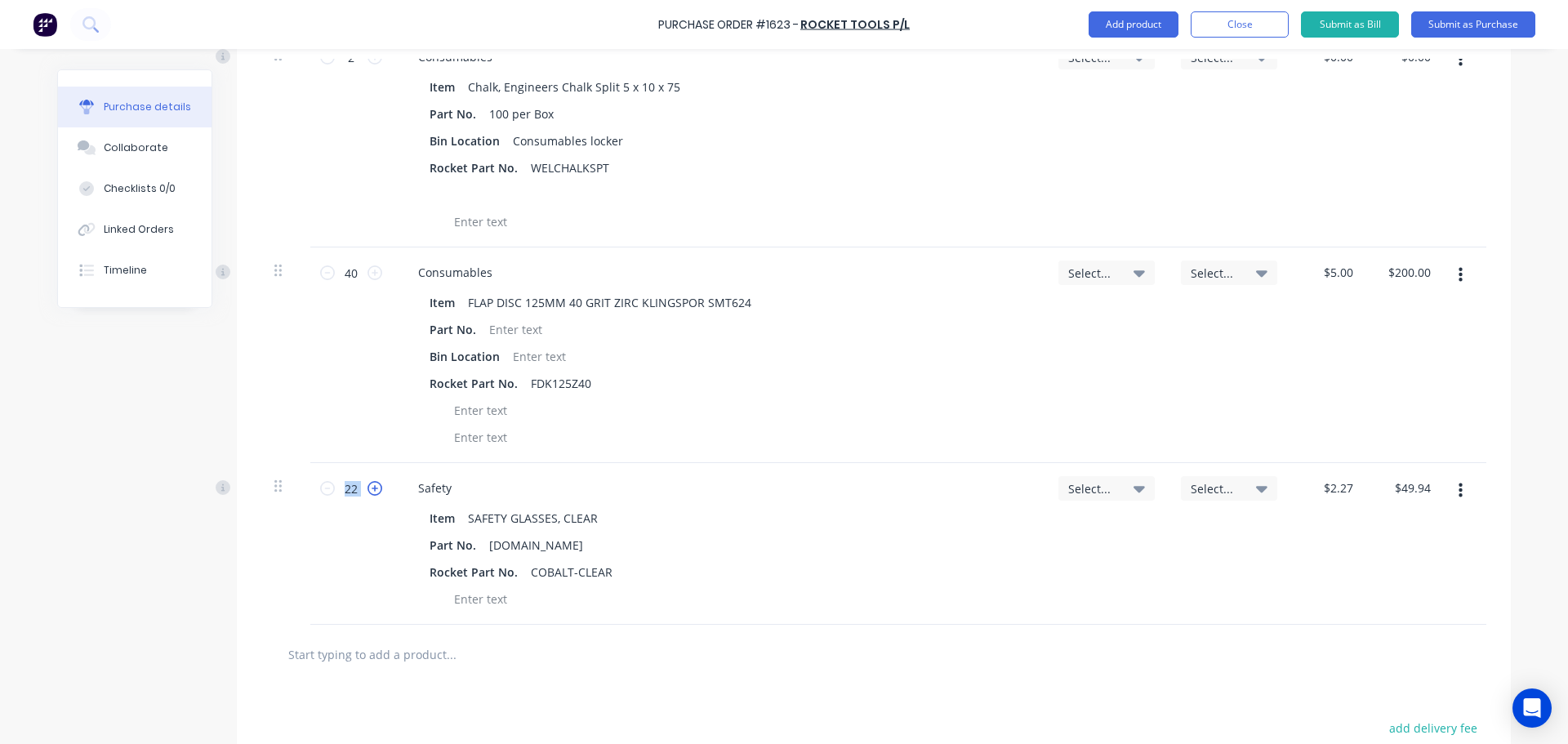
click at [368, 486] on icon at bounding box center [374, 488] width 15 height 15
type input "23"
type input "$52.21"
click at [368, 486] on icon at bounding box center [374, 488] width 15 height 15
type input "24"
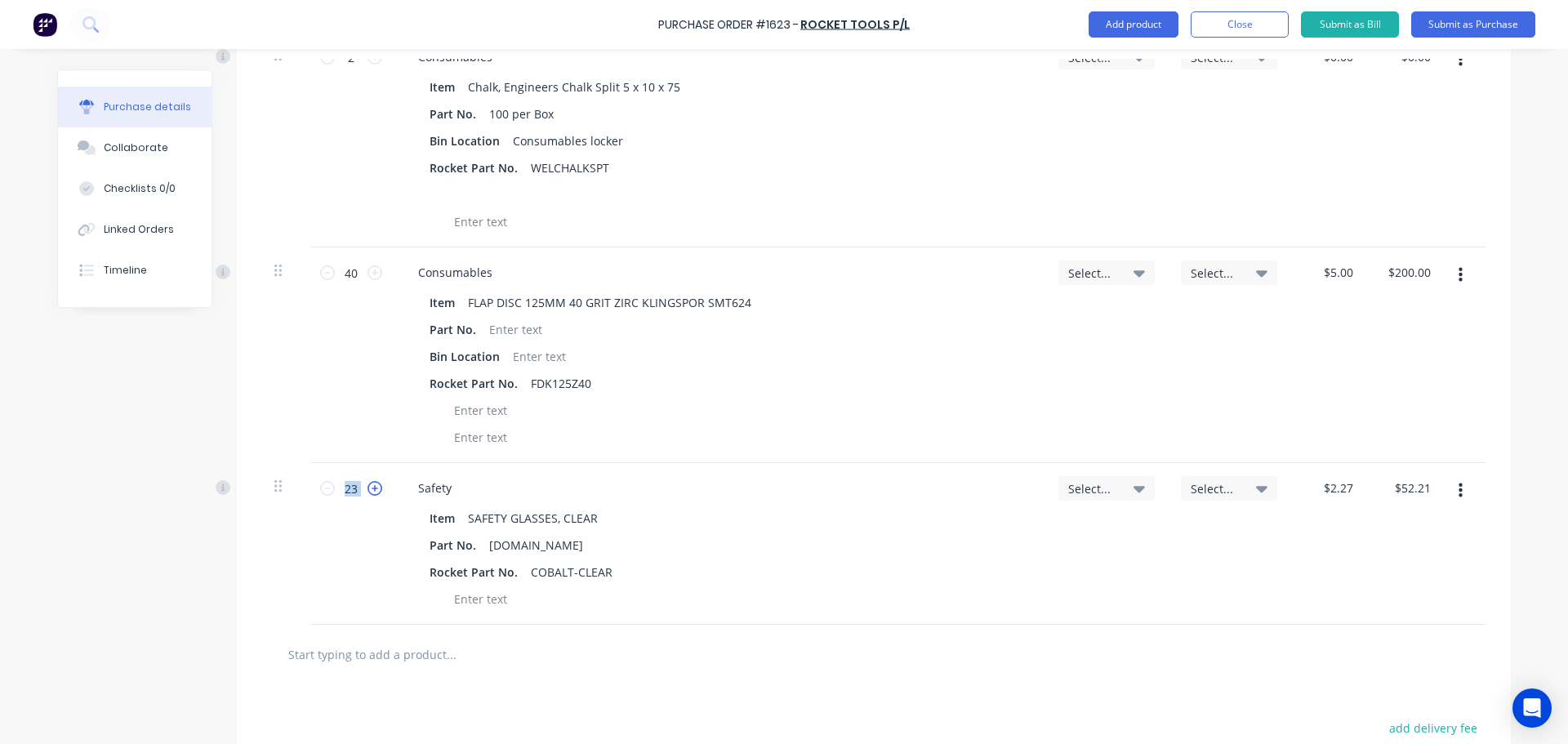
type input "$54.48"
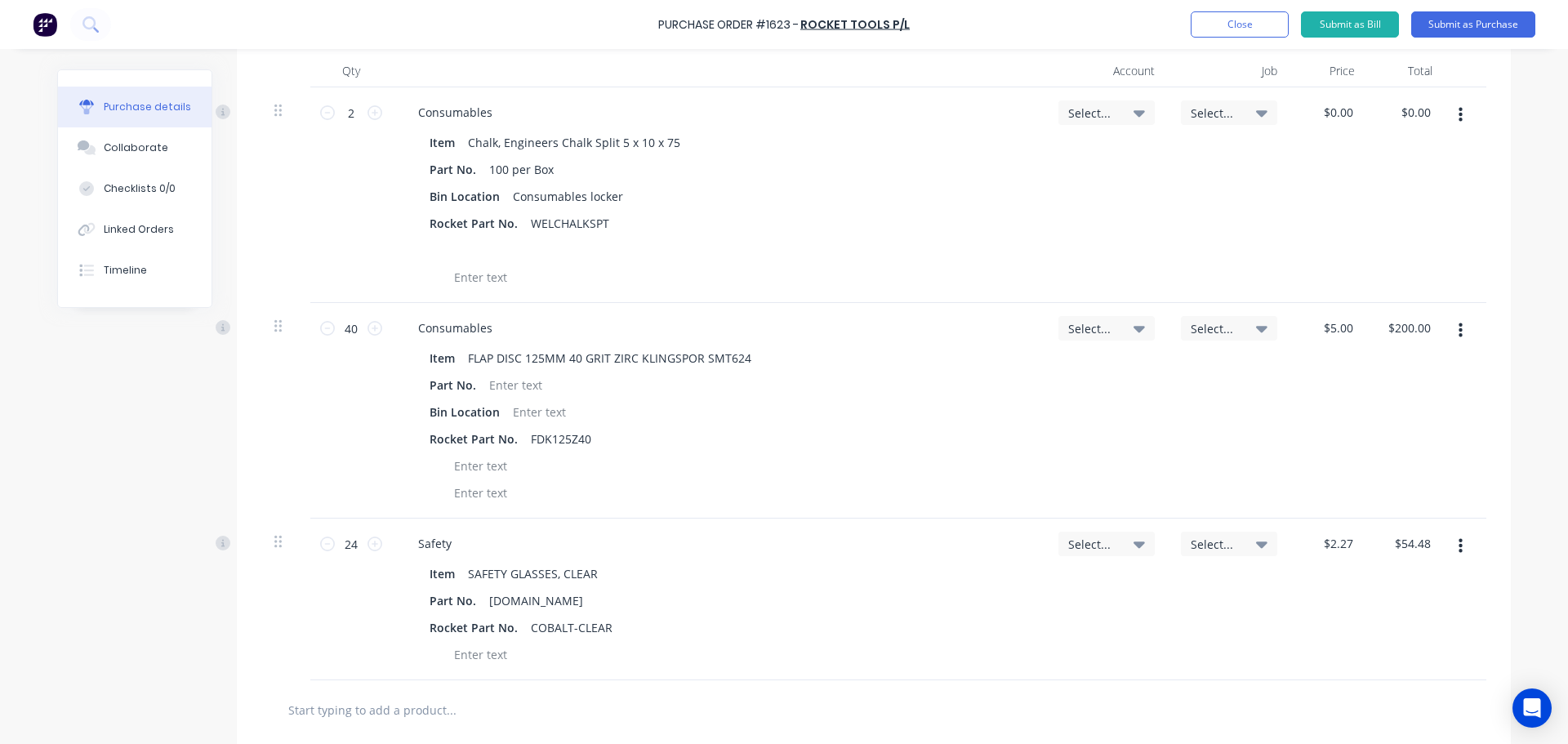
scroll to position [245, 0]
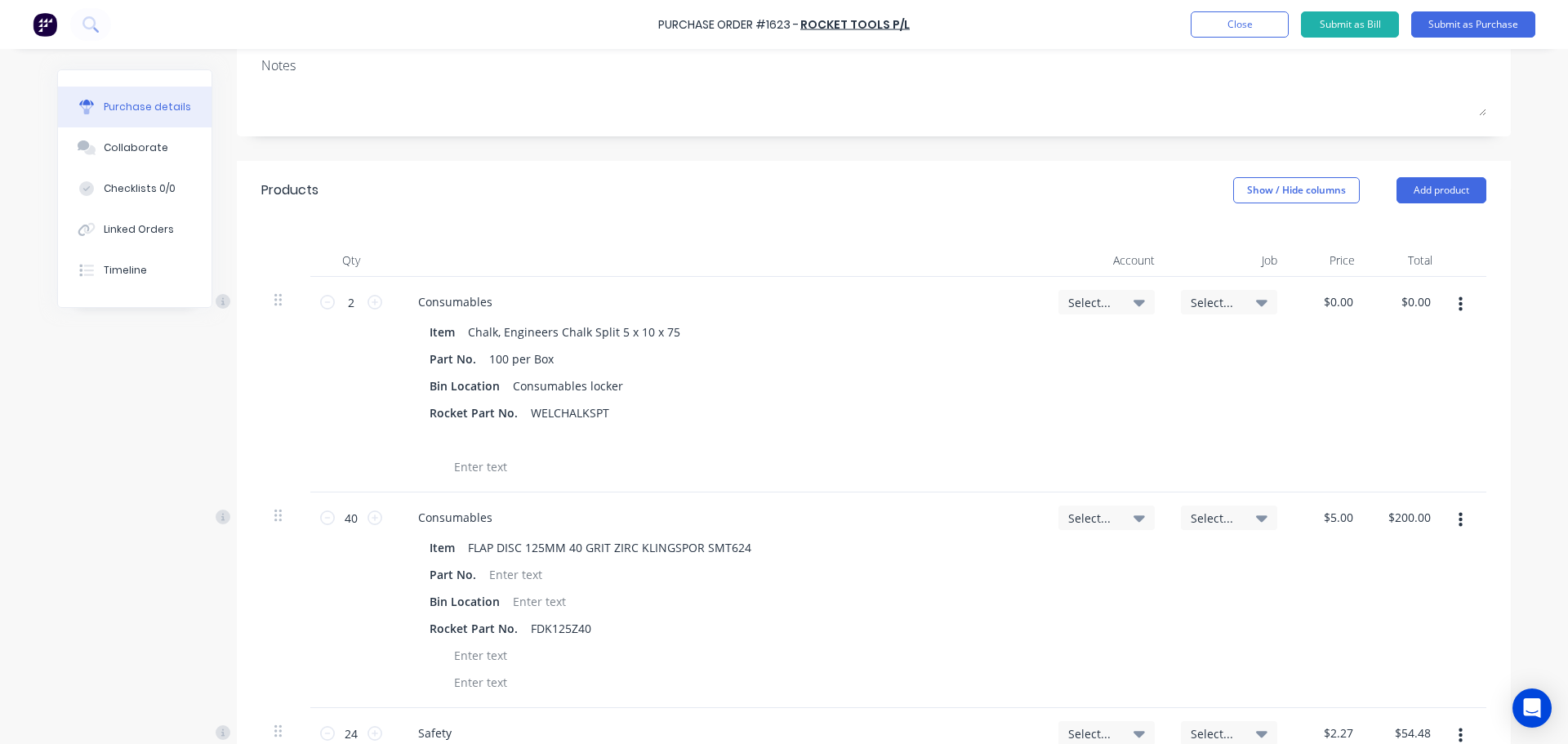
click at [1133, 299] on icon at bounding box center [1139, 302] width 12 height 18
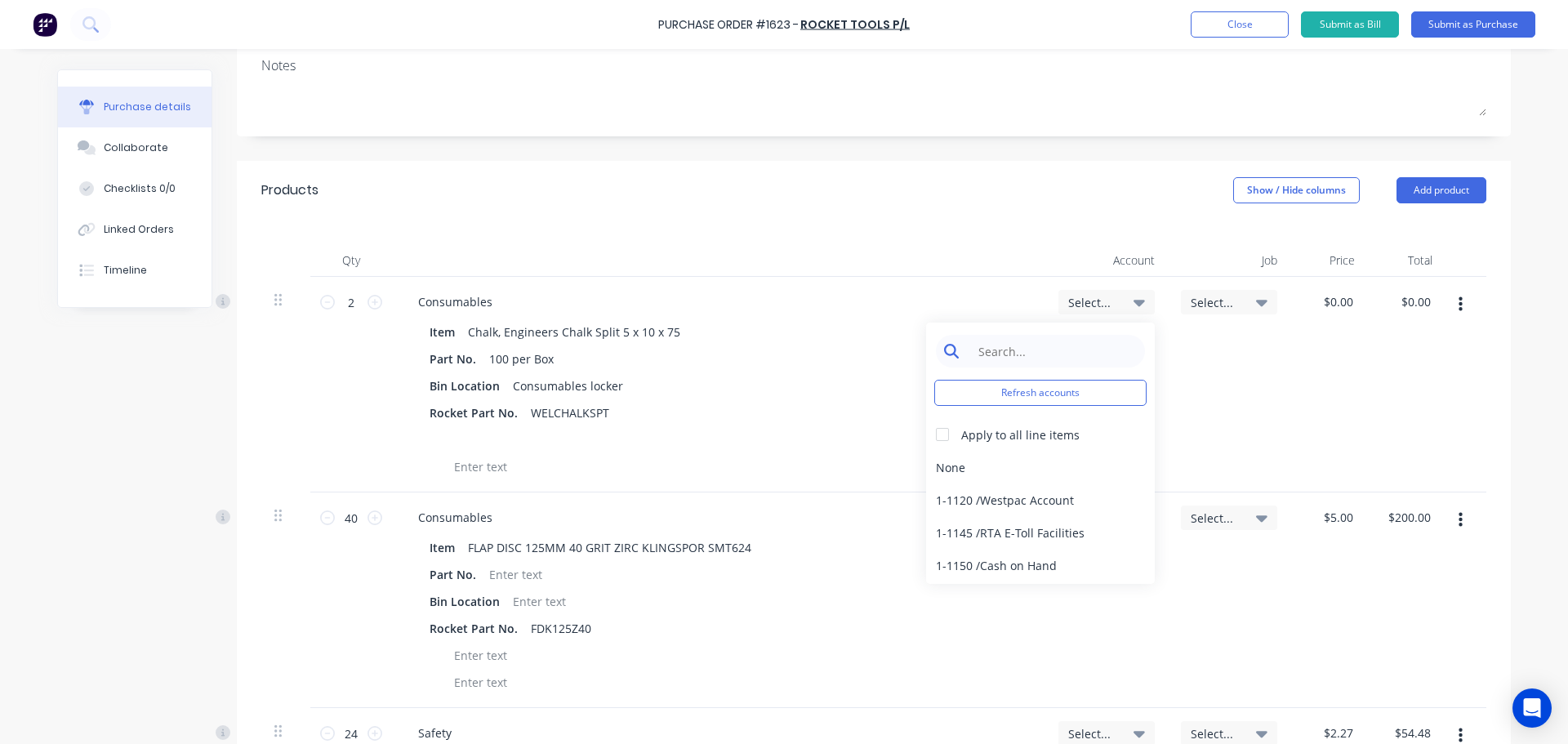
click at [1062, 352] on input at bounding box center [1053, 350] width 167 height 32
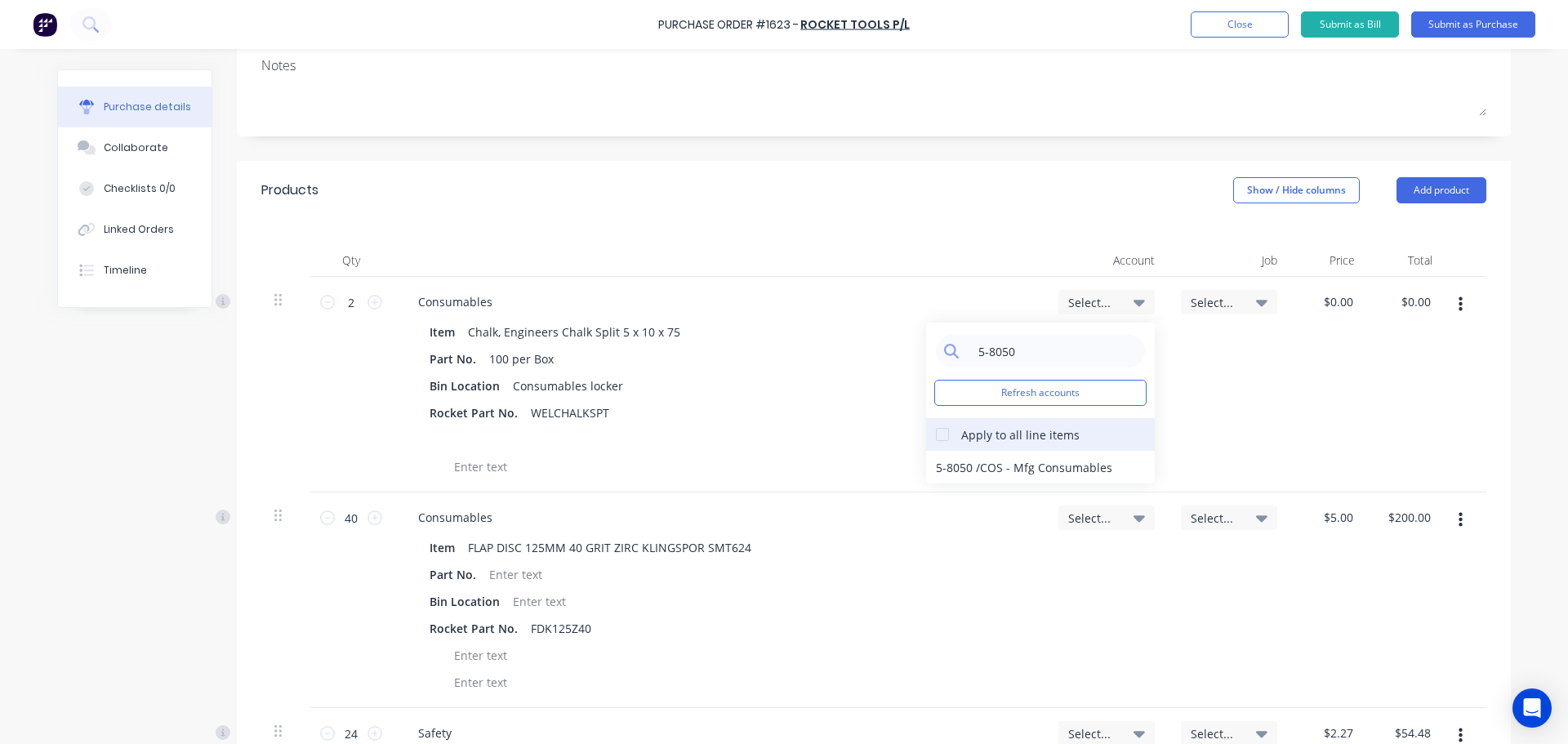
type input "5-8050"
click at [938, 428] on div at bounding box center [942, 434] width 32 height 32
click at [1026, 467] on div "5-8050 / COS - Mfg Consumables" at bounding box center [1040, 466] width 228 height 32
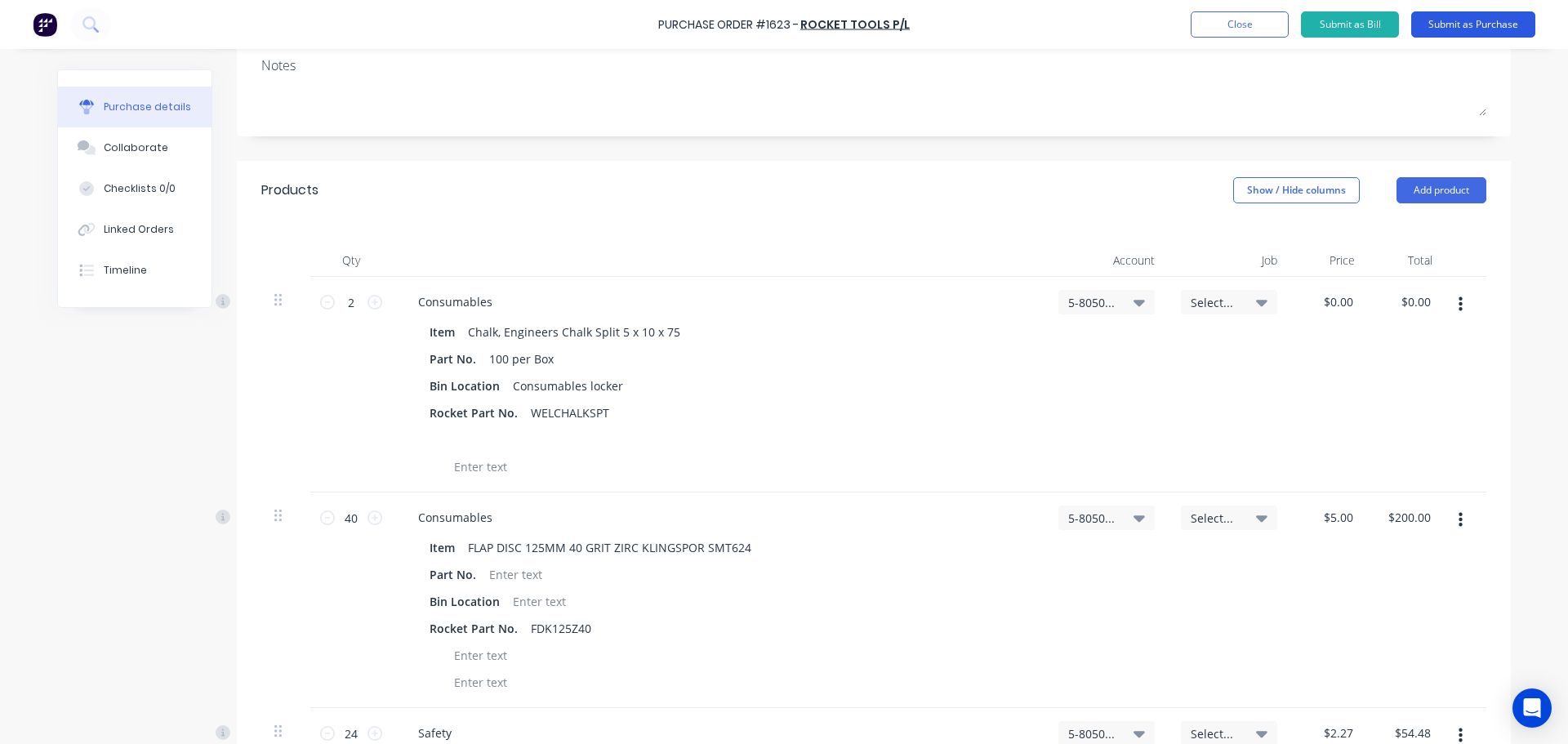
click at [1472, 29] on button "Submit as Purchase" at bounding box center [1473, 25] width 124 height 27
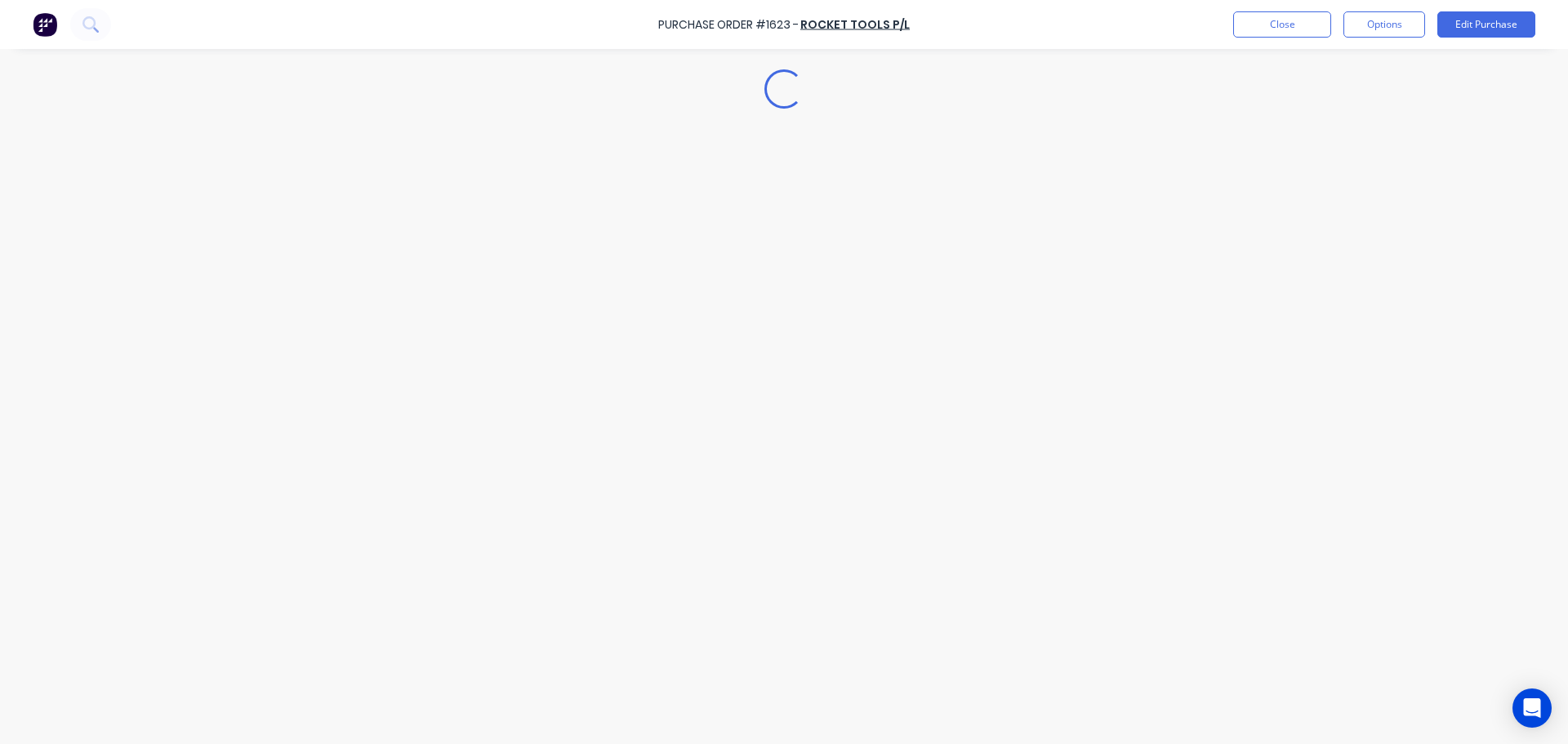
scroll to position [0, 0]
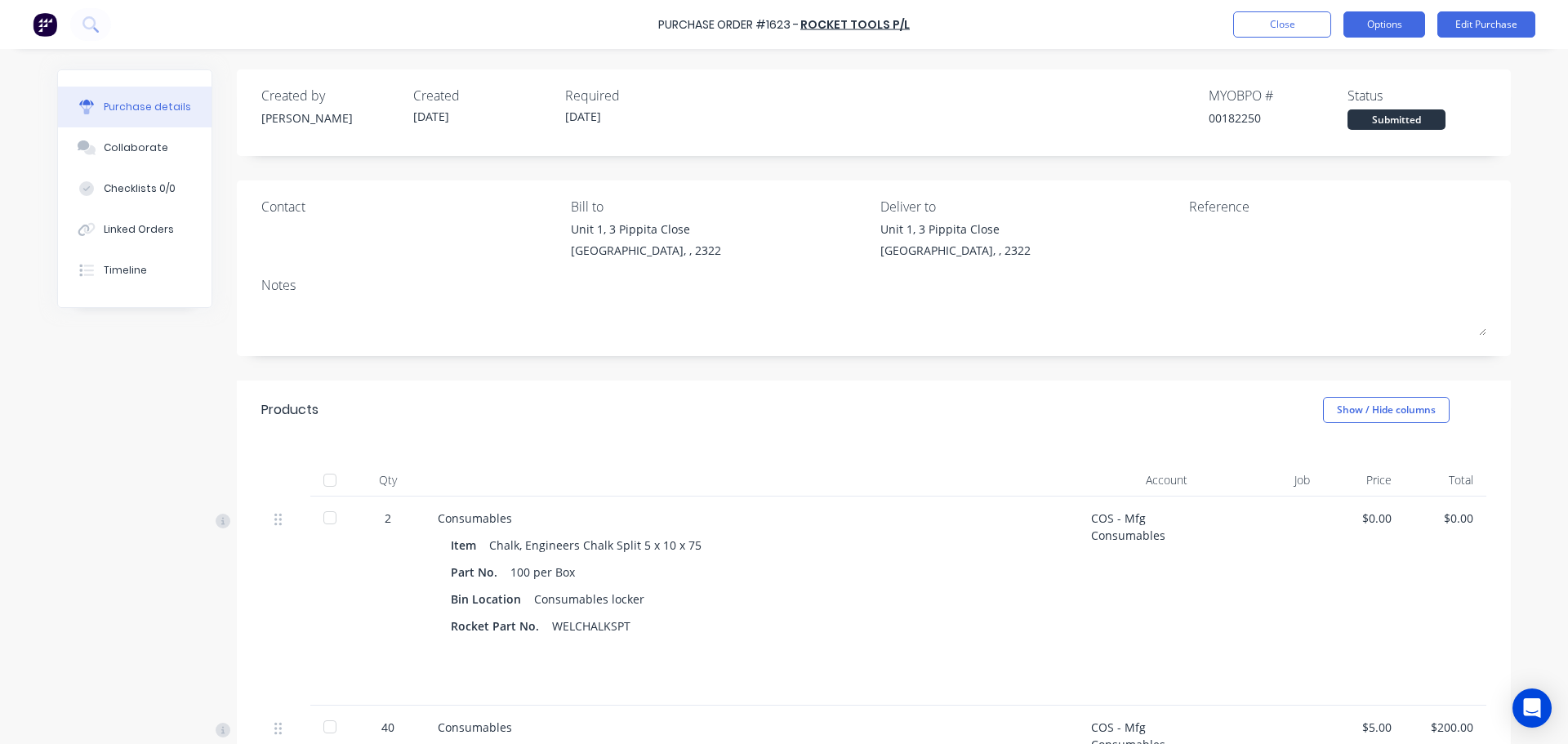
click at [1386, 27] on button "Options" at bounding box center [1383, 25] width 82 height 27
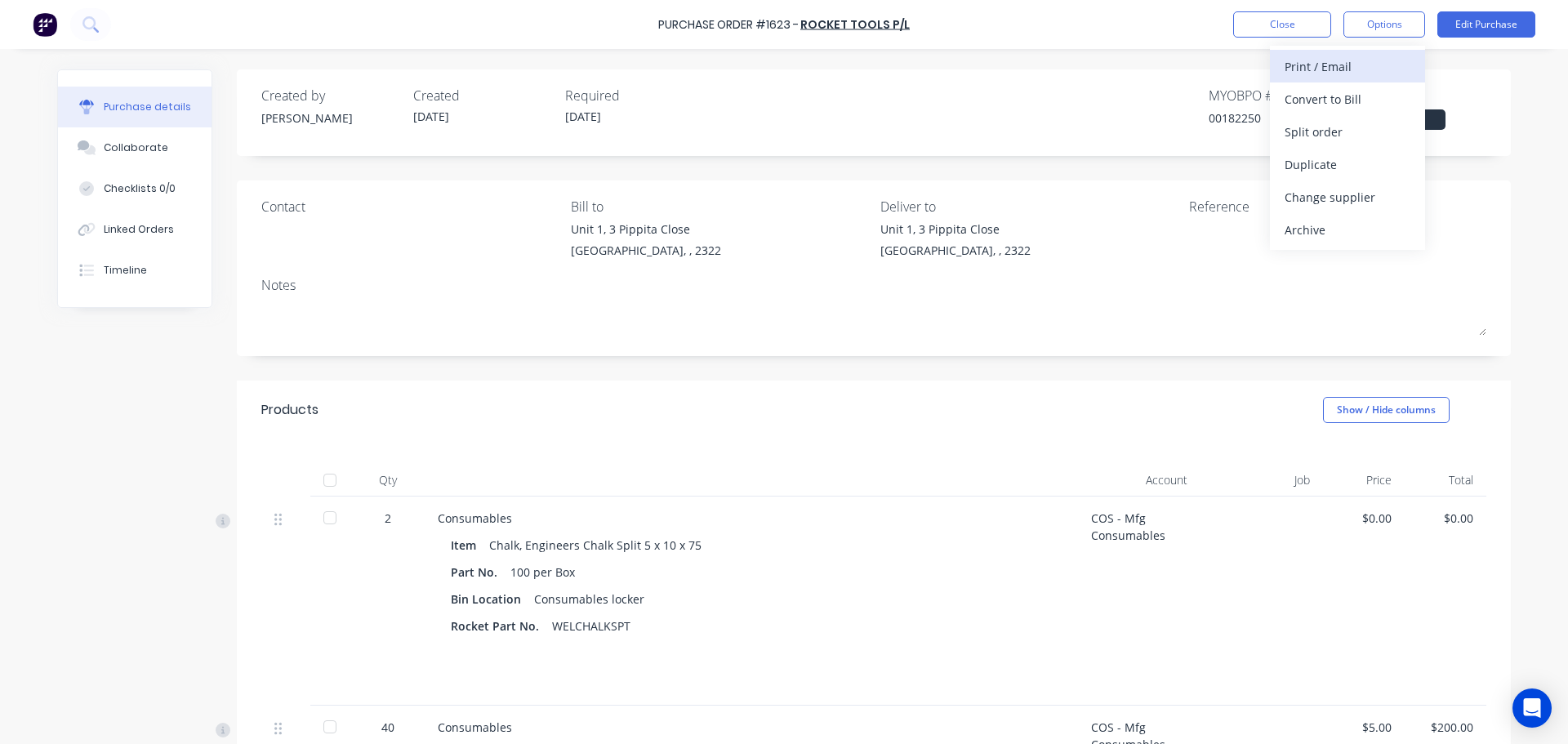
click at [1329, 65] on div "Print / Email" at bounding box center [1348, 67] width 126 height 24
click at [1327, 102] on div "With pricing" at bounding box center [1348, 99] width 126 height 24
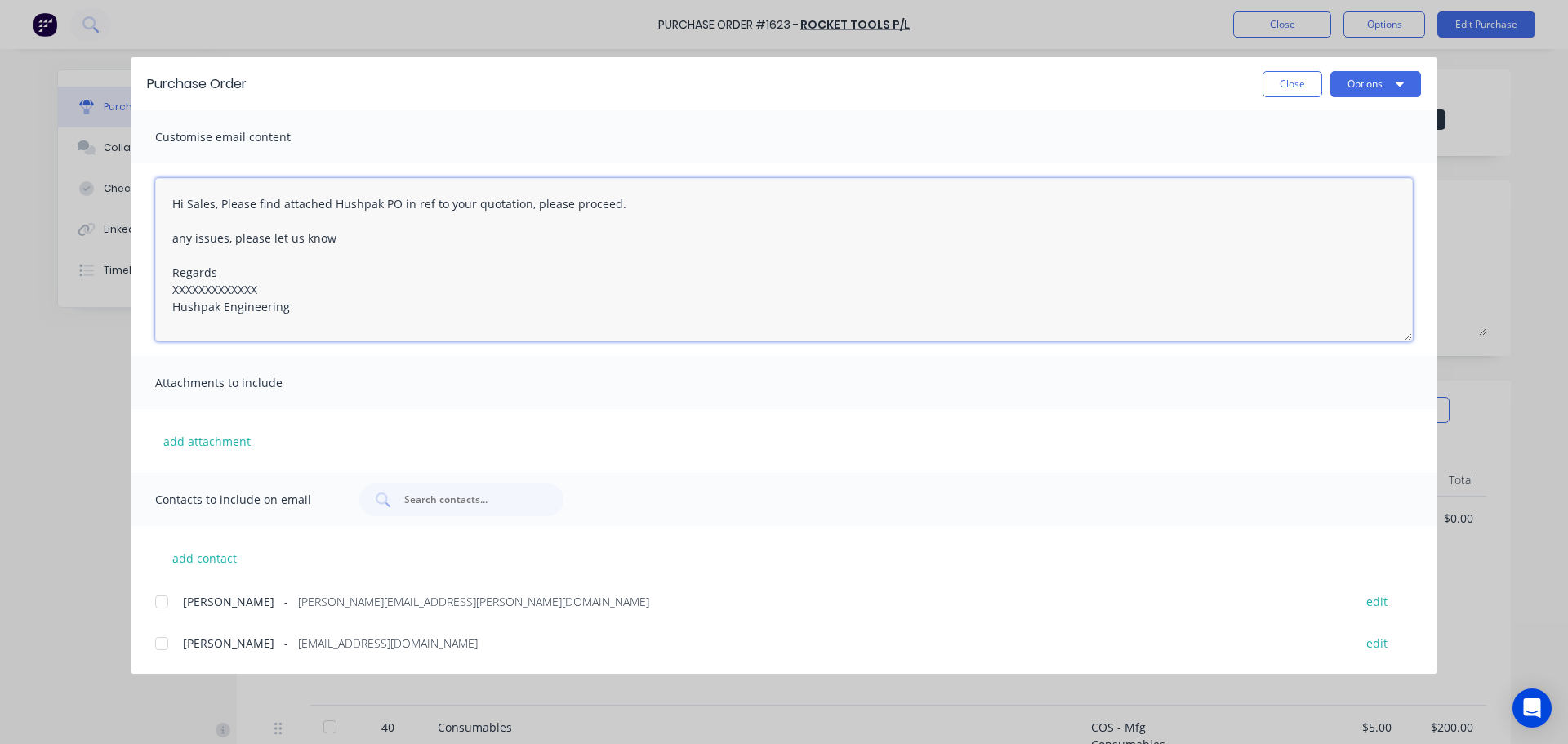
drag, startPoint x: 265, startPoint y: 284, endPoint x: 170, endPoint y: 295, distance: 95.6
click at [170, 295] on textarea "Hi Sales, Please find attached Hushpak PO in ref to your quotation, please proc…" at bounding box center [784, 260] width 1257 height 163
click at [164, 597] on div at bounding box center [161, 601] width 32 height 32
click at [161, 637] on div at bounding box center [161, 643] width 32 height 32
type textarea "Hi Sales, Please find attached Hushpak PO in ref to your quotation, please proc…"
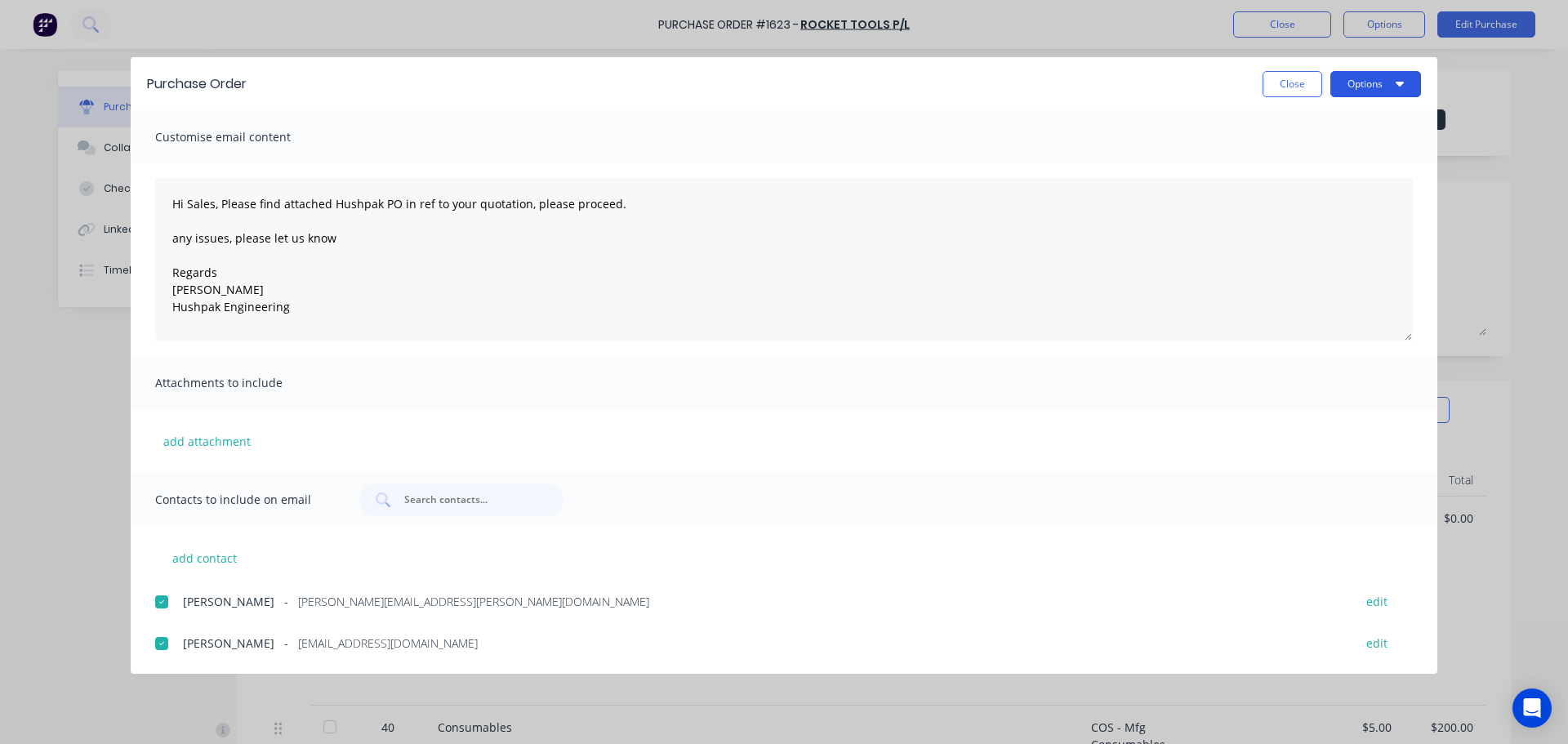
click at [1366, 88] on button "Options" at bounding box center [1375, 84] width 91 height 27
click at [1315, 186] on div "Email" at bounding box center [1344, 191] width 126 height 24
click at [1352, 89] on button "Options" at bounding box center [1375, 84] width 91 height 27
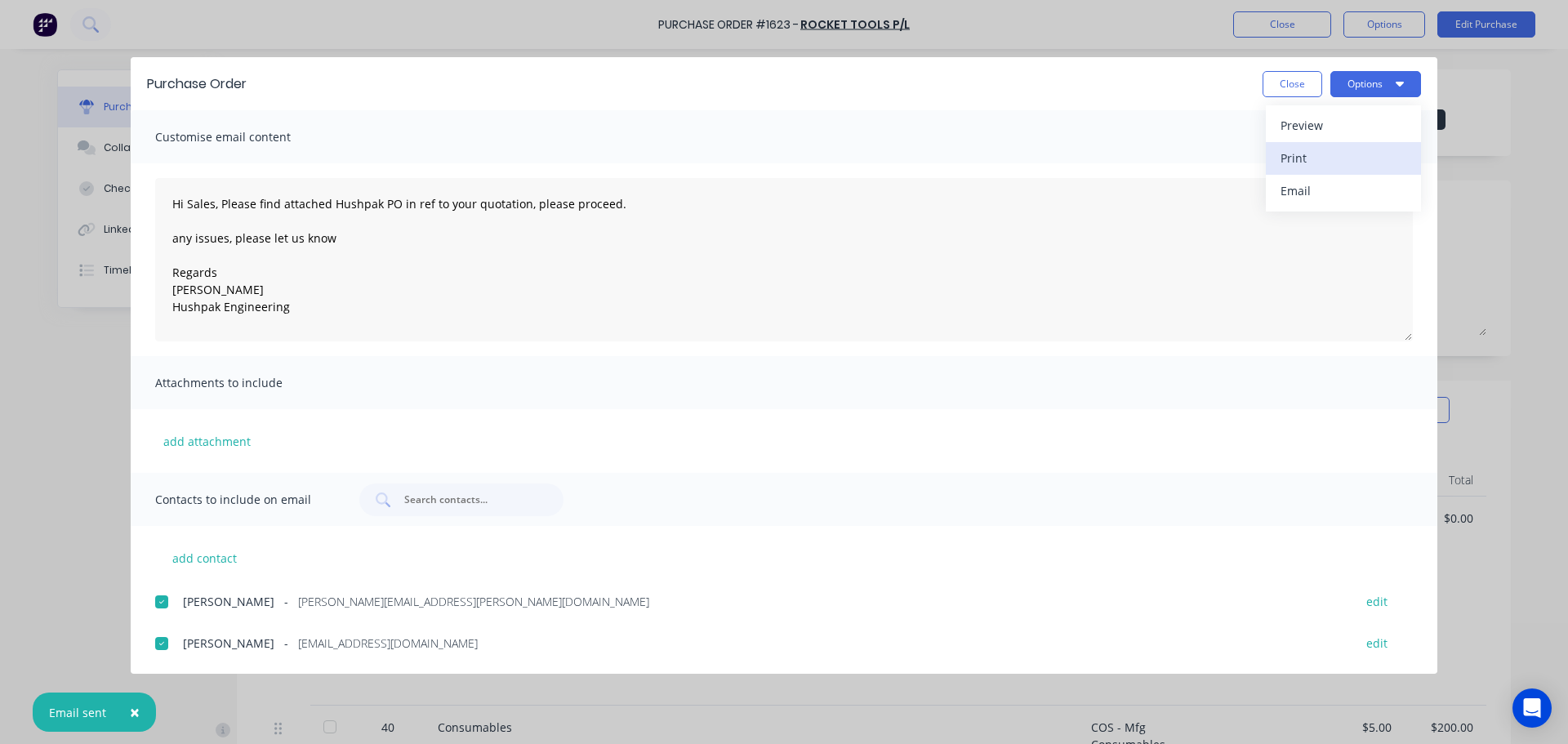
click at [1299, 164] on div "Print" at bounding box center [1344, 157] width 126 height 24
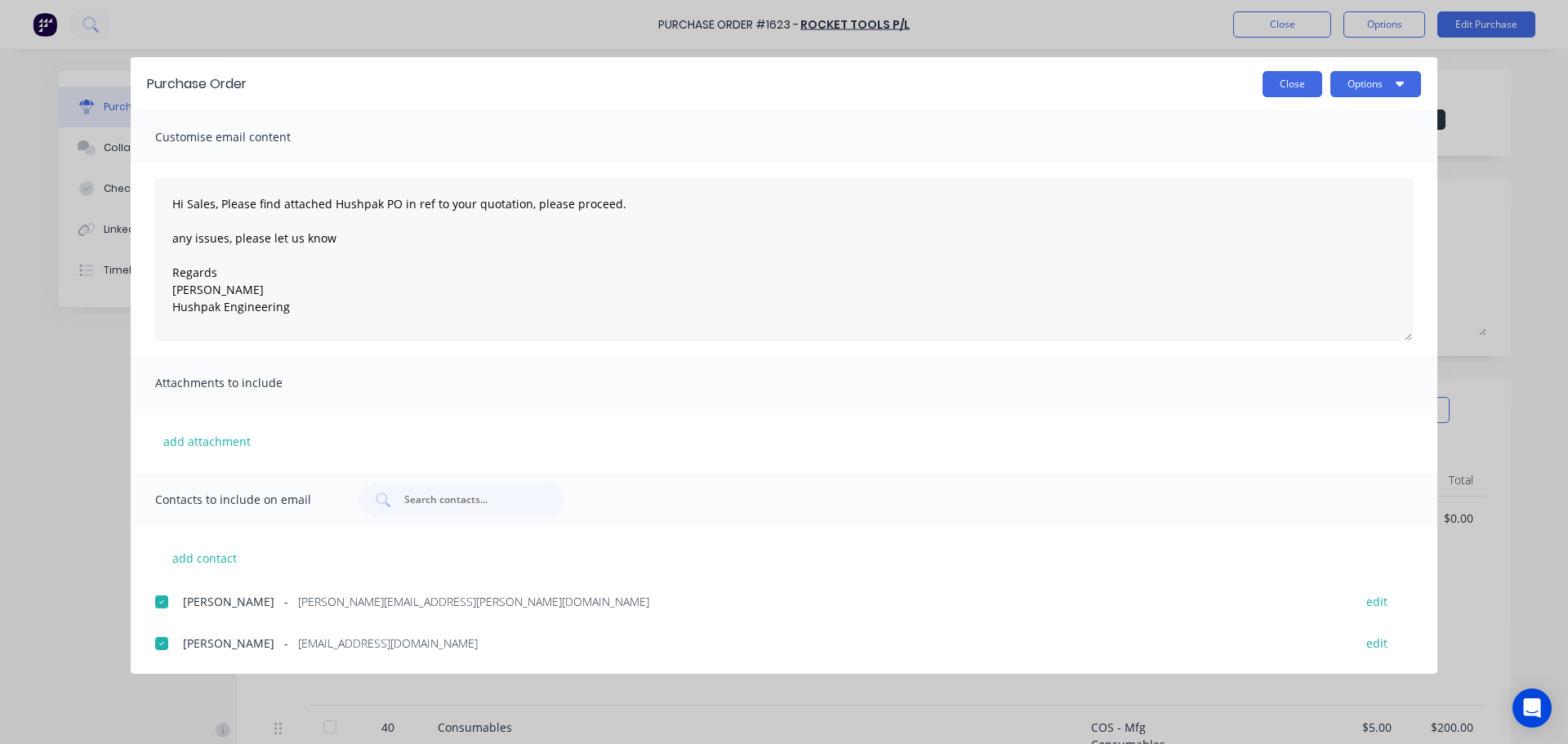
click at [1278, 92] on button "Close" at bounding box center [1291, 84] width 60 height 27
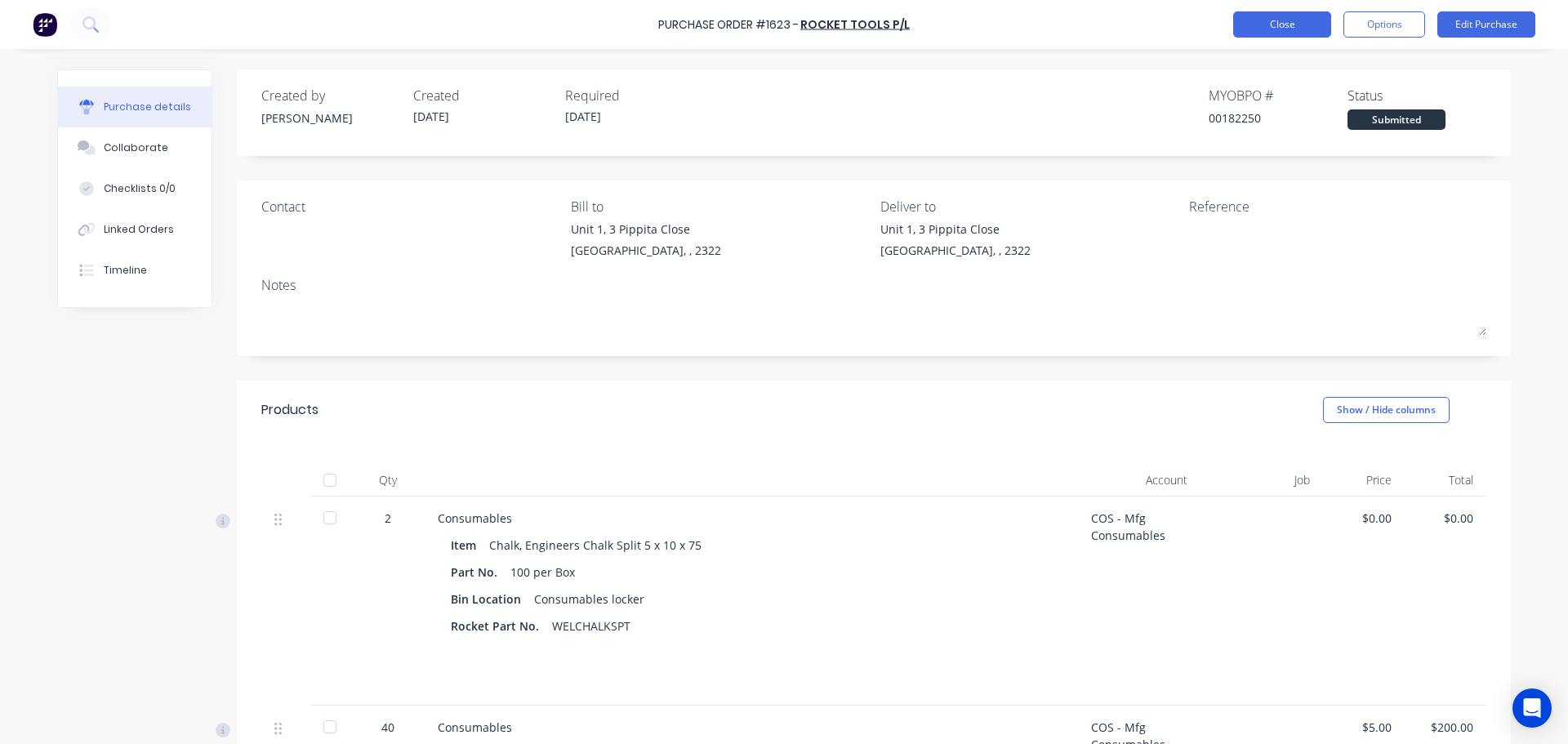
click at [1286, 29] on button "Close" at bounding box center [1283, 25] width 98 height 27
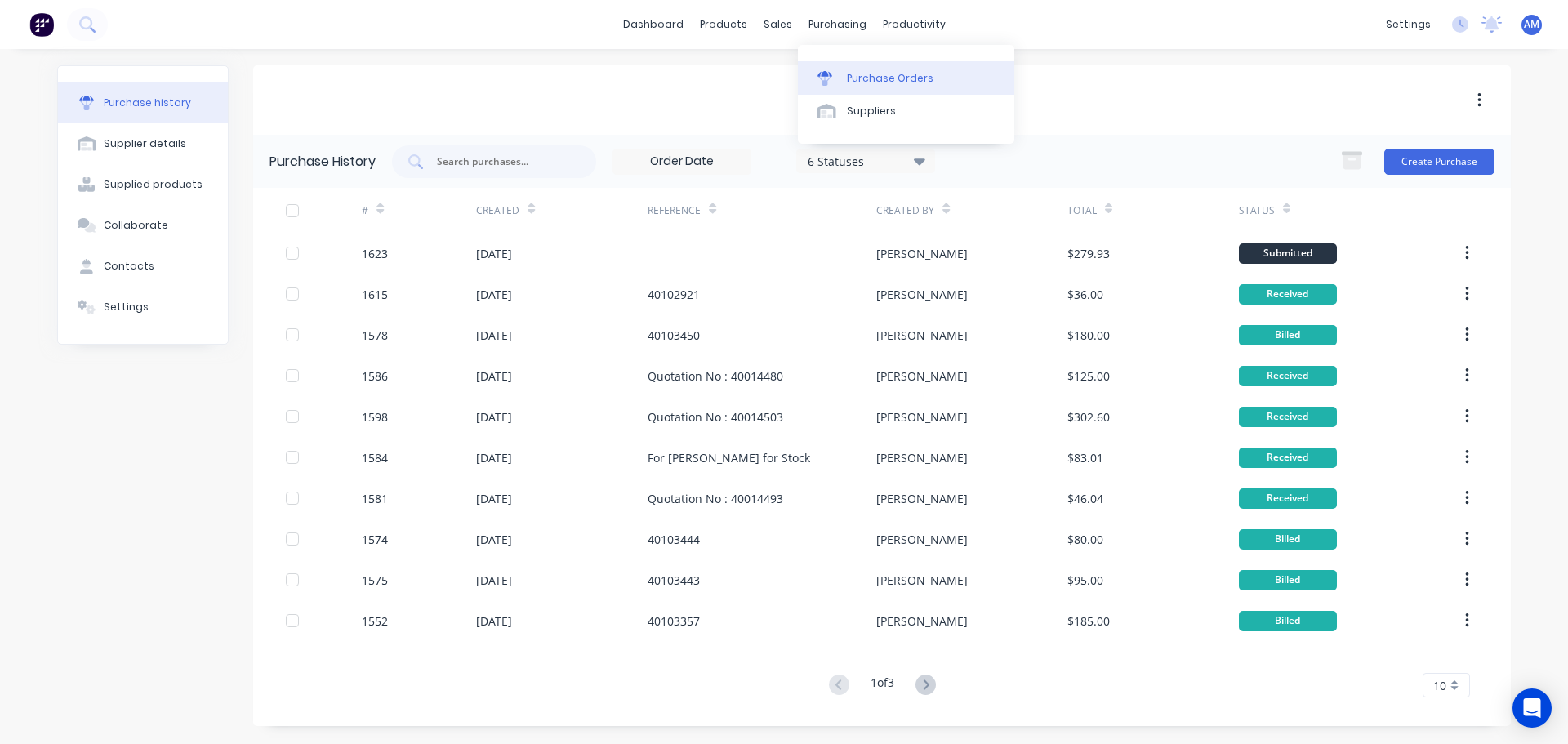
click at [855, 74] on div "Purchase Orders" at bounding box center [890, 78] width 87 height 15
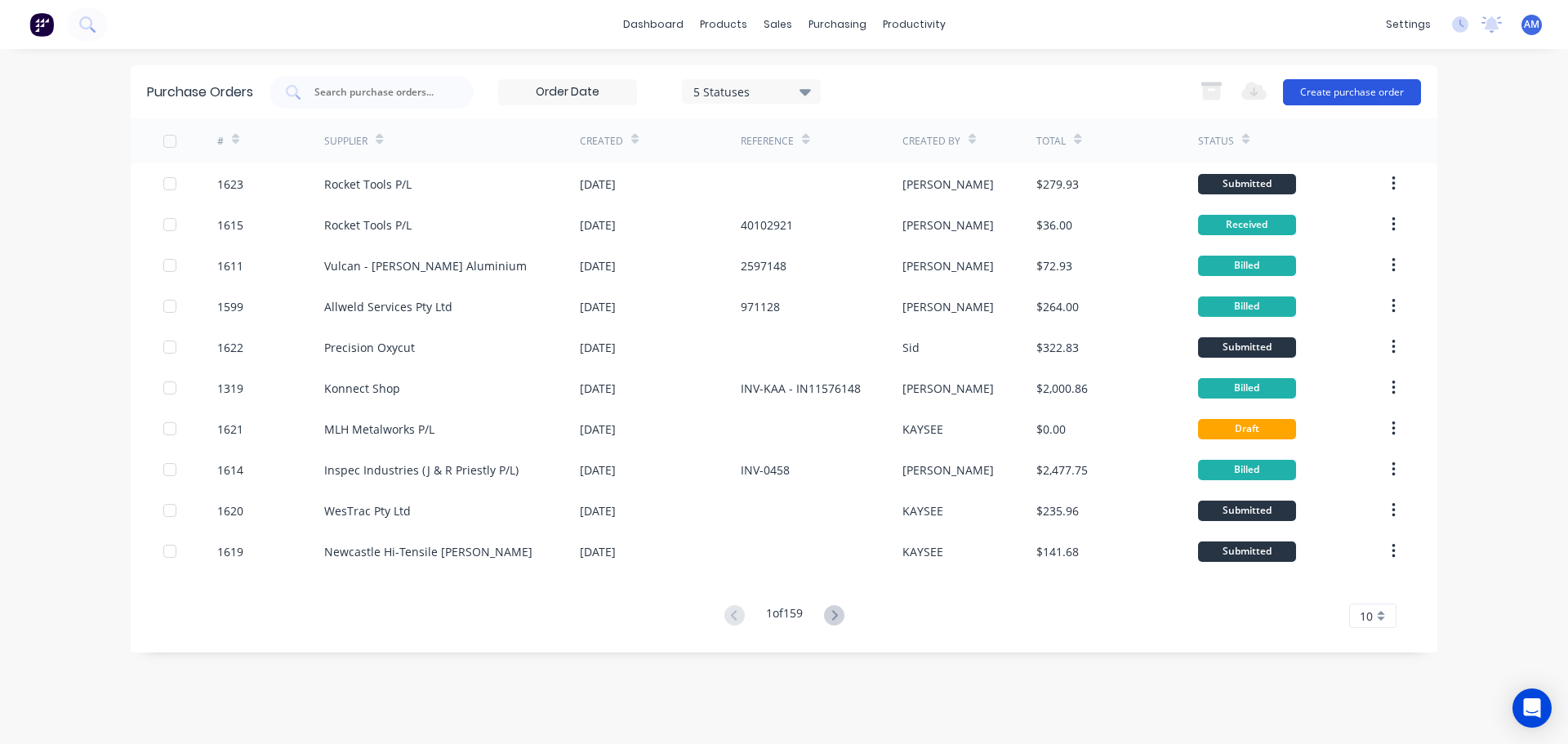
click at [1325, 88] on button "Create purchase order" at bounding box center [1351, 92] width 138 height 27
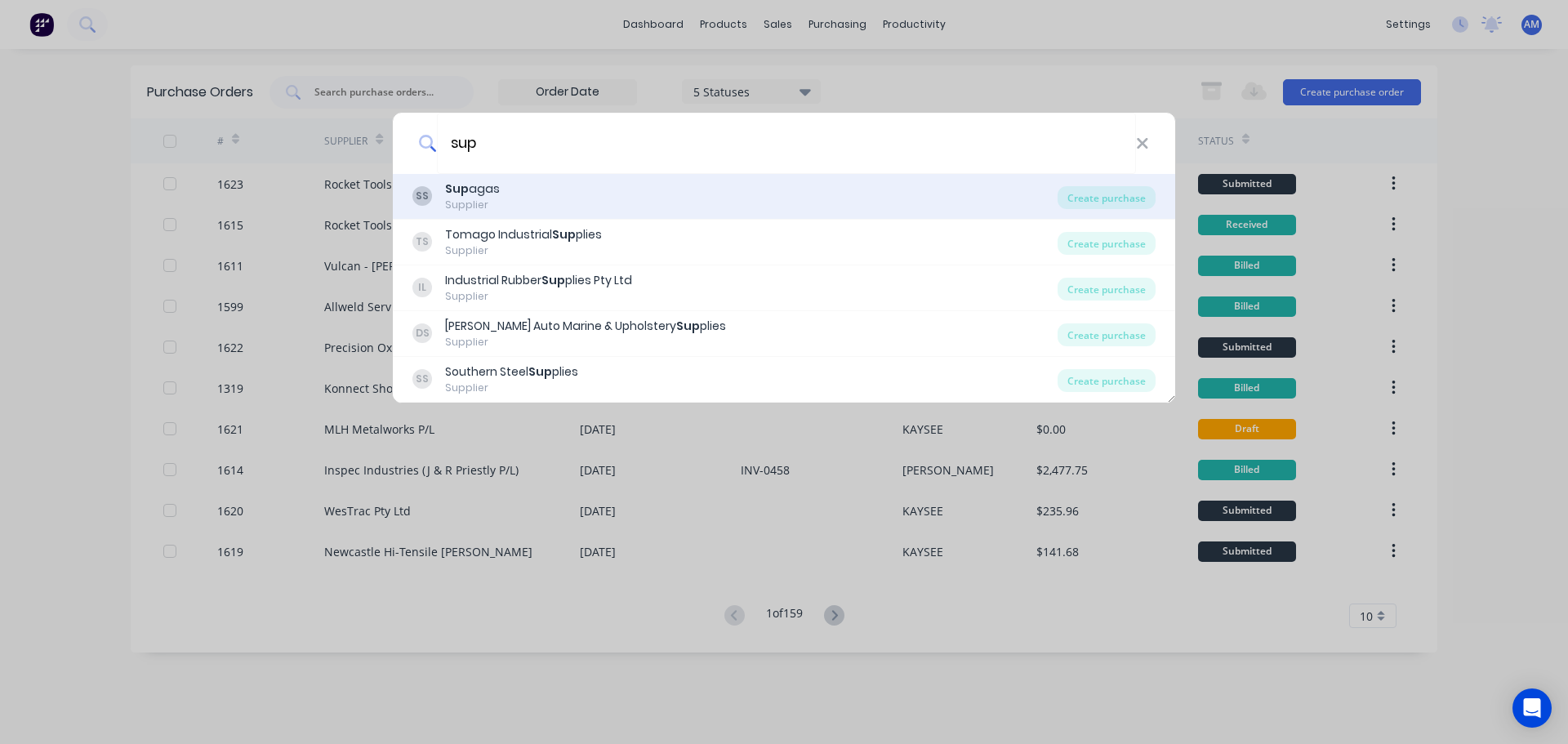
type input "sup"
click at [471, 194] on div "Sup agas" at bounding box center [472, 188] width 55 height 17
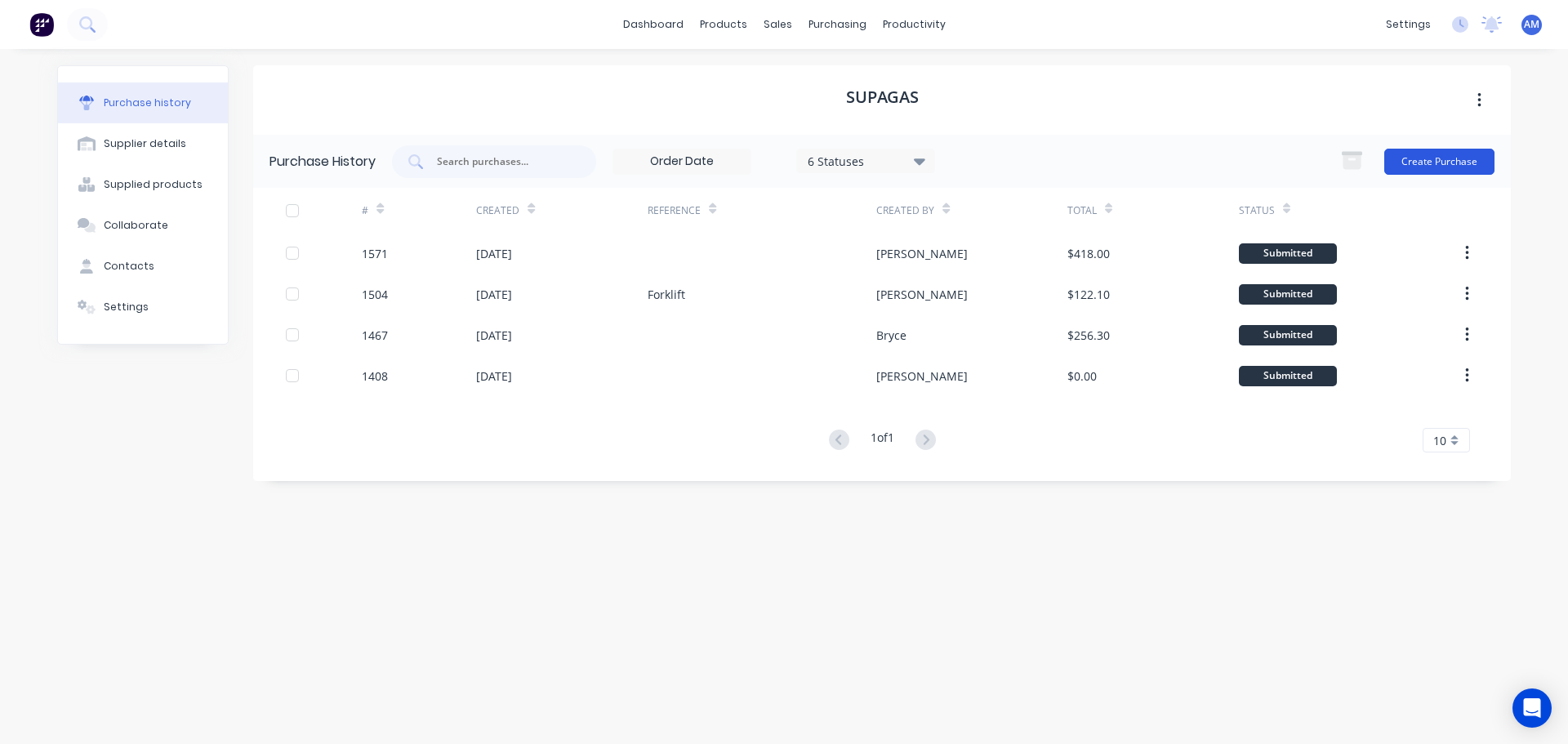
click at [1469, 159] on button "Create Purchase" at bounding box center [1439, 161] width 110 height 27
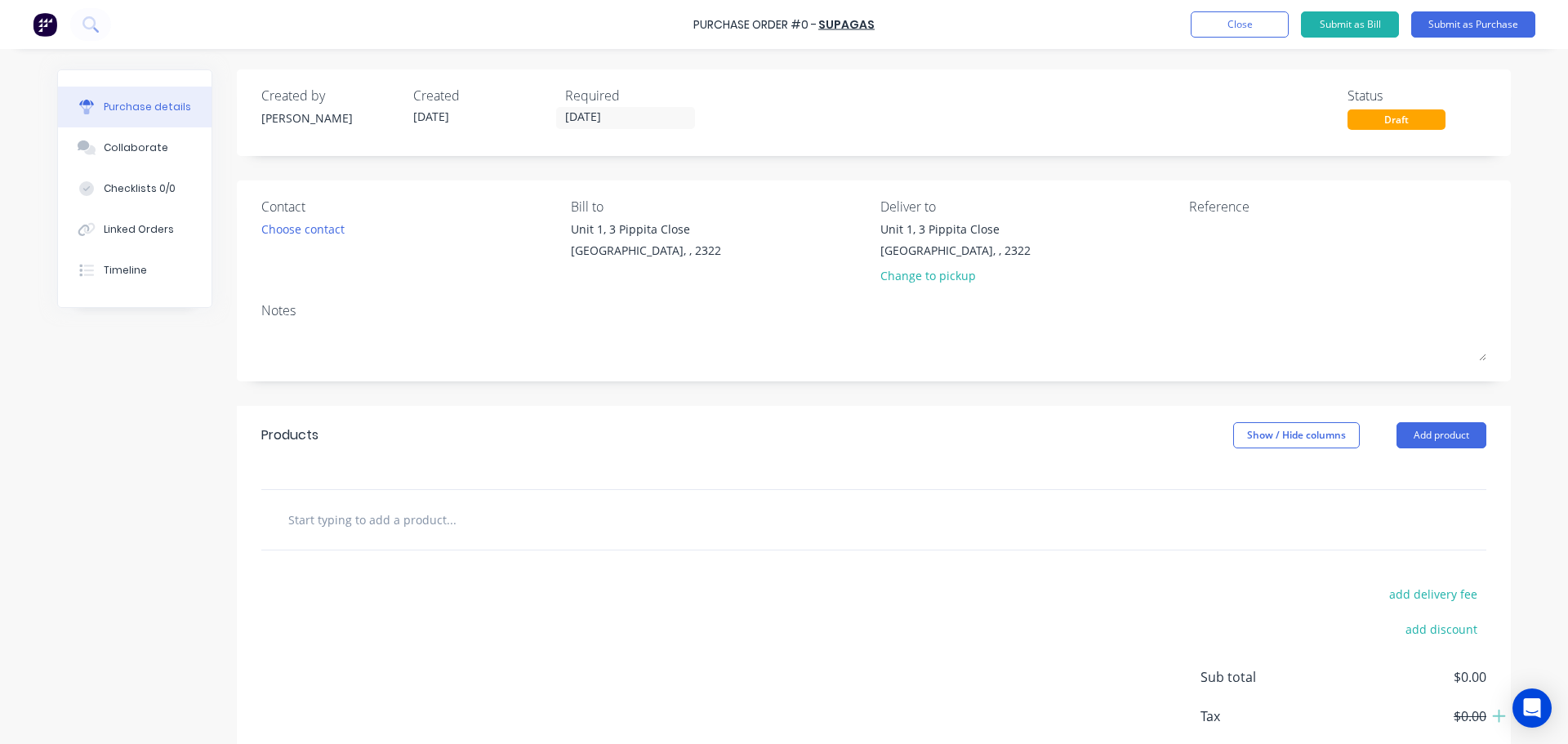
click at [407, 526] on input "text" at bounding box center [451, 519] width 327 height 32
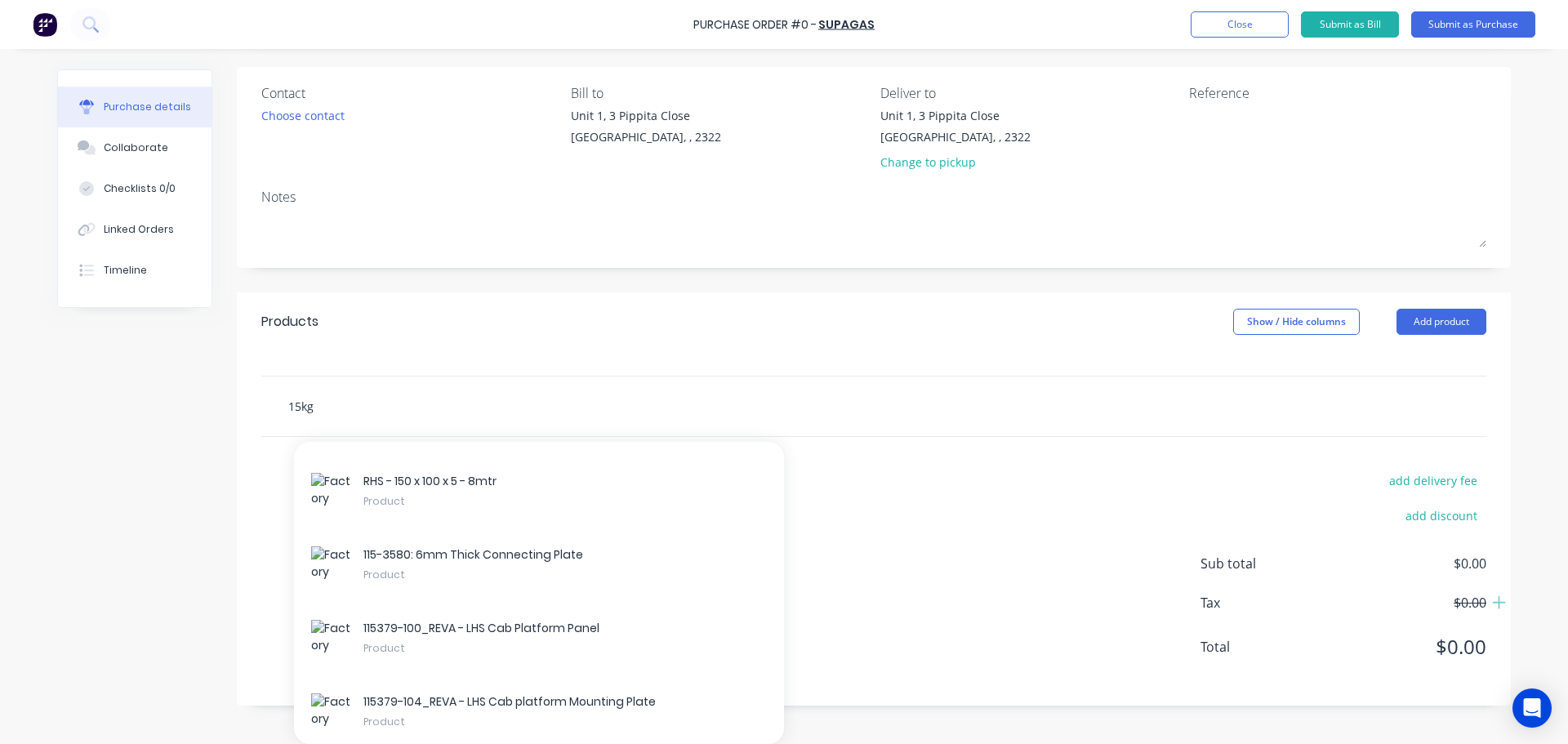
scroll to position [92, 0]
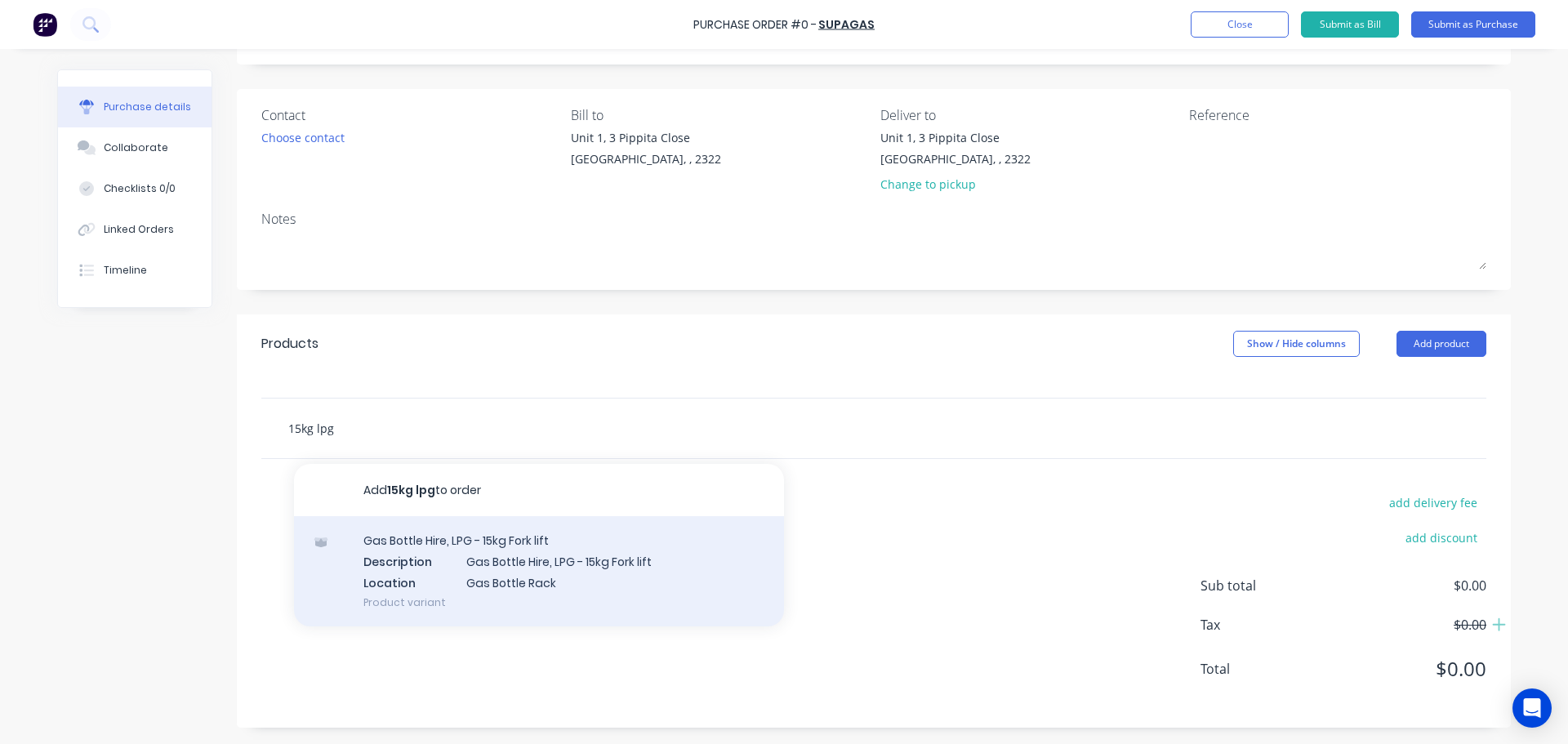
type input "15kg lpg"
click at [493, 555] on div "Gas Bottle Hire, LPG - 15kg Fork lift Description Gas Bottle Hire, LPG - 15kg F…" at bounding box center [539, 571] width 490 height 110
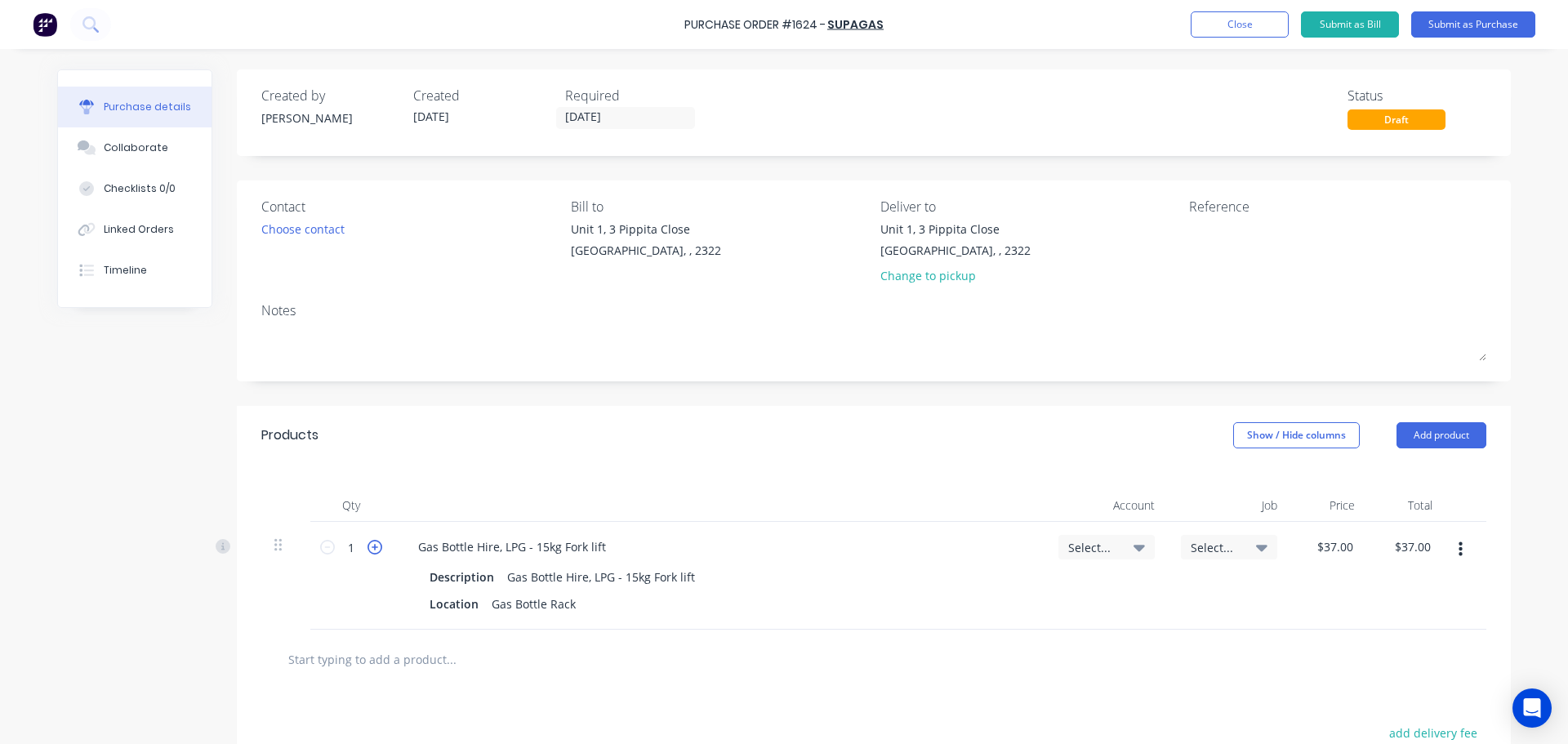
click at [367, 548] on icon at bounding box center [374, 546] width 15 height 15
type input "2"
type input "$74.00"
click at [1133, 548] on icon at bounding box center [1139, 547] width 12 height 18
click at [1007, 596] on input at bounding box center [1053, 595] width 167 height 32
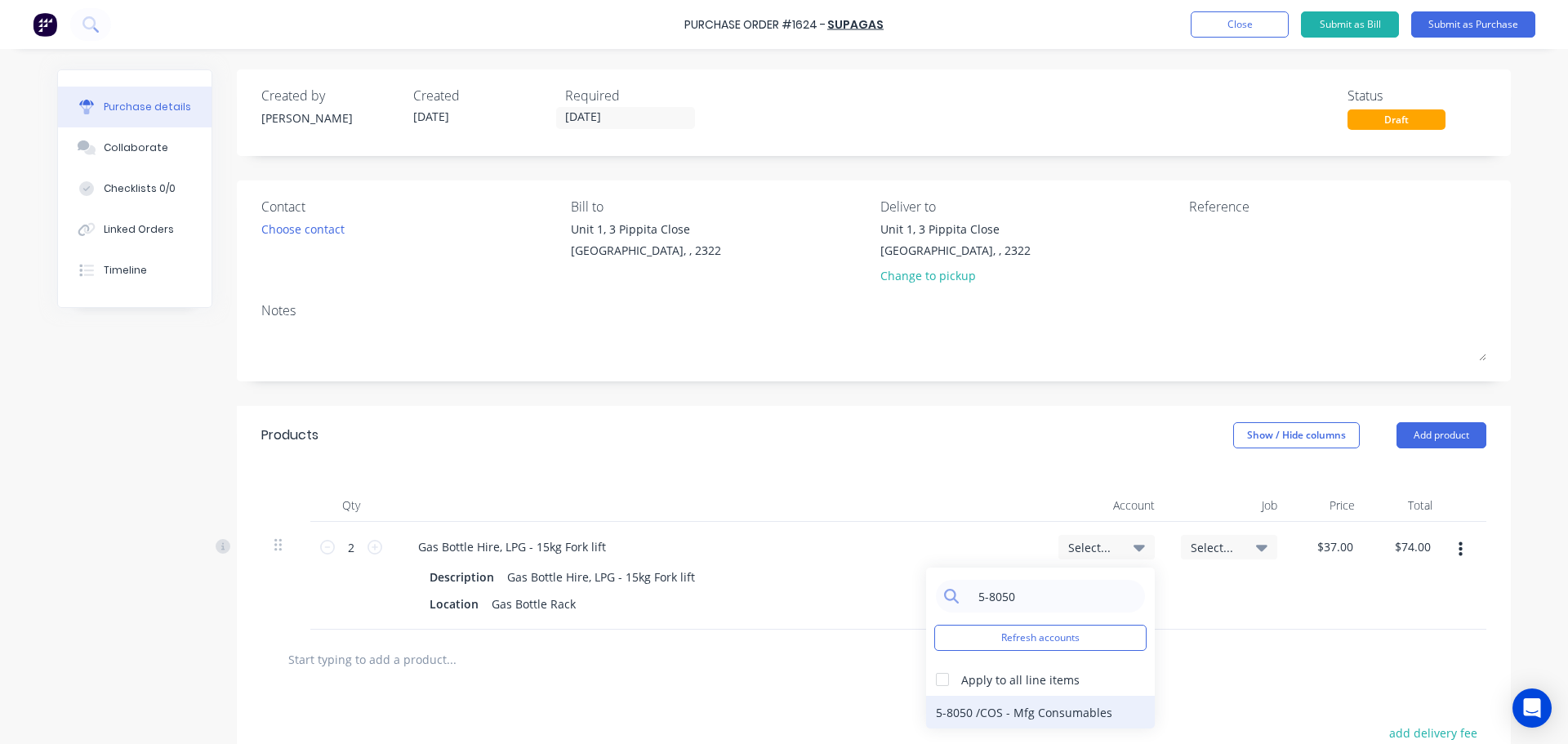
type input "5-8050"
click at [1046, 710] on div "5-8050 / COS - Mfg Consumables" at bounding box center [1040, 712] width 228 height 32
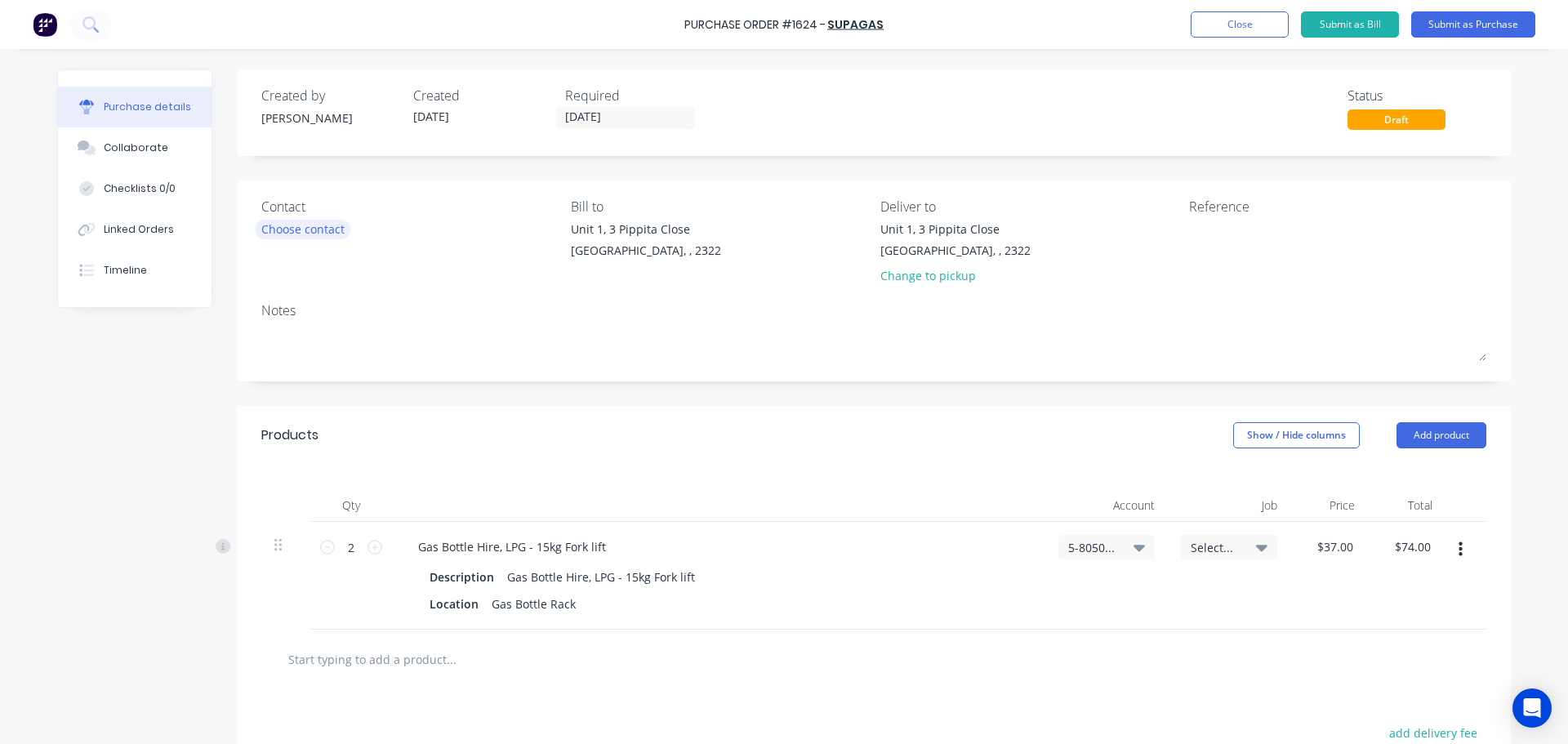
click at [314, 220] on div "Choose contact" at bounding box center [302, 228] width 84 height 17
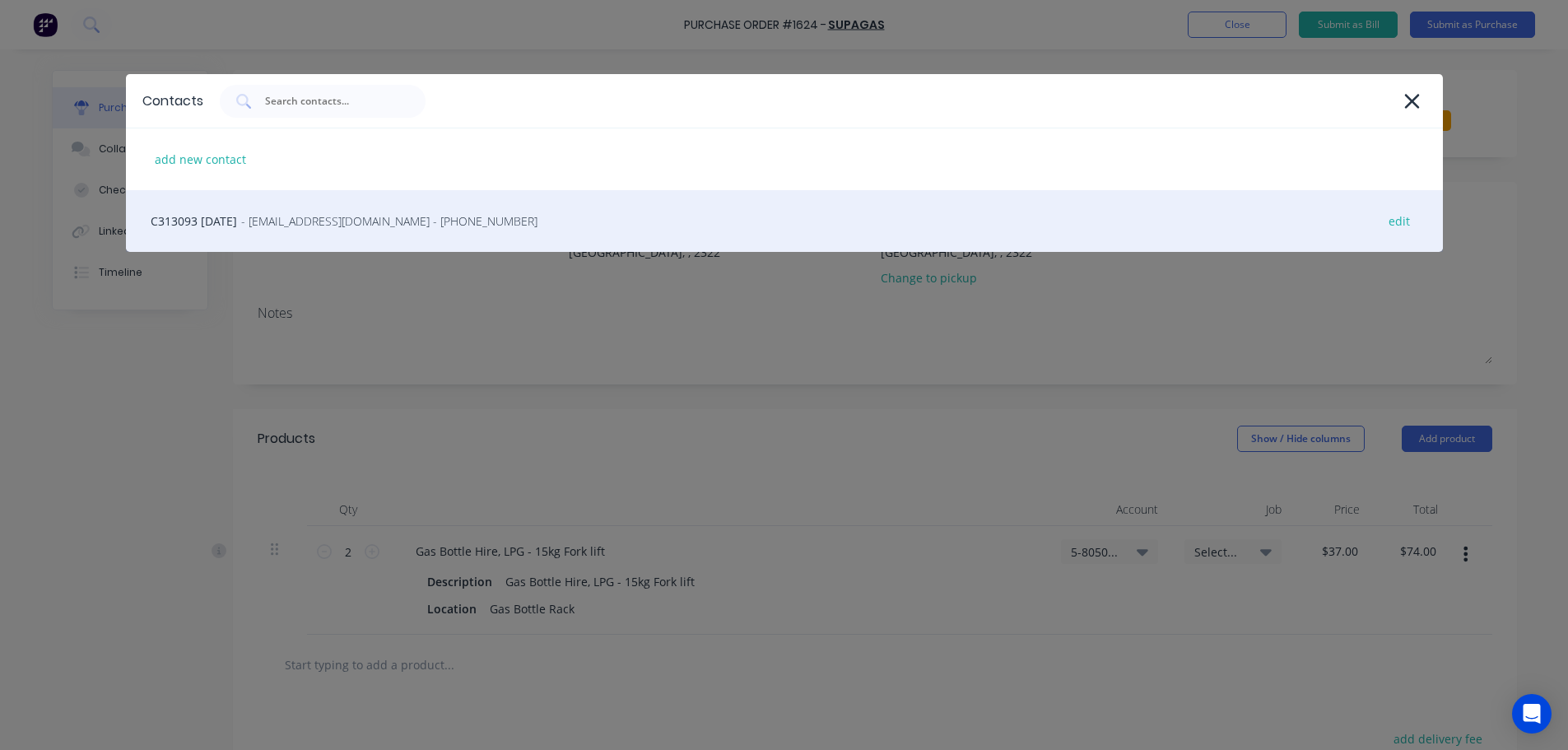
click at [397, 224] on span "- [EMAIL_ADDRESS][DOMAIN_NAME] - [PHONE_NUMBER]" at bounding box center [389, 220] width 297 height 17
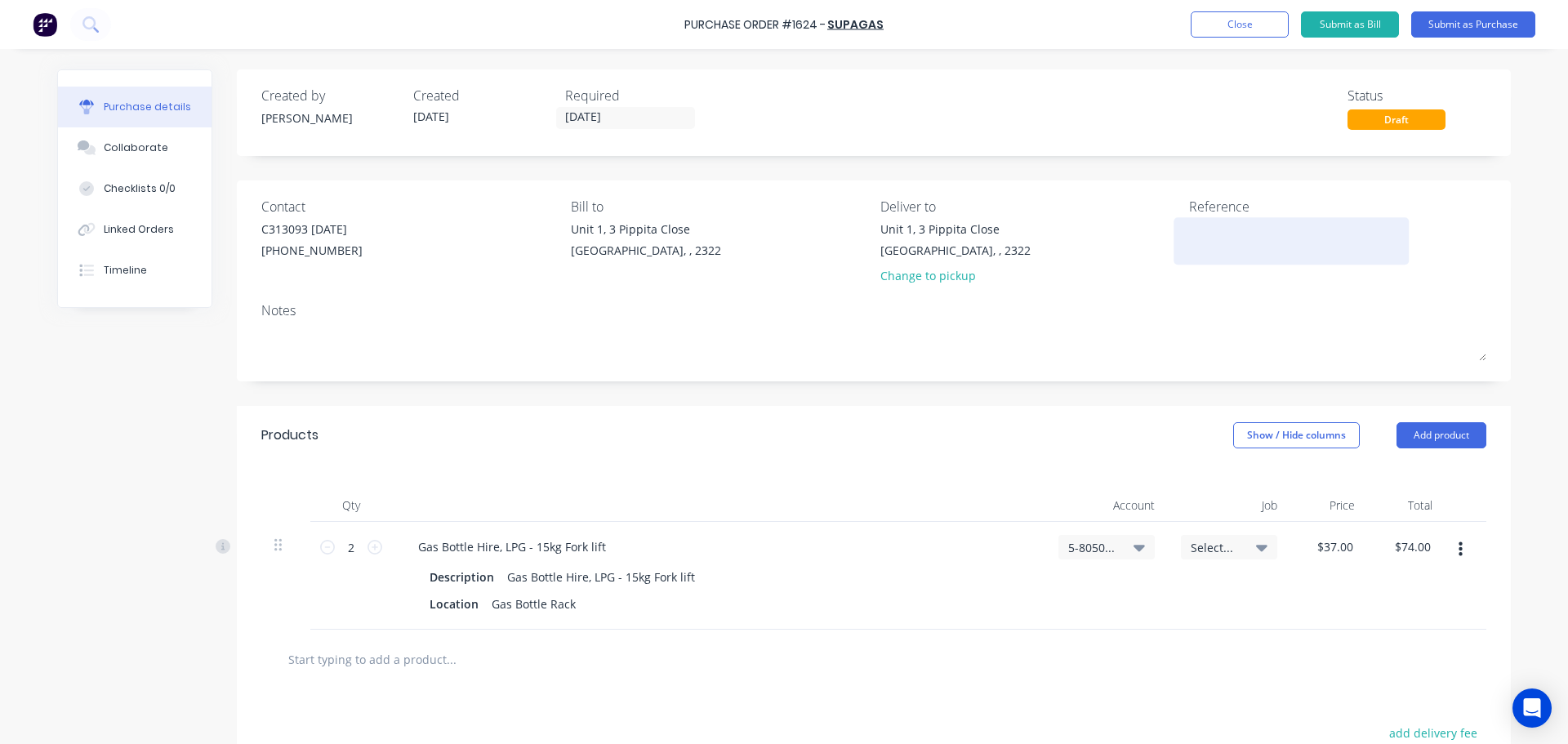
click at [1189, 232] on textarea at bounding box center [1290, 238] width 204 height 36
type textarea "Forlift"
type textarea "x"
type textarea "Forlift"
click at [1461, 29] on button "Submit as Purchase" at bounding box center [1473, 25] width 124 height 27
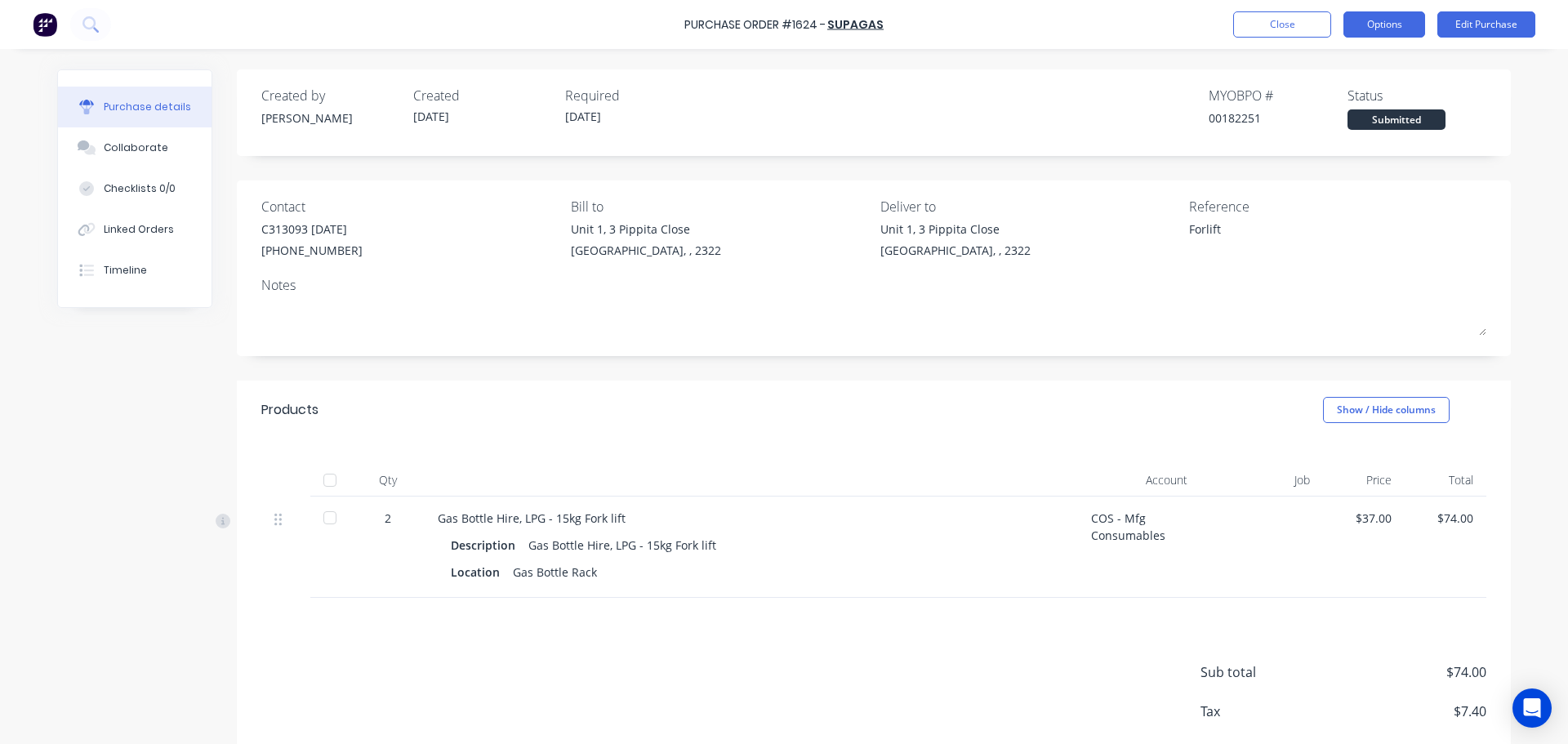
click at [1375, 31] on button "Options" at bounding box center [1383, 25] width 82 height 27
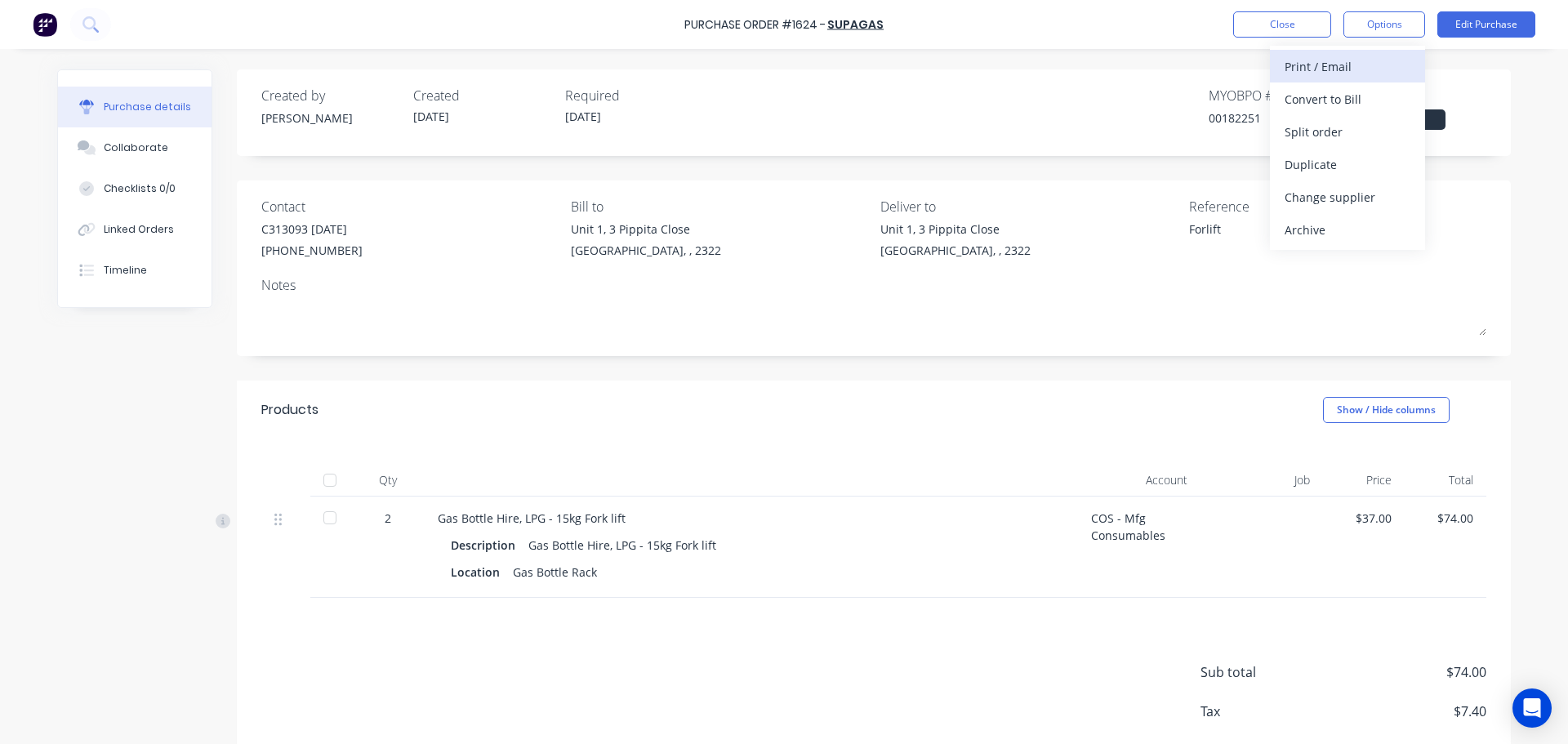
click at [1344, 70] on div "Print / Email" at bounding box center [1348, 67] width 126 height 24
click at [1343, 97] on div "With pricing" at bounding box center [1348, 99] width 126 height 24
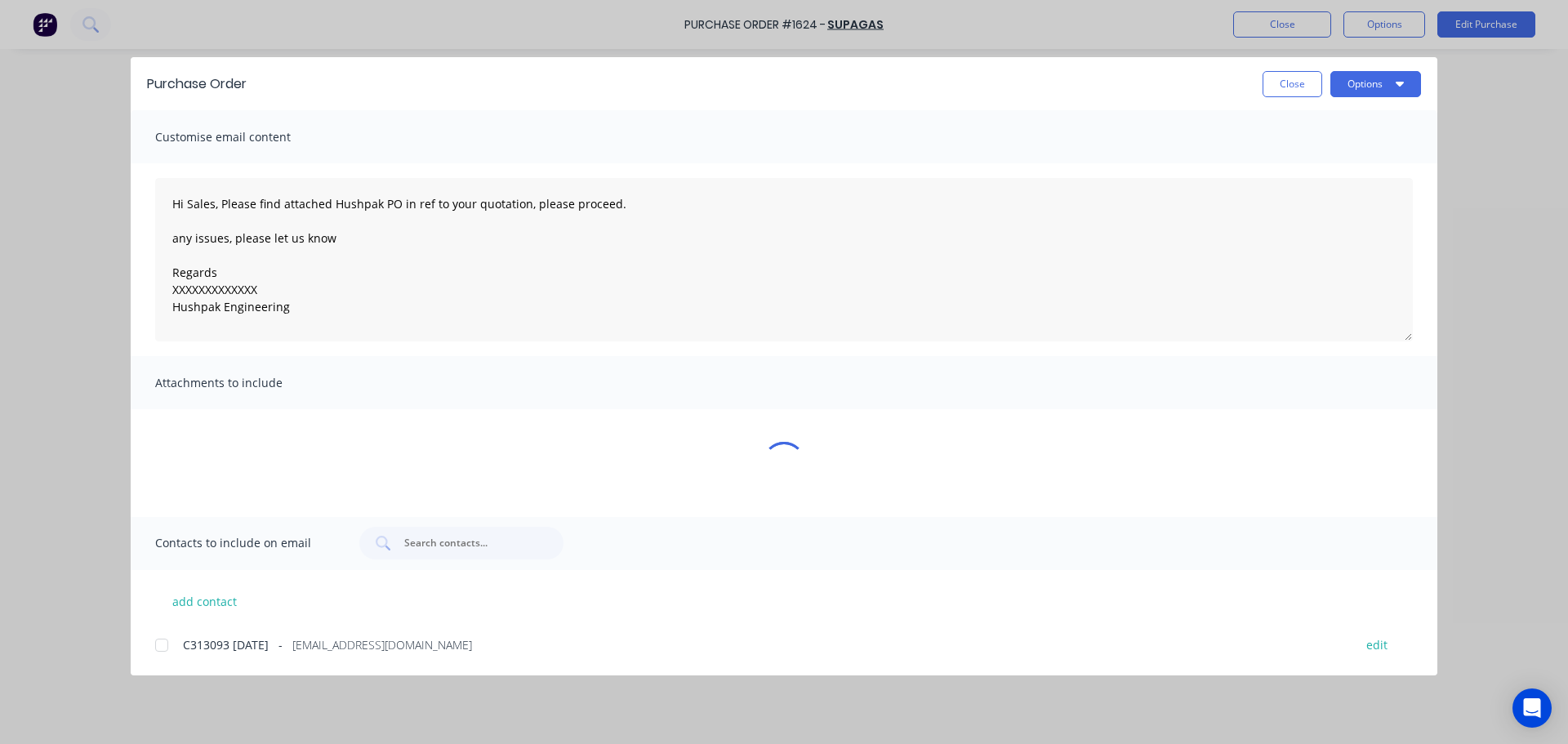
type textarea "x"
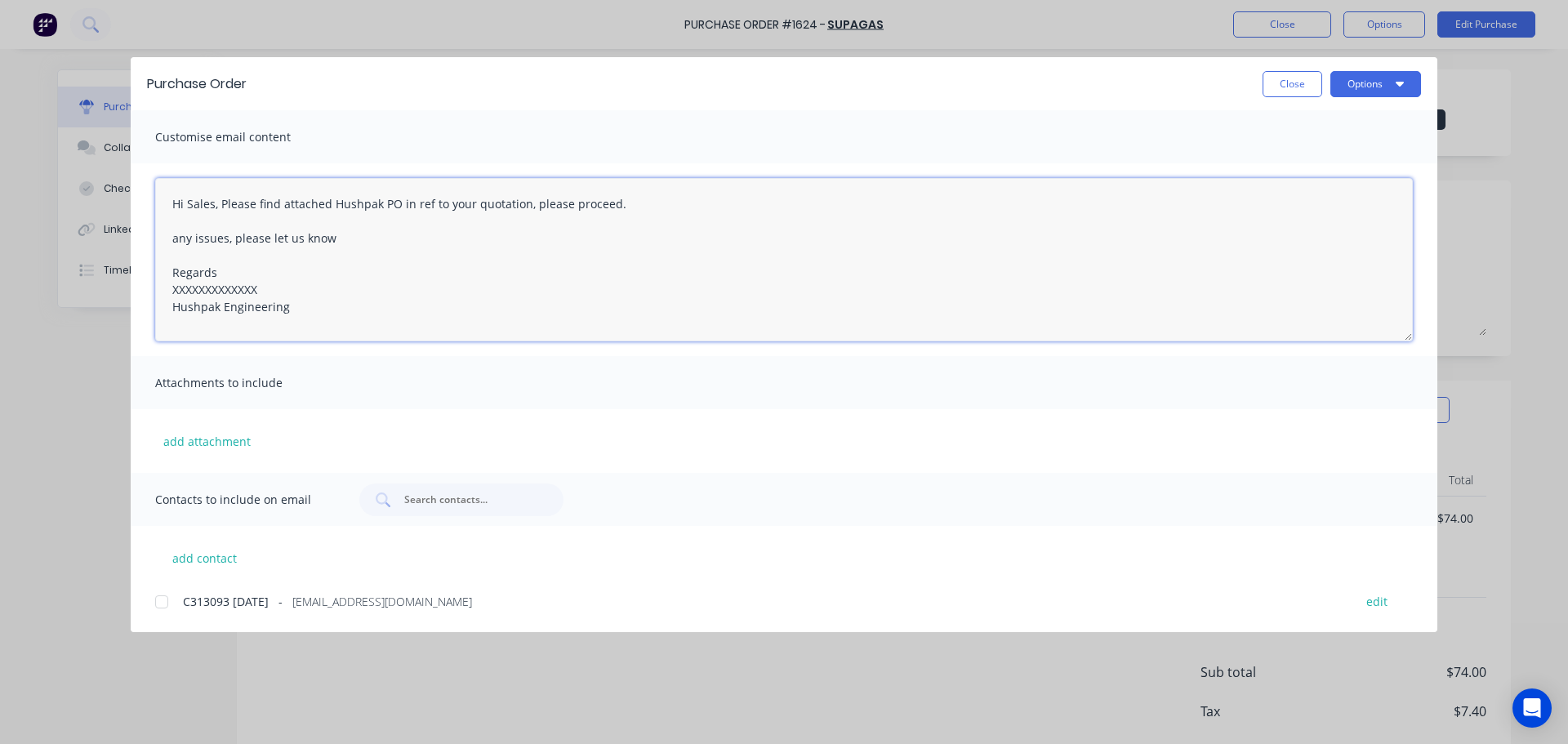
drag, startPoint x: 254, startPoint y: 286, endPoint x: 166, endPoint y: 284, distance: 88.0
click at [166, 284] on textarea "Hi Sales, Please find attached Hushpak PO in ref to your quotation, please proc…" at bounding box center [784, 260] width 1257 height 163
click at [236, 284] on textarea "Hi Sales, Please find attached Hushpak PO in ref to your quotation, please proc…" at bounding box center [784, 260] width 1257 height 163
click at [166, 602] on div at bounding box center [161, 601] width 32 height 32
type textarea "Hi Sales, Please find attached Hushpak PO in ref to your quotation, please proc…"
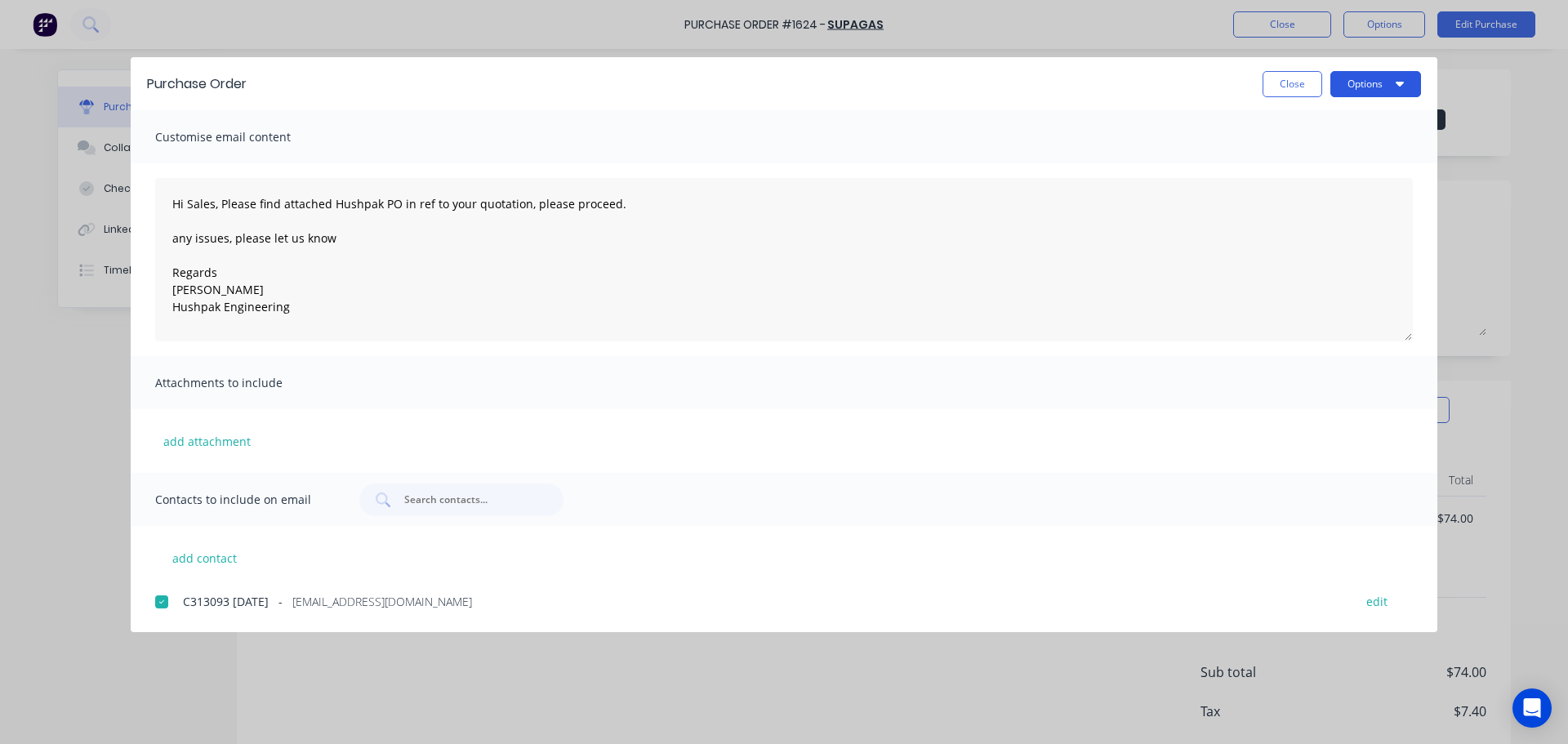
click at [1359, 85] on button "Options" at bounding box center [1375, 84] width 91 height 27
click at [1308, 189] on div "Email" at bounding box center [1344, 191] width 126 height 24
click at [1348, 93] on button "Options" at bounding box center [1375, 84] width 91 height 27
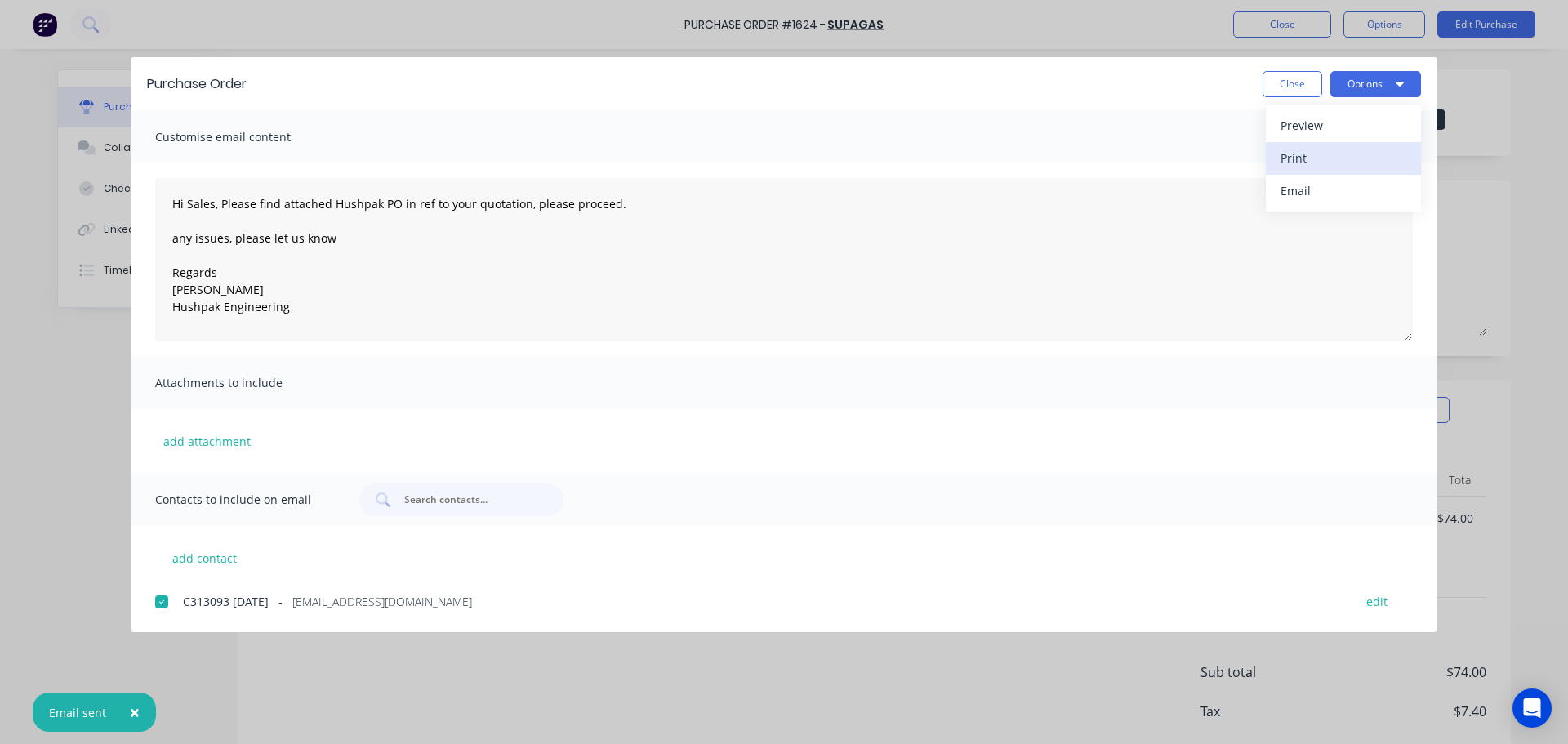
click at [1296, 146] on div "Print" at bounding box center [1344, 157] width 126 height 24
type textarea "x"
